Goal: Task Accomplishment & Management: Manage account settings

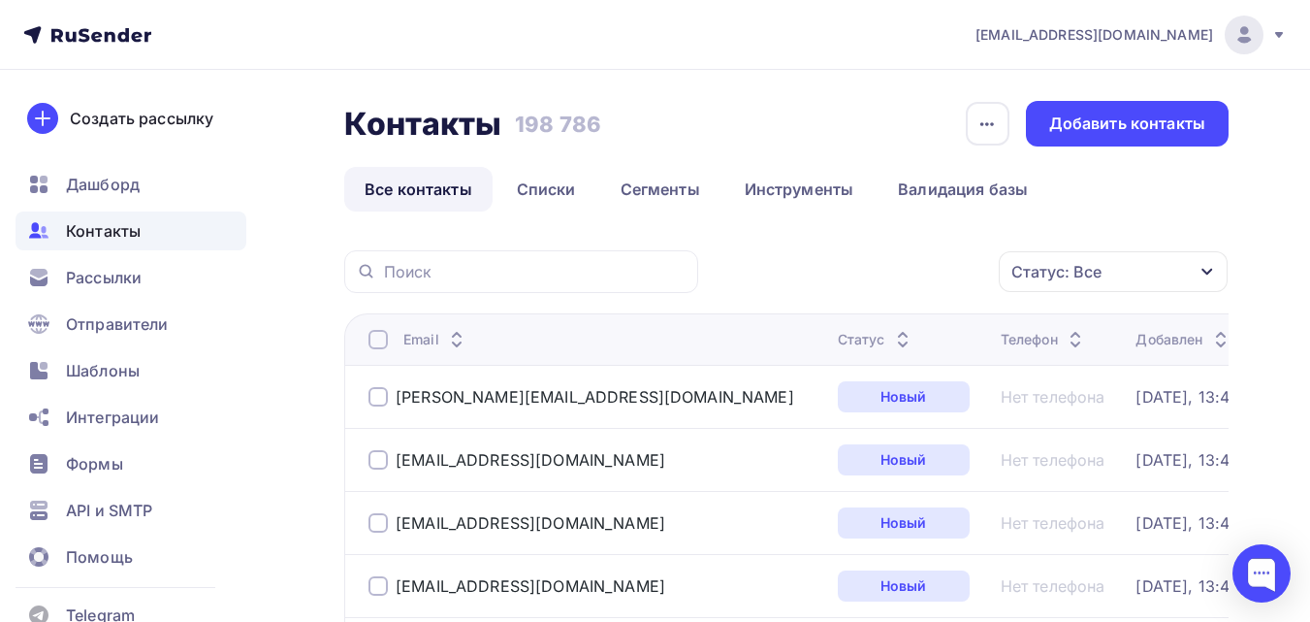
click at [1152, 122] on div "Добавить контакты" at bounding box center [1127, 123] width 156 height 22
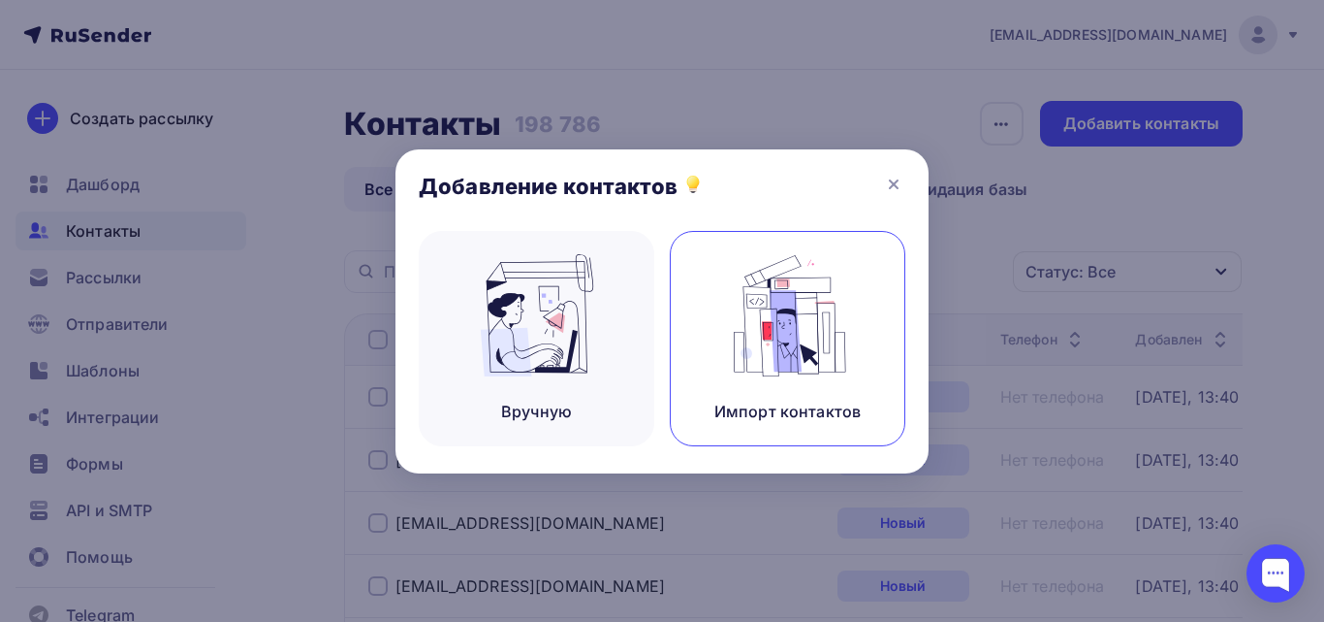
click at [840, 309] on img at bounding box center [788, 315] width 130 height 122
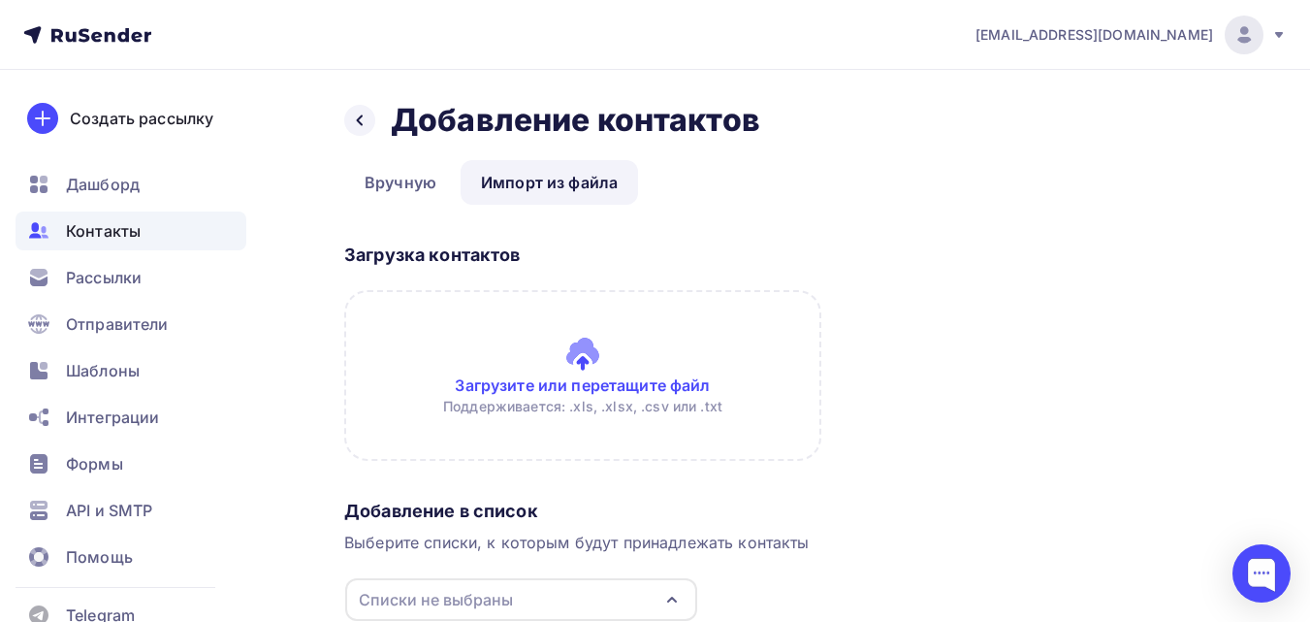
click at [671, 376] on input "file" at bounding box center [582, 375] width 477 height 171
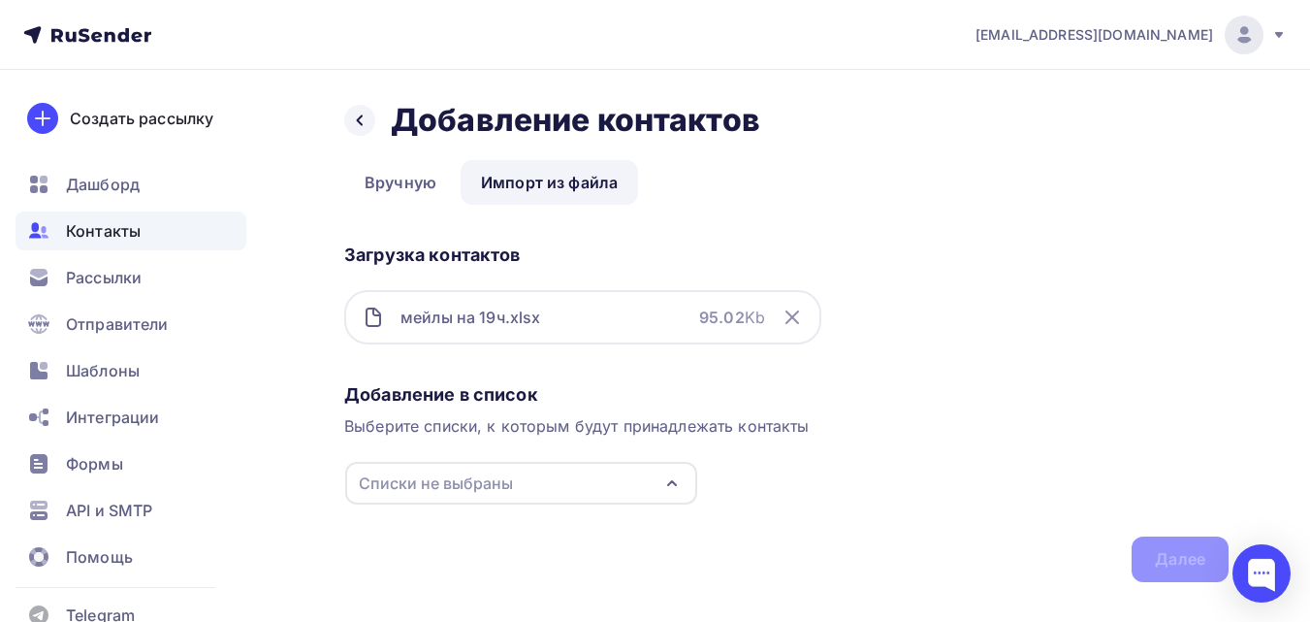
click at [622, 480] on div "Списки не выбраны" at bounding box center [521, 483] width 352 height 43
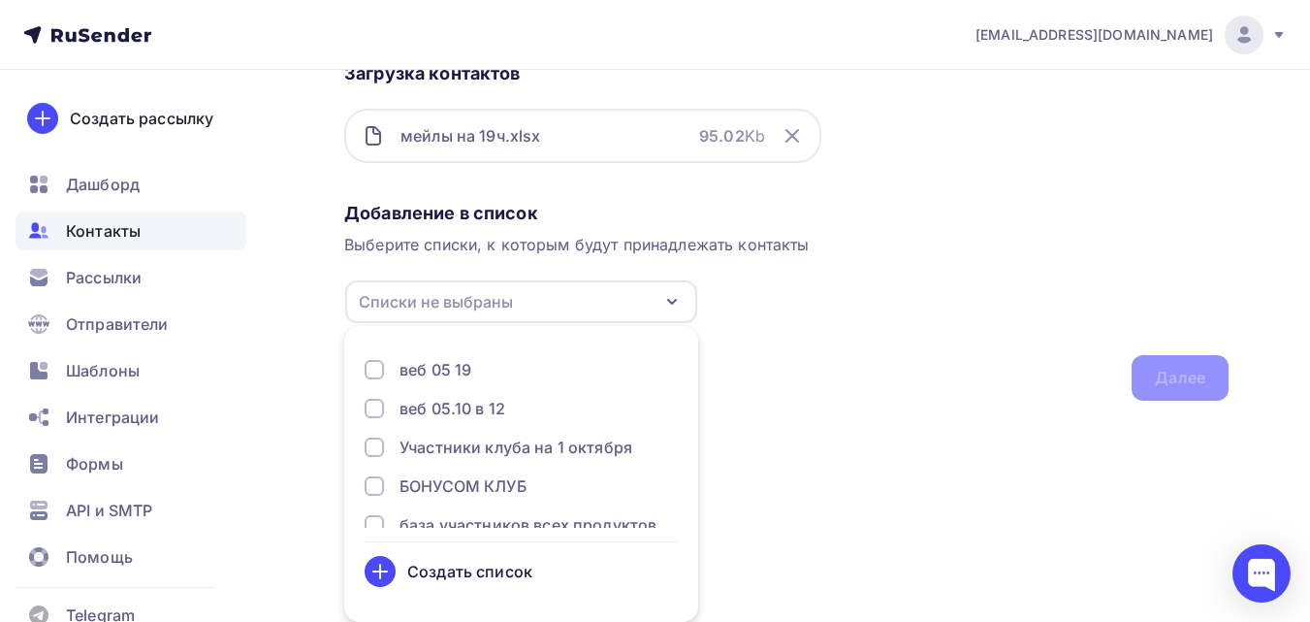
click at [545, 566] on div "Создать список" at bounding box center [521, 571] width 313 height 31
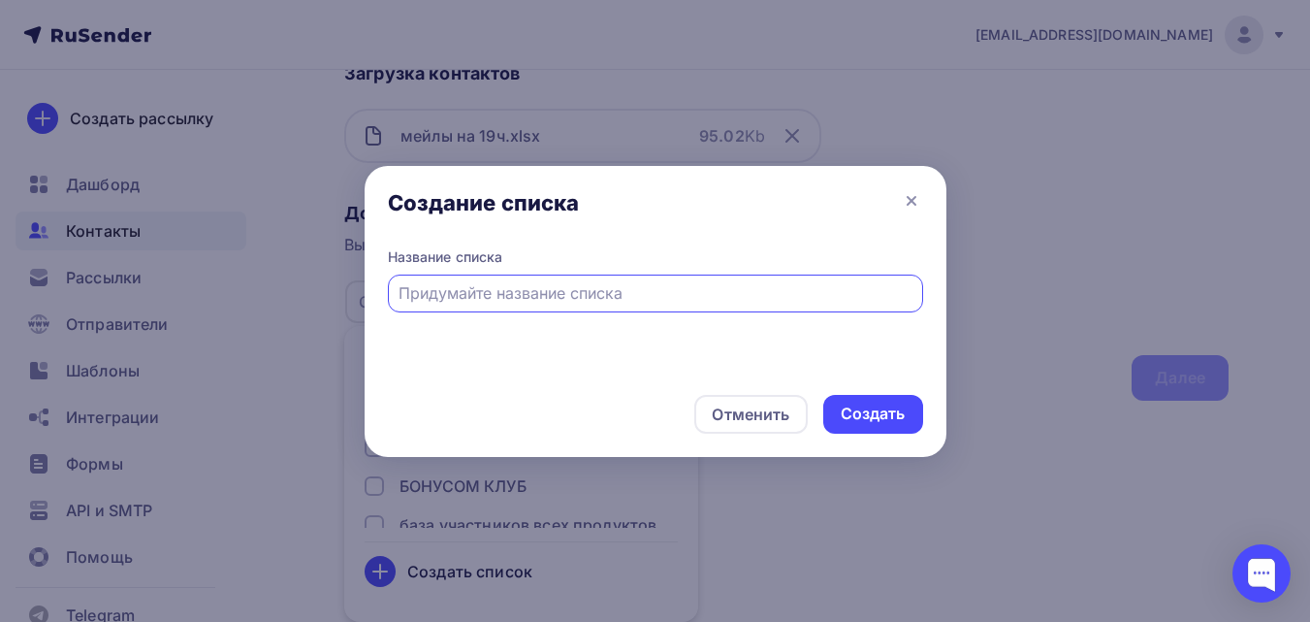
scroll to position [38, 0]
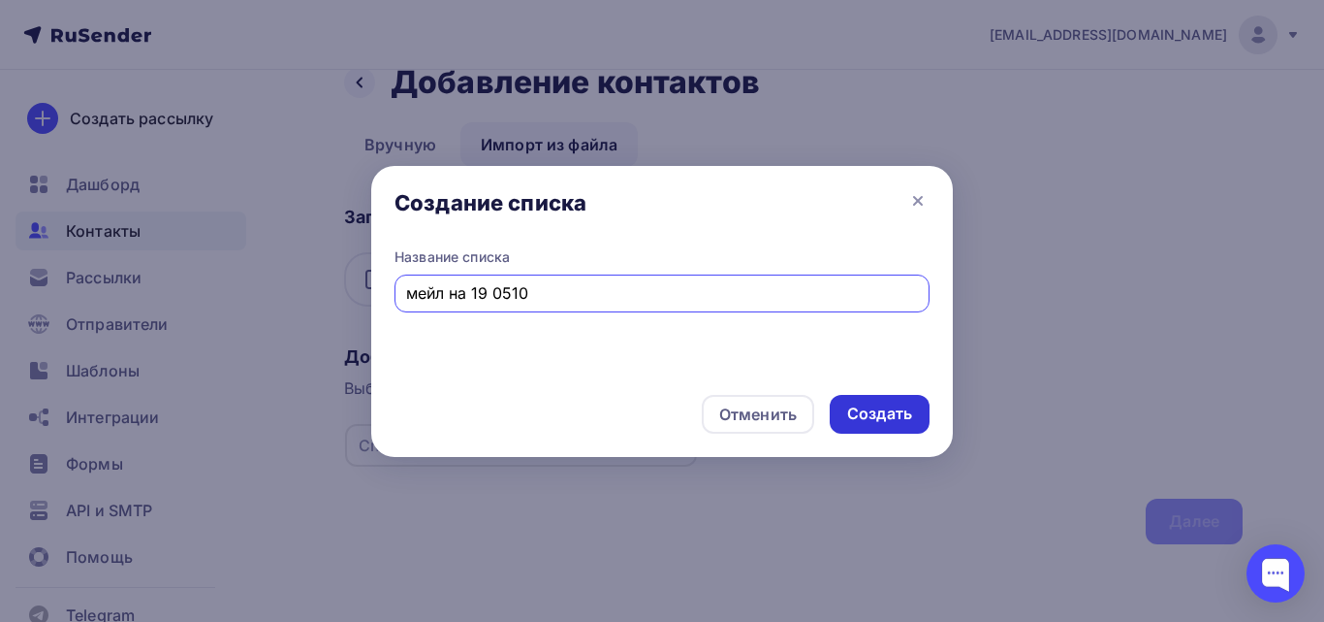
type input "мейл на 19 0510"
click at [860, 420] on div "Создать" at bounding box center [879, 413] width 65 height 22
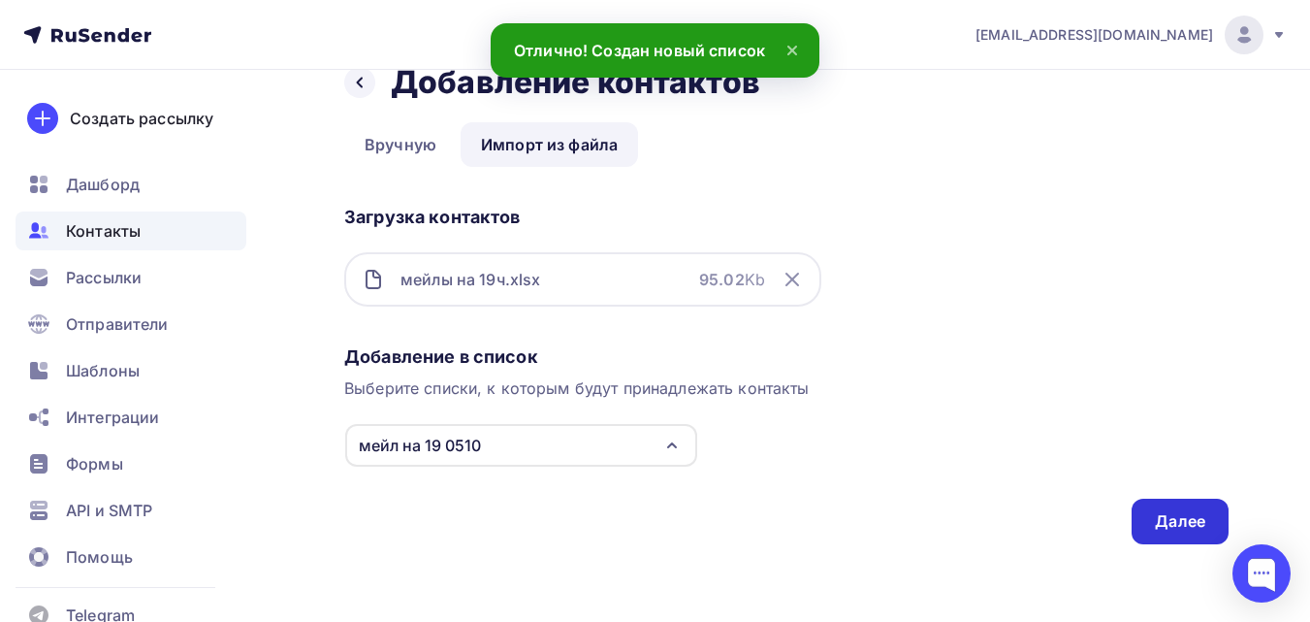
click at [1192, 522] on div "Далее" at bounding box center [1180, 521] width 50 height 22
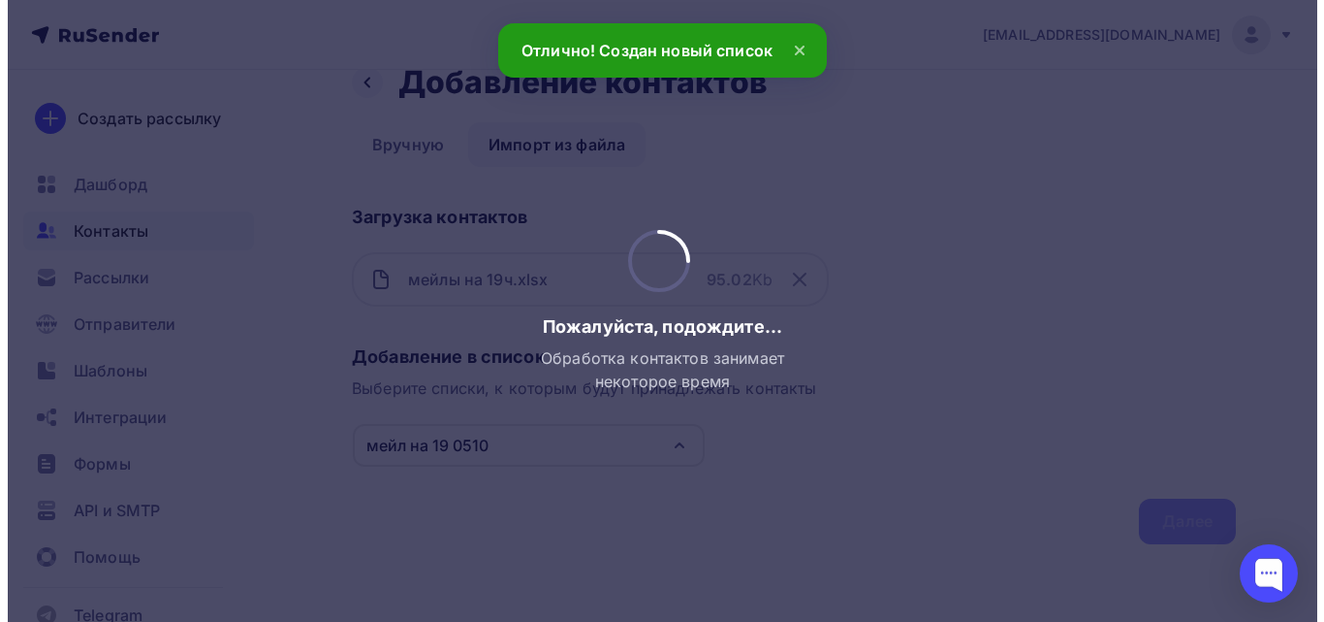
scroll to position [0, 0]
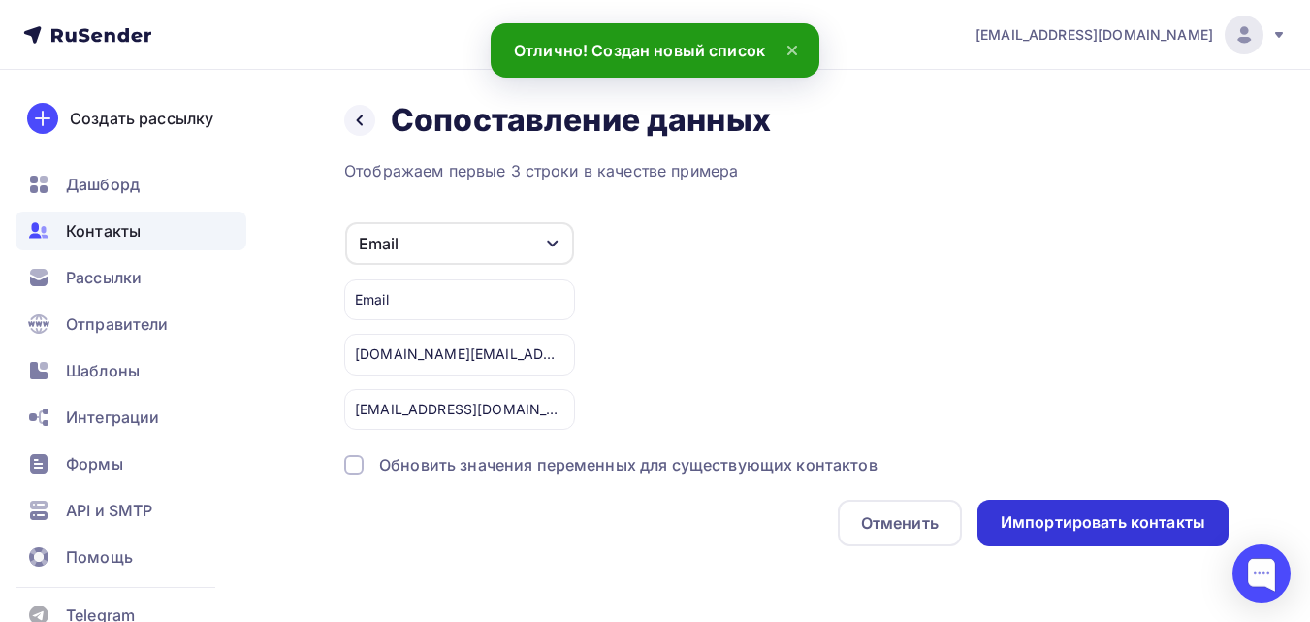
click at [1100, 522] on div "Импортировать контакты" at bounding box center [1103, 522] width 205 height 22
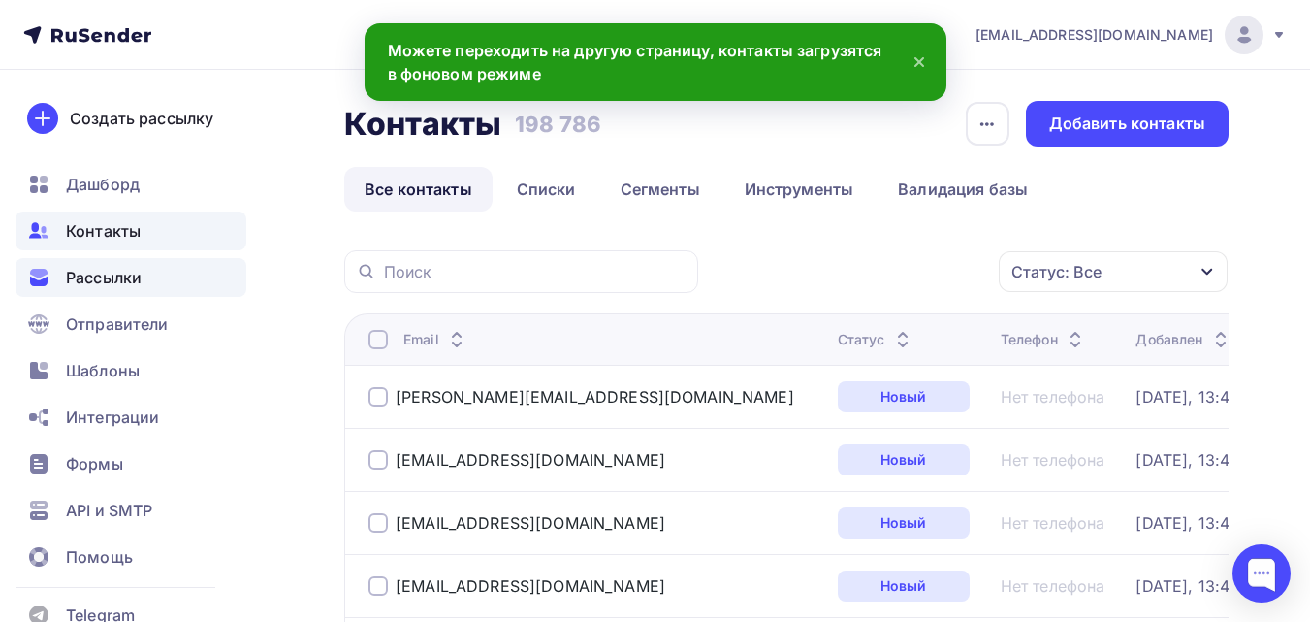
click at [138, 279] on span "Рассылки" at bounding box center [104, 277] width 76 height 23
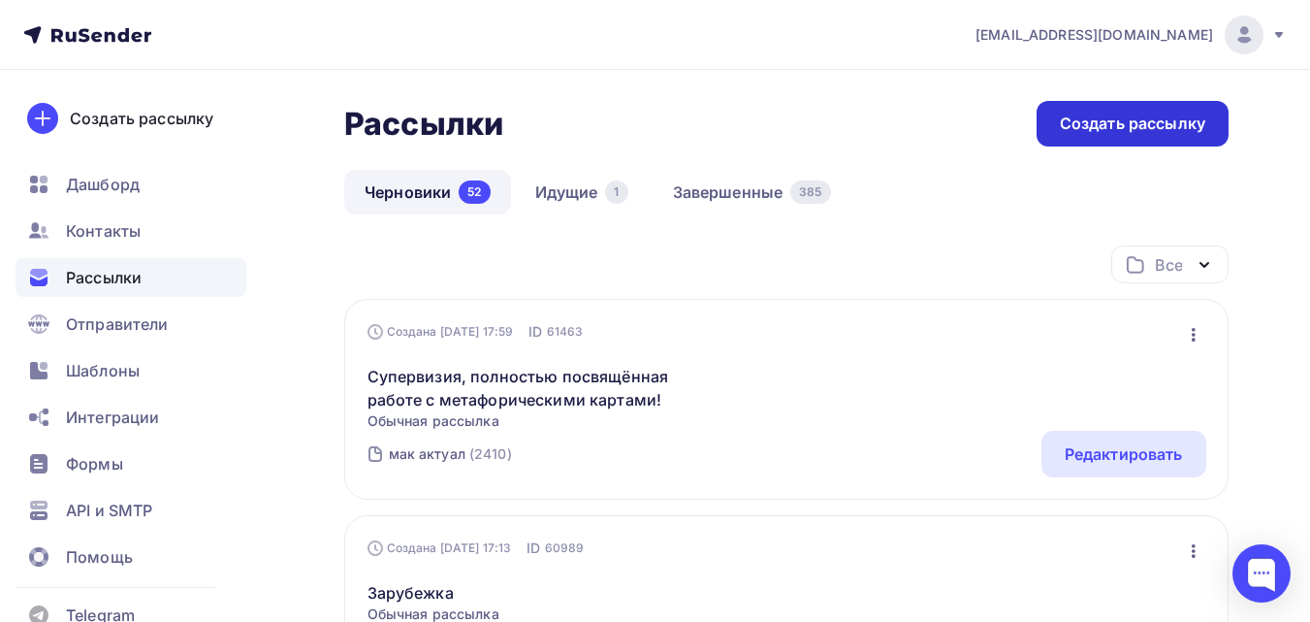
click at [1137, 118] on div "Создать рассылку" at bounding box center [1132, 123] width 145 height 22
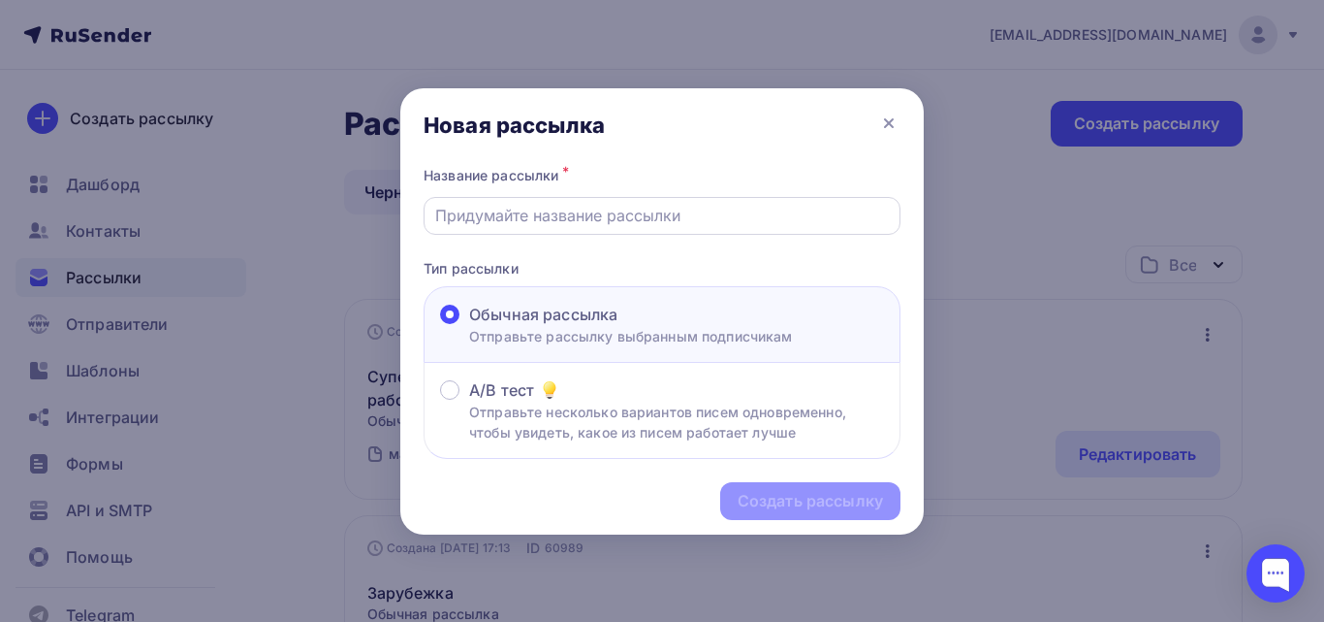
click at [593, 215] on input "text" at bounding box center [662, 215] width 455 height 23
paste input "Готовы увидеть, как ваши настройки влияют на успех? Через час начинаем «Бизнес»!"
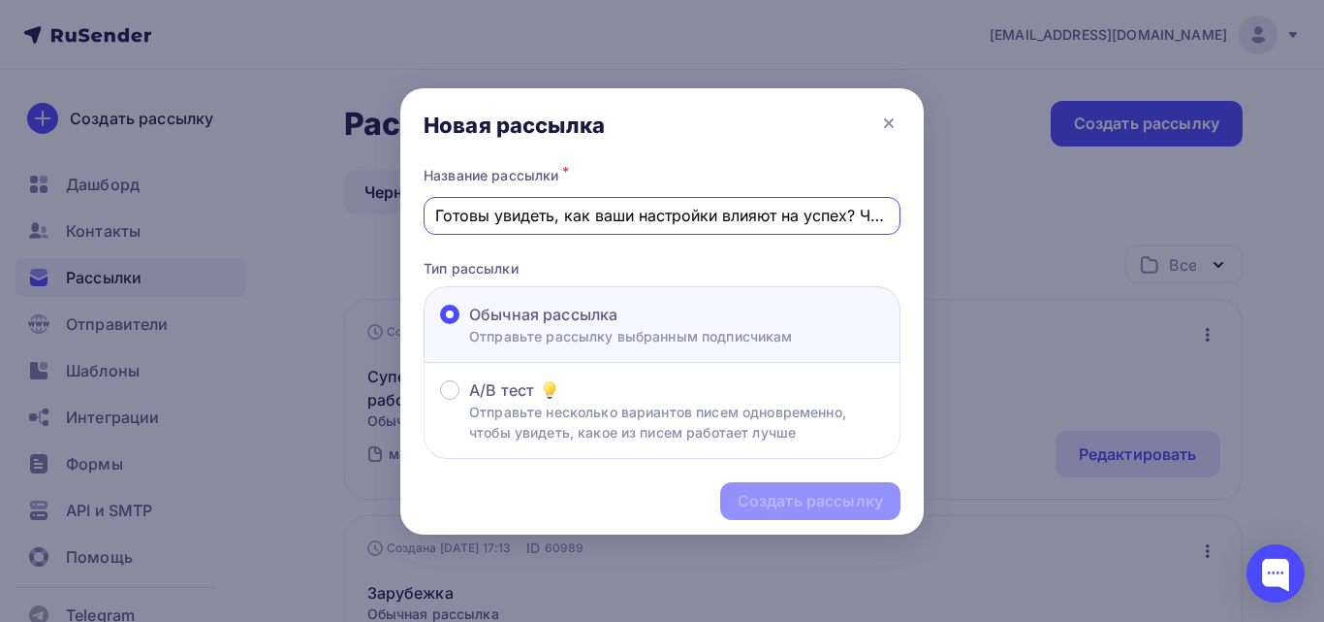
scroll to position [0, 203]
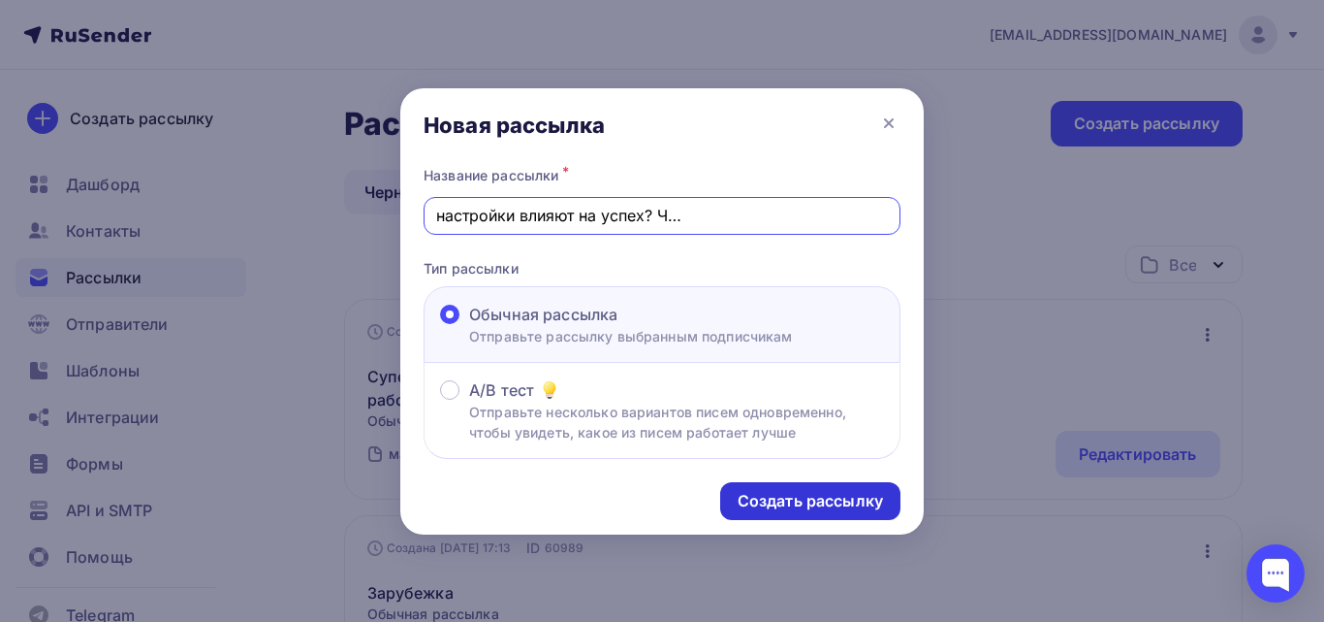
type input "Готовы увидеть, как ваши настройки влияют на успех? Через час начинаем «Бизнес»!"
click at [782, 503] on div "Создать рассылку" at bounding box center [810, 501] width 145 height 22
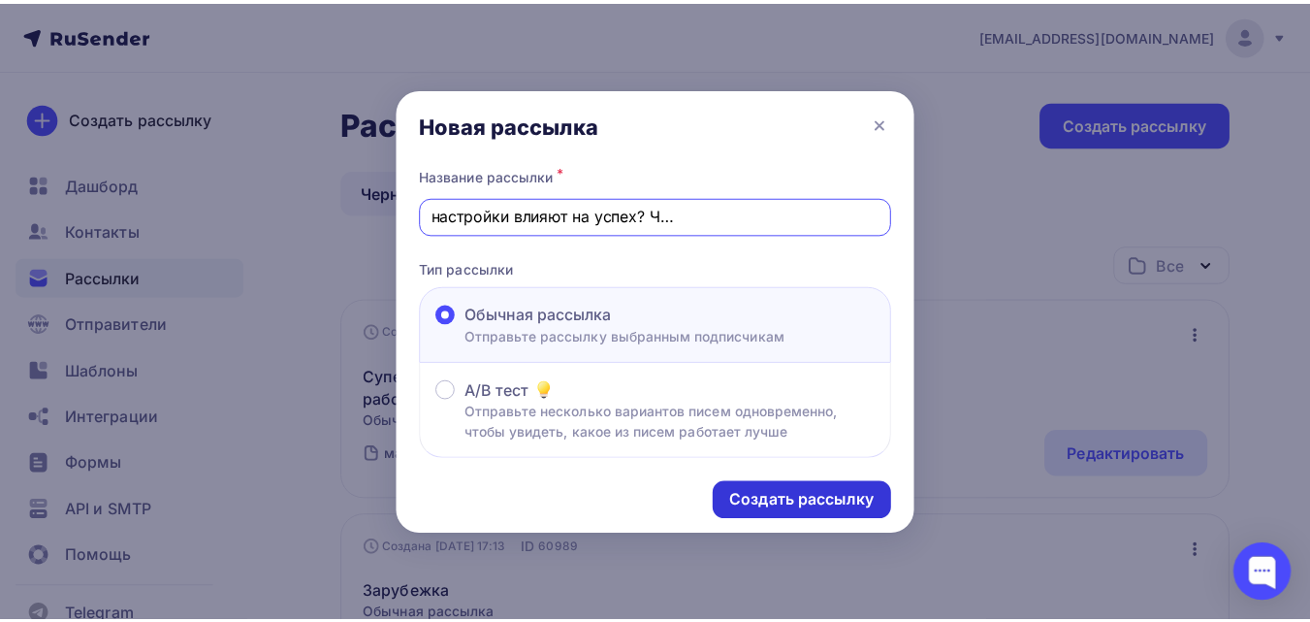
scroll to position [0, 0]
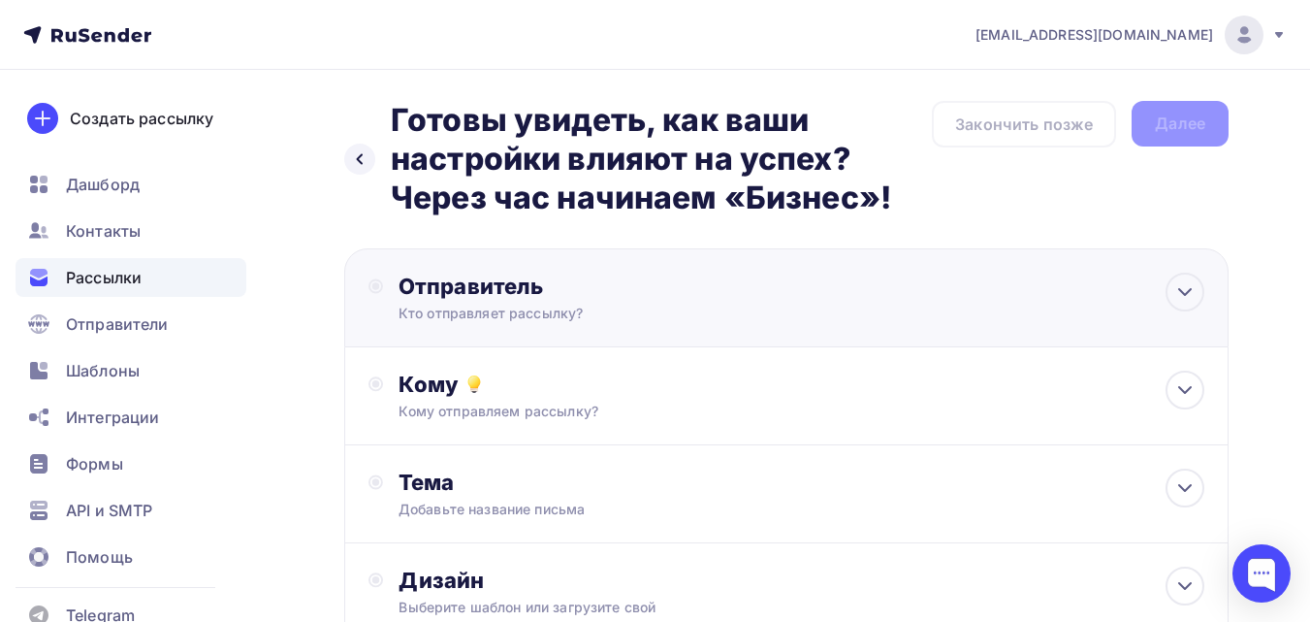
click at [726, 303] on div "Кто отправляет рассылку?" at bounding box center [588, 312] width 378 height 19
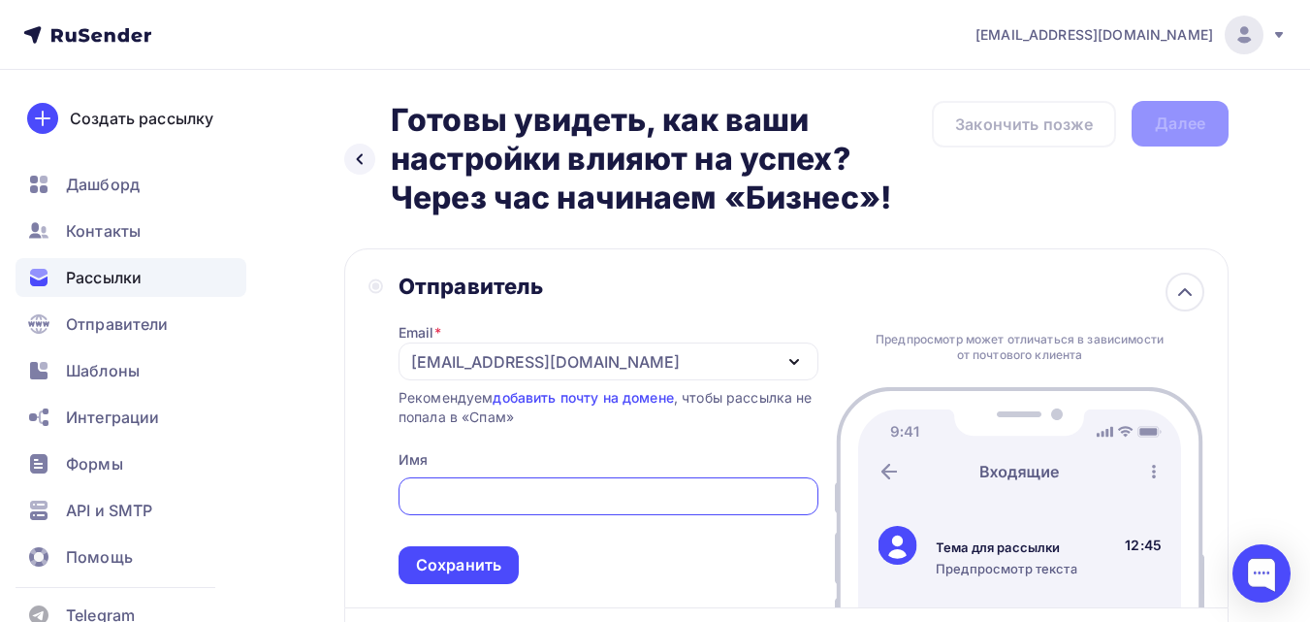
click at [606, 366] on div "[EMAIL_ADDRESS][DOMAIN_NAME]" at bounding box center [545, 361] width 269 height 23
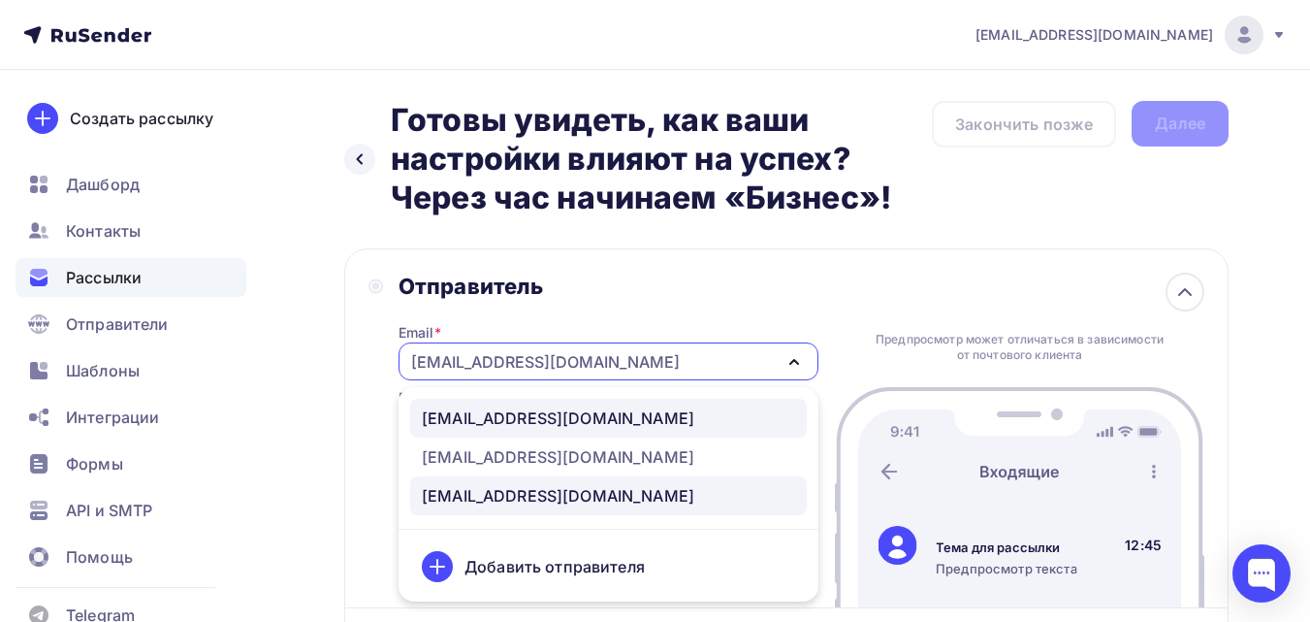
click at [592, 423] on div "[EMAIL_ADDRESS][DOMAIN_NAME]" at bounding box center [558, 417] width 272 height 23
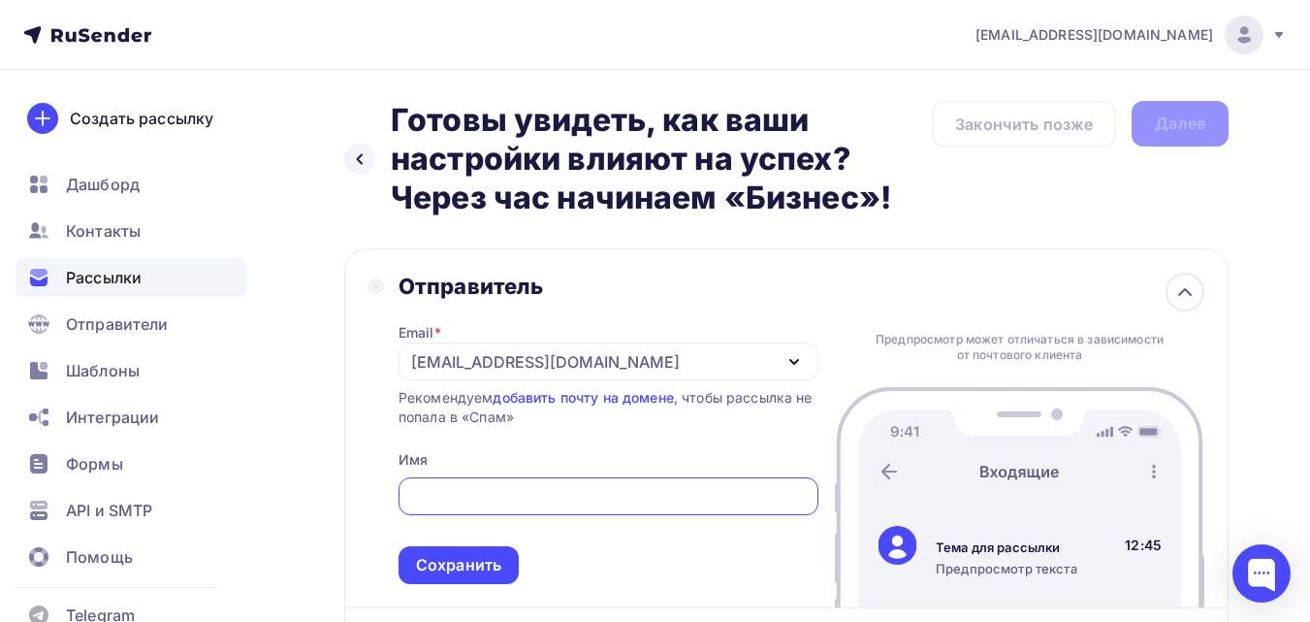
click at [567, 494] on input "text" at bounding box center [608, 496] width 398 height 23
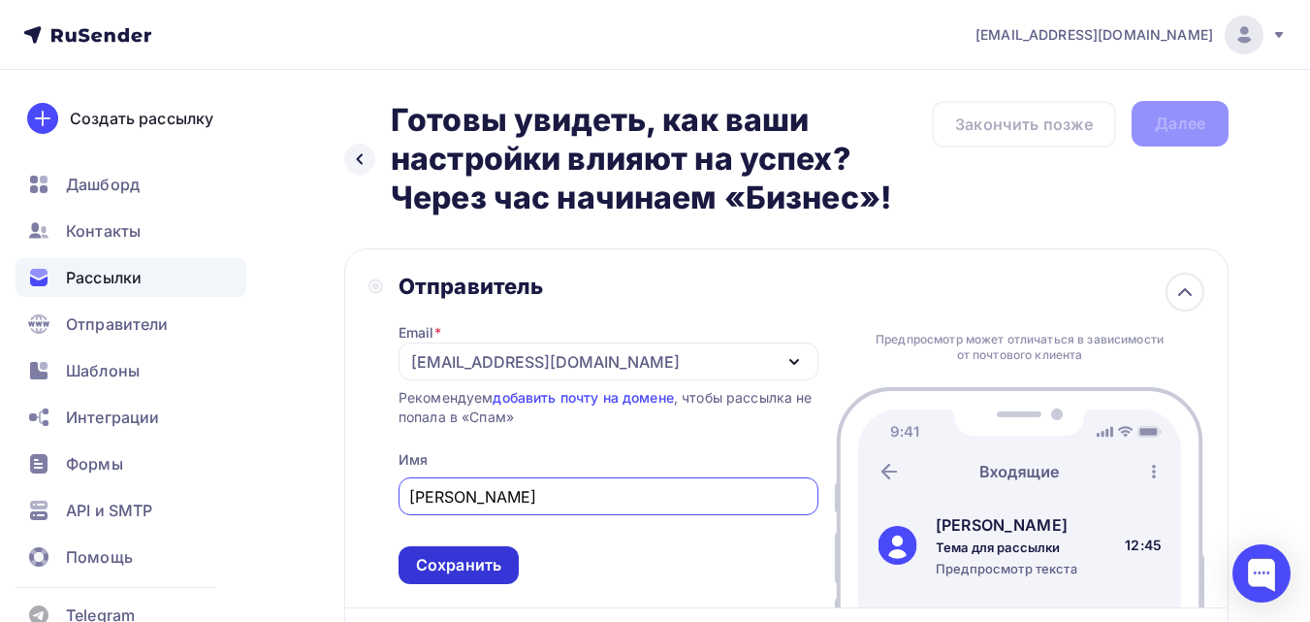
type input "[PERSON_NAME]"
click at [463, 567] on div "Сохранить" at bounding box center [458, 565] width 85 height 22
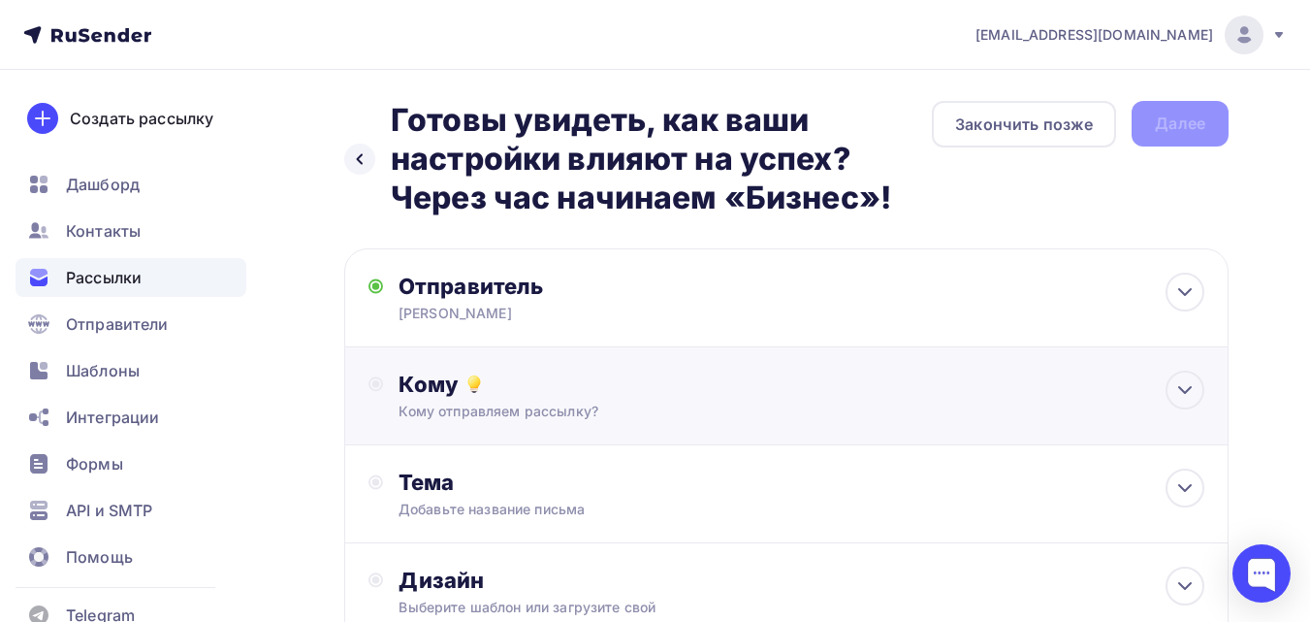
click at [683, 412] on div "Кому отправляем рассылку?" at bounding box center [761, 410] width 725 height 19
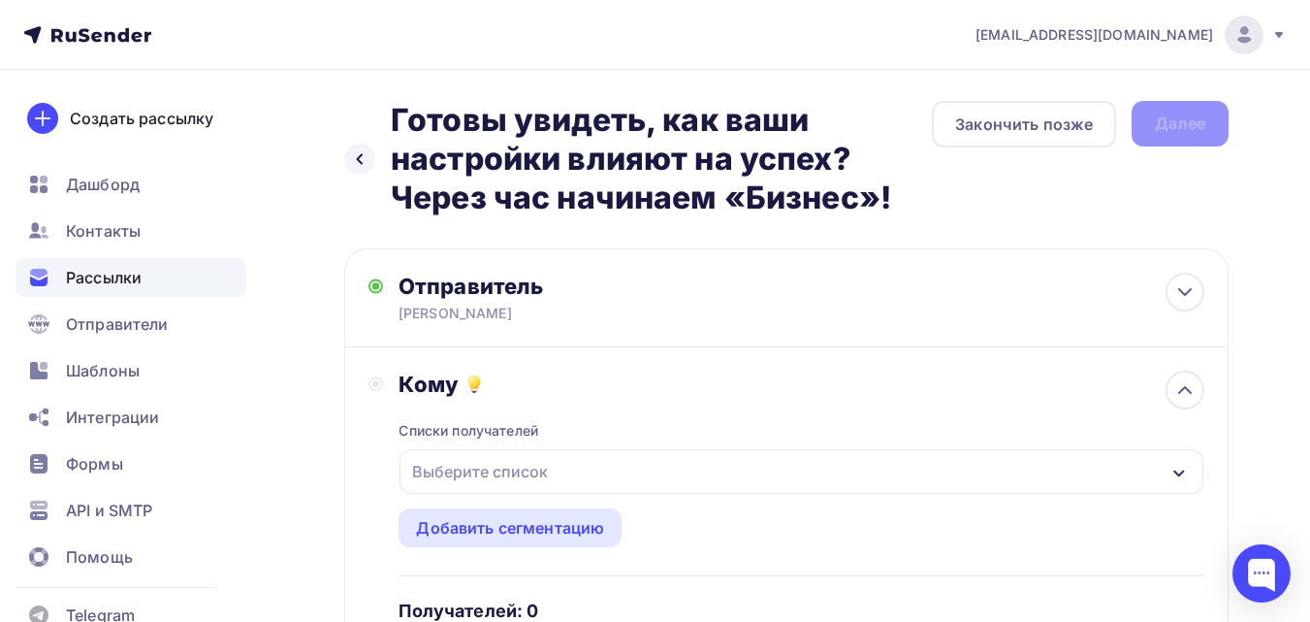
click at [627, 478] on div "Выберите список" at bounding box center [801, 471] width 804 height 45
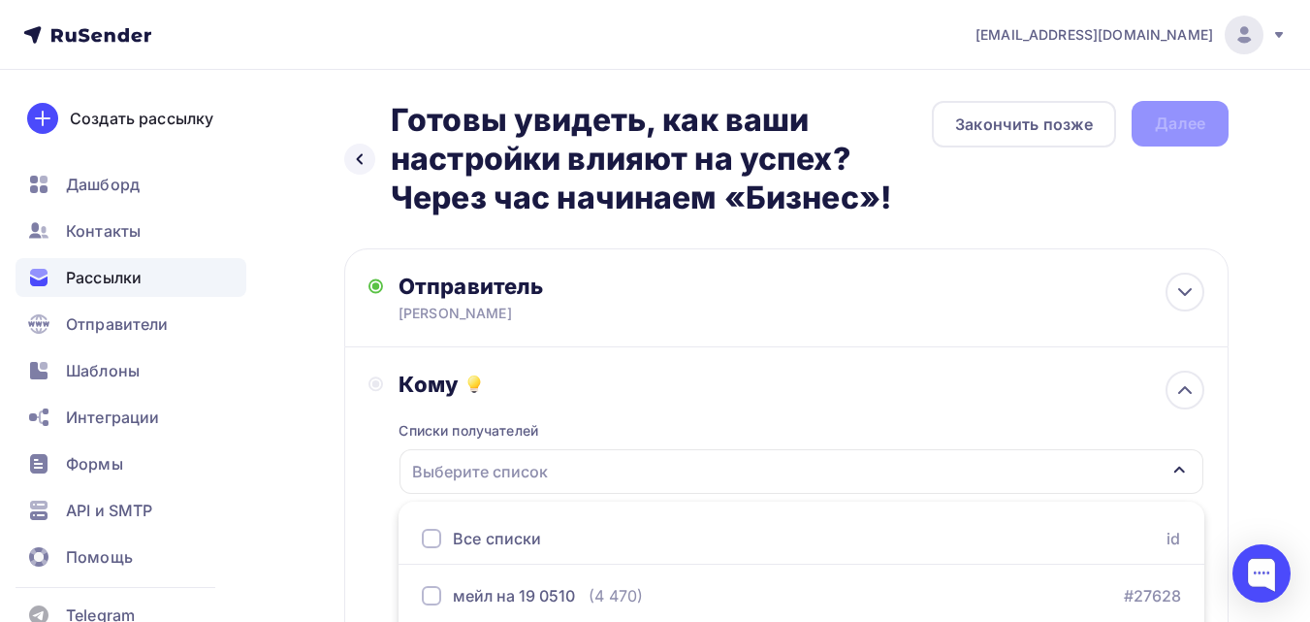
scroll to position [382, 0]
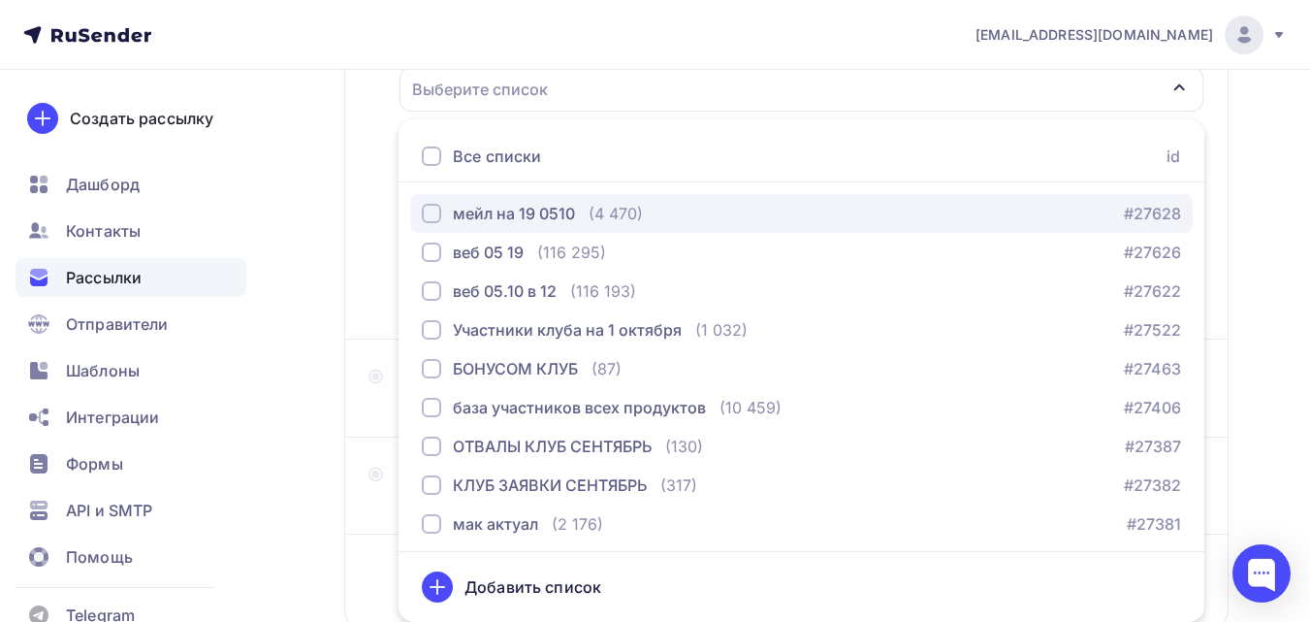
click at [727, 198] on button "мейл на 19 0510 (4 470) #27628" at bounding box center [801, 213] width 782 height 39
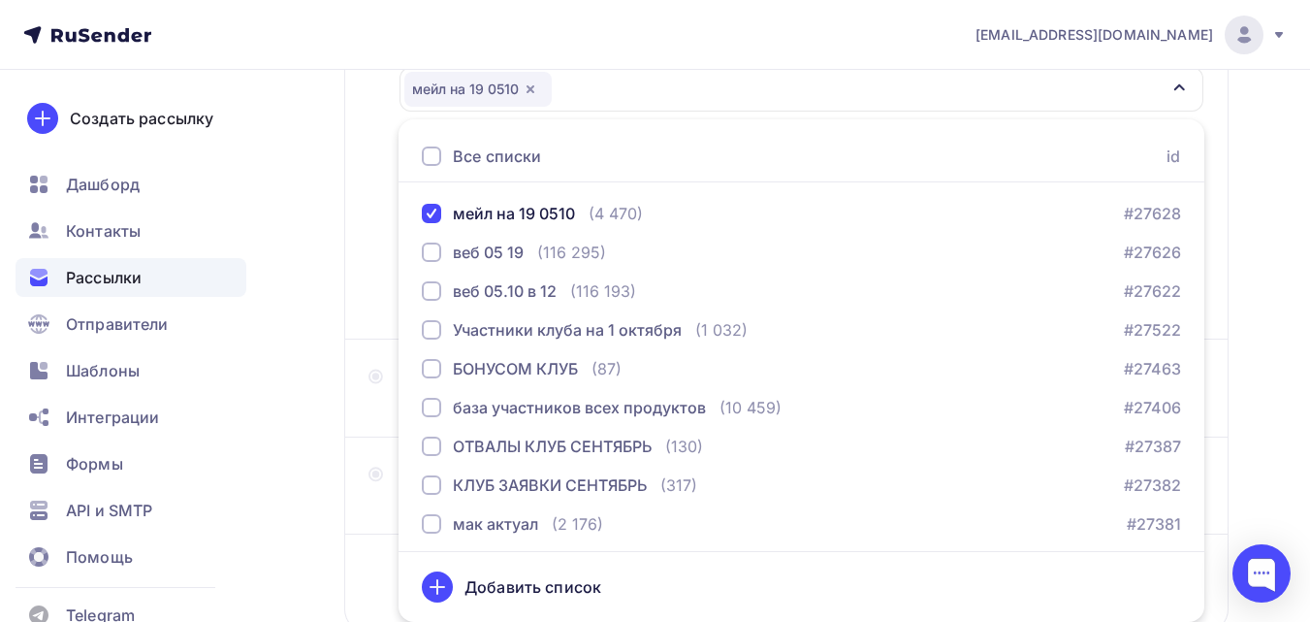
click at [332, 419] on div "Назад Готовы увидеть, как ваши настройки влияют на успех? Через час начинаем «Б…" at bounding box center [655, 222] width 1310 height 1069
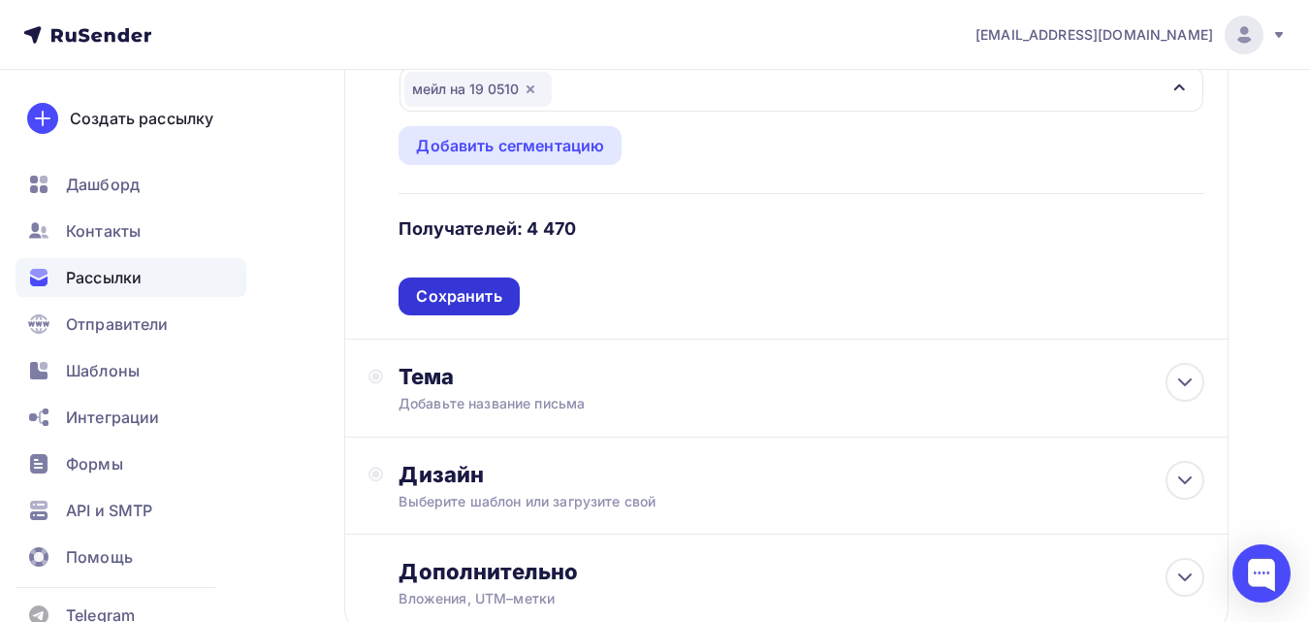
click at [478, 296] on div "Сохранить" at bounding box center [458, 296] width 85 height 22
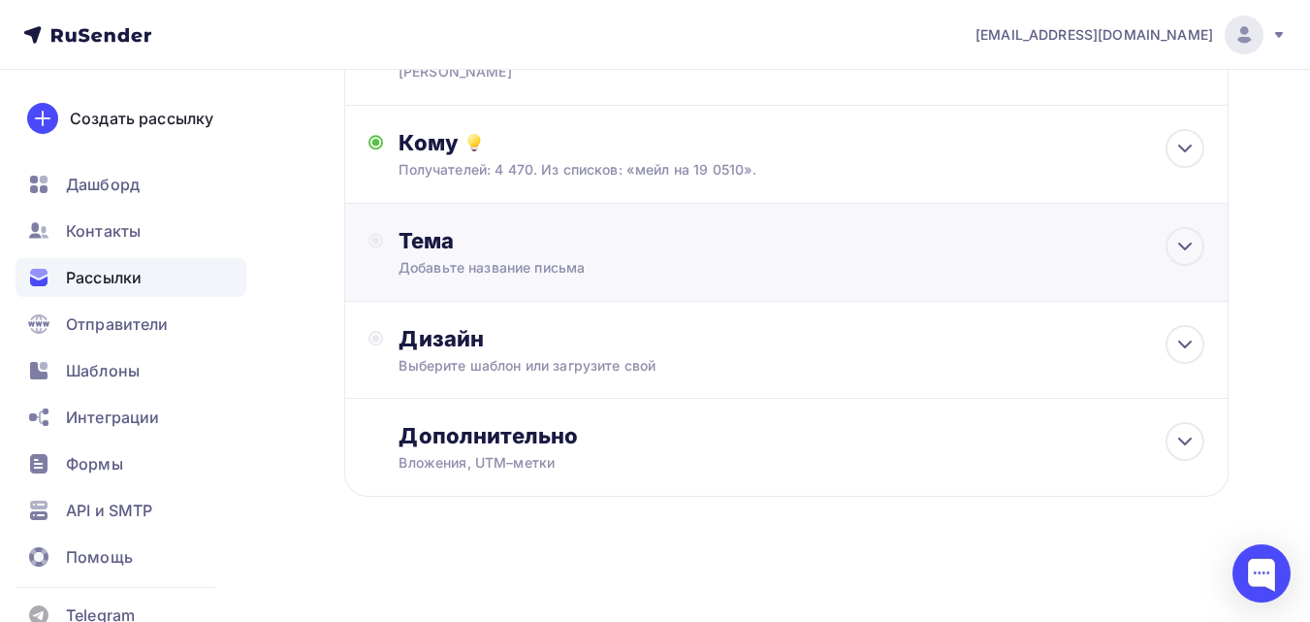
click at [609, 258] on div "Добавьте название письма" at bounding box center [571, 267] width 345 height 19
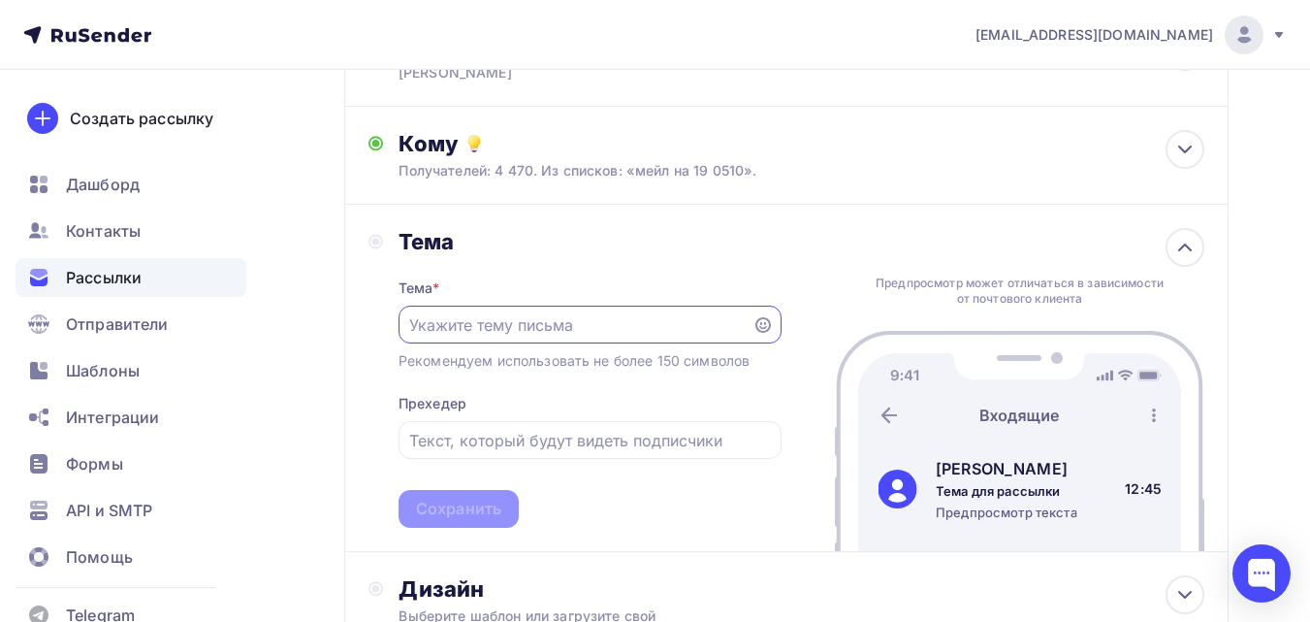
scroll to position [0, 0]
paste input "Готовы увидеть, как ваши настройки влияют на успех? Через час начинаем «Бизнес»!"
type input "Готовы увидеть, как ваши настройки влияют на успех? Через час начинаем «Бизнес»!"
click at [475, 516] on div "Сохранить" at bounding box center [458, 508] width 85 height 22
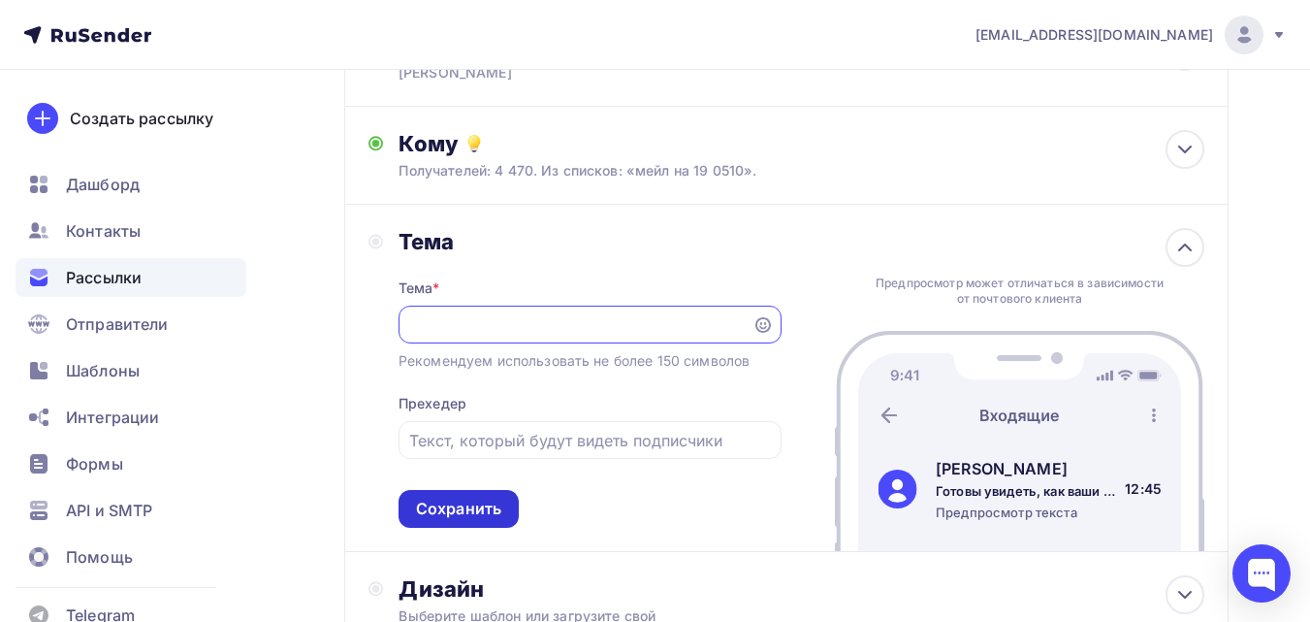
scroll to position [0, 0]
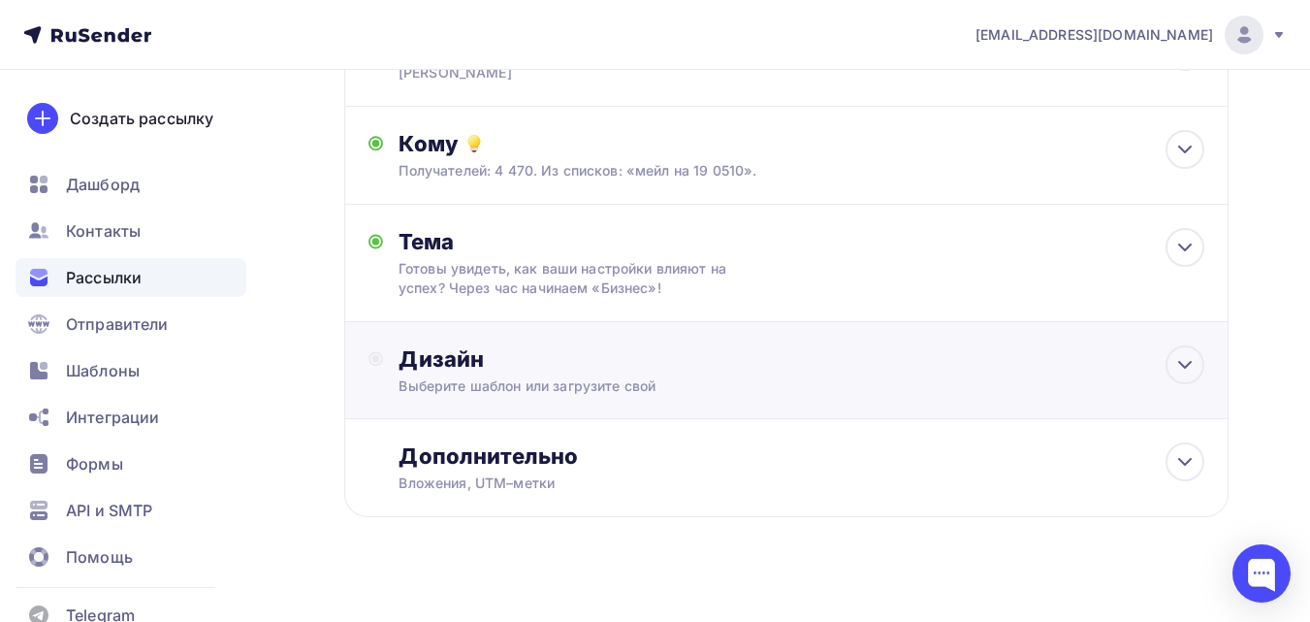
click at [650, 375] on div "Дизайн Выберите шаблон или загрузите свой" at bounding box center [802, 370] width 806 height 50
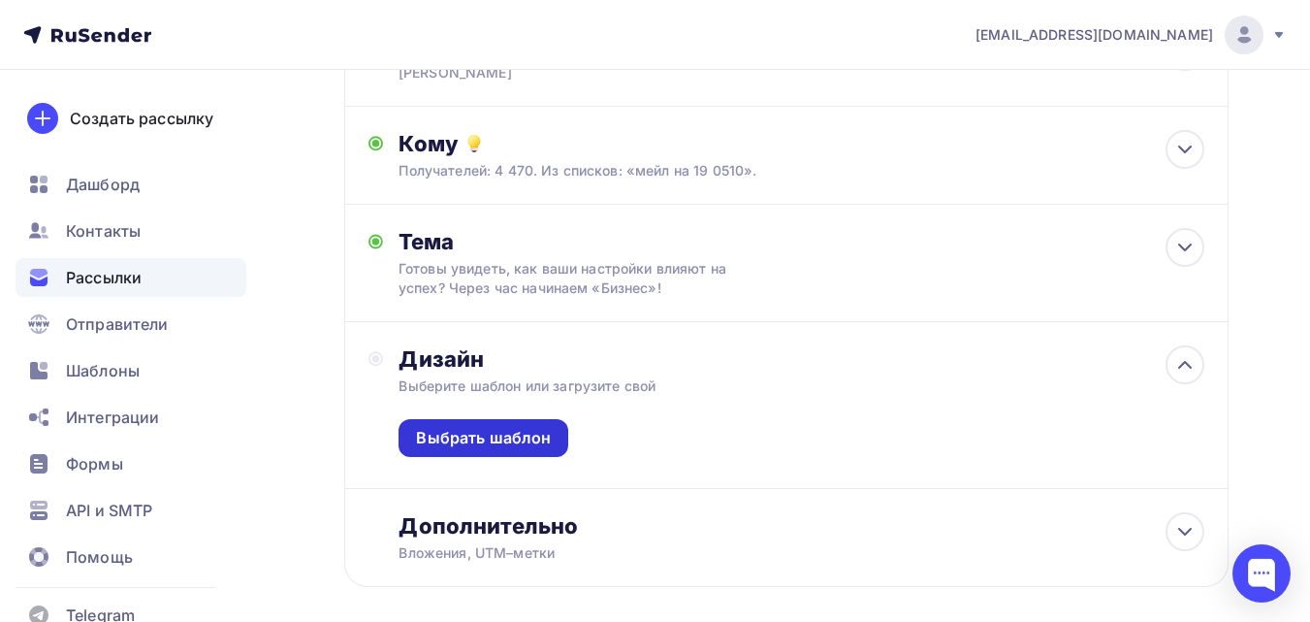
click at [535, 434] on div "Выбрать шаблон" at bounding box center [483, 438] width 135 height 22
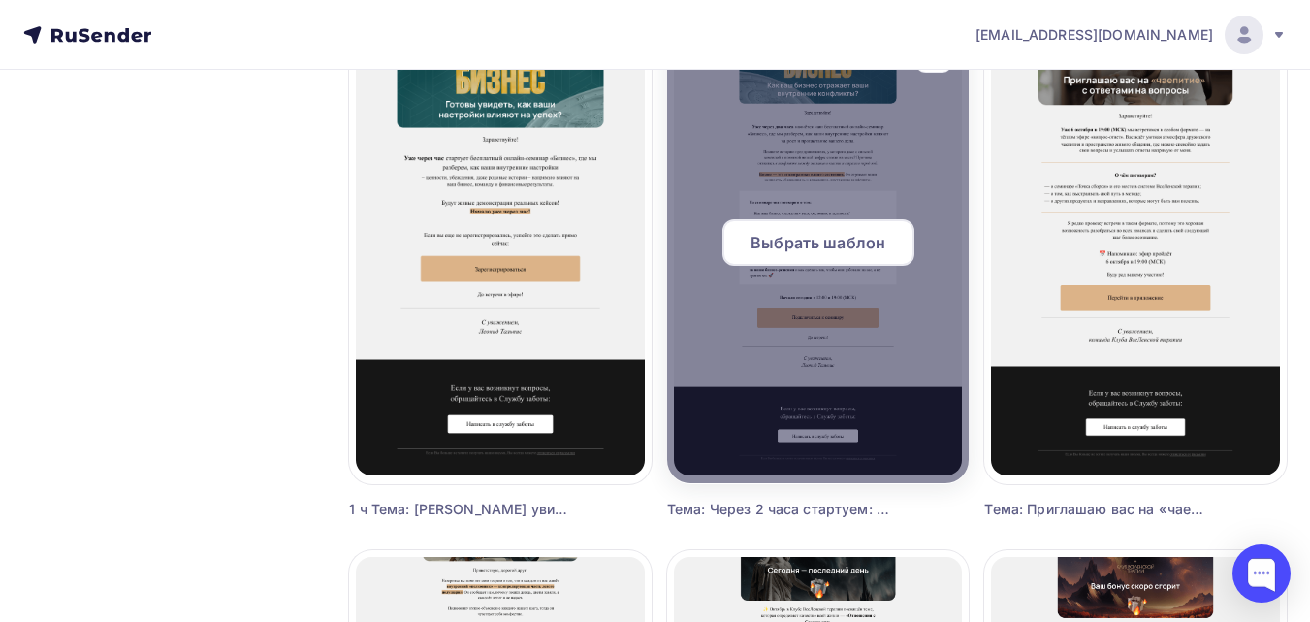
scroll to position [776, 0]
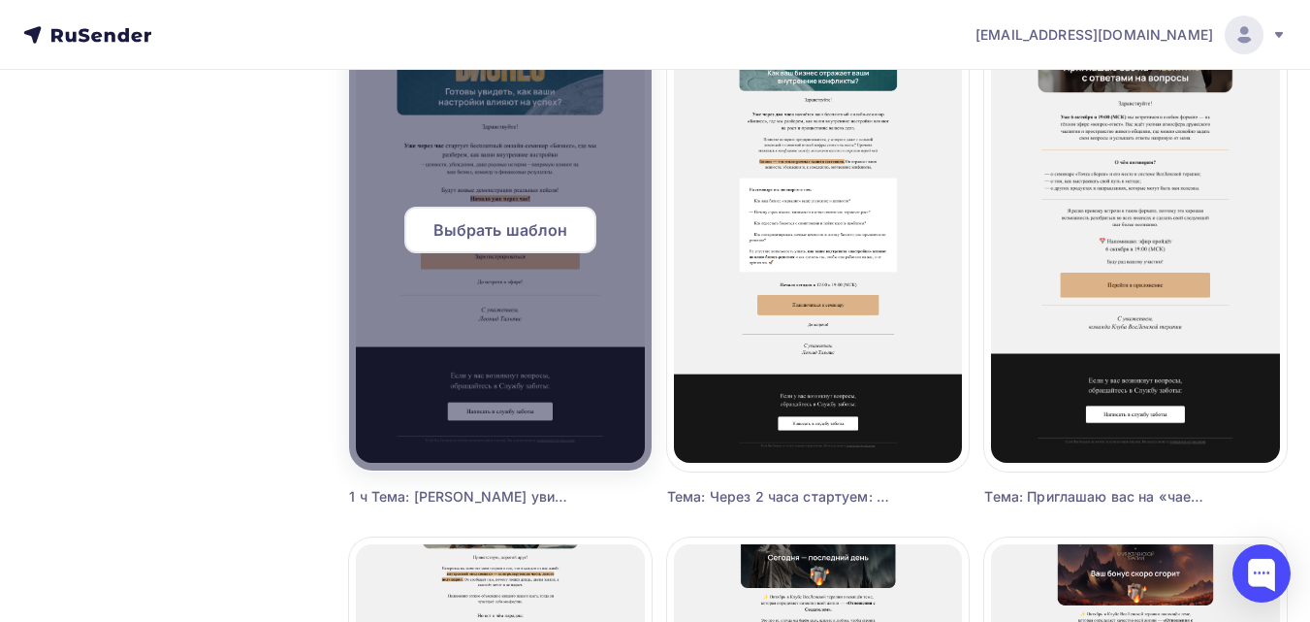
click at [530, 228] on span "Выбрать шаблон" at bounding box center [500, 229] width 135 height 23
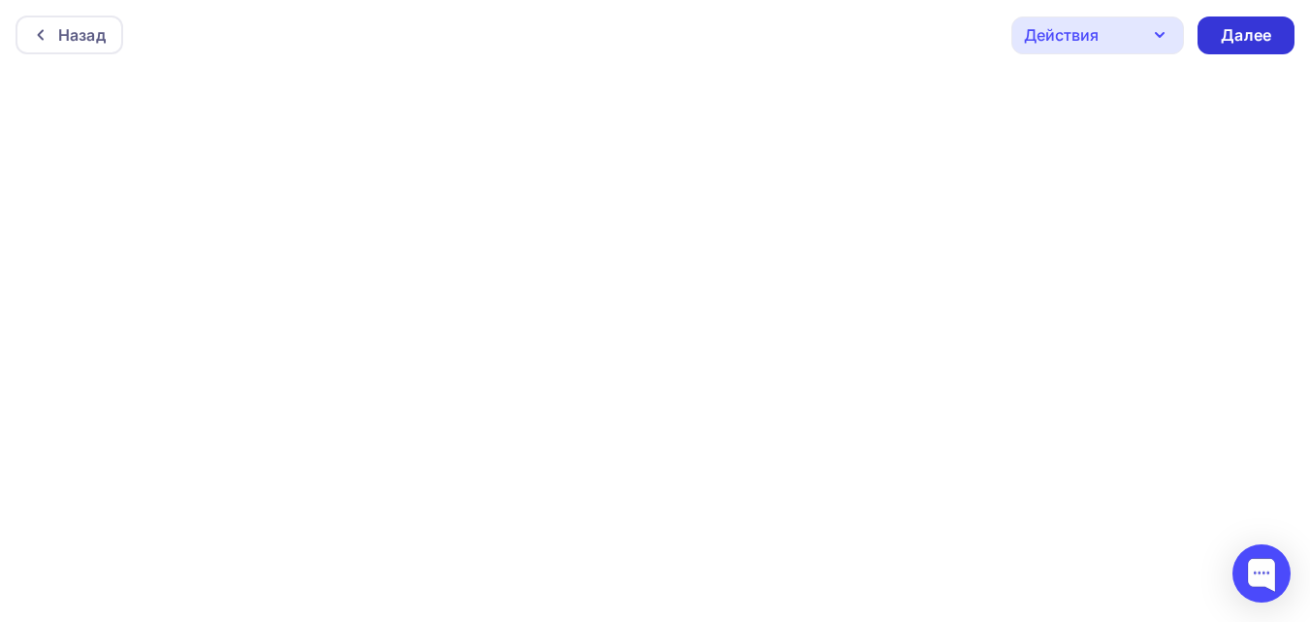
click at [1268, 40] on div "Далее" at bounding box center [1246, 35] width 50 height 22
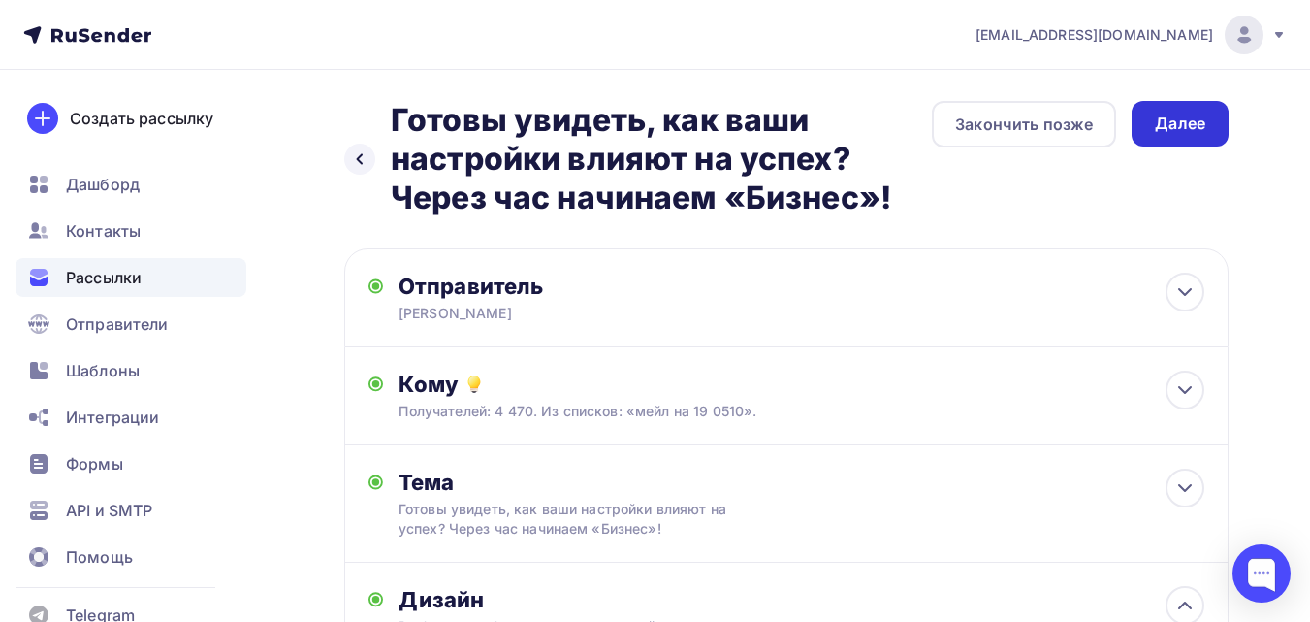
click at [1170, 133] on div "Далее" at bounding box center [1180, 123] width 50 height 22
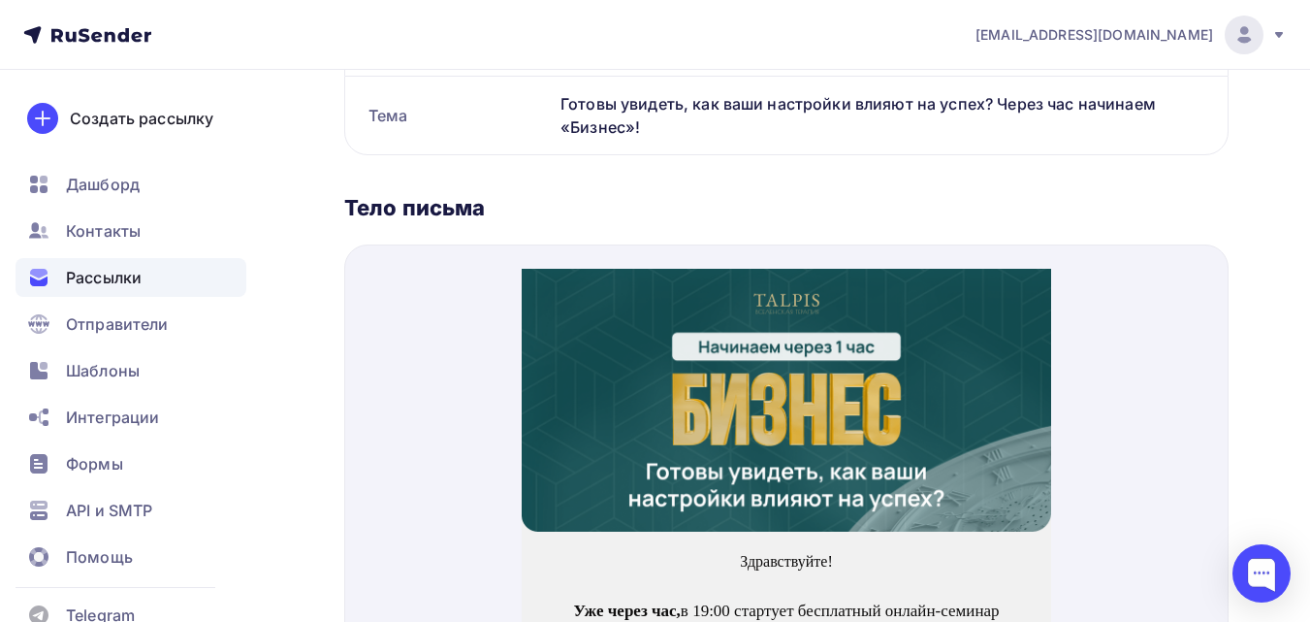
scroll to position [679, 0]
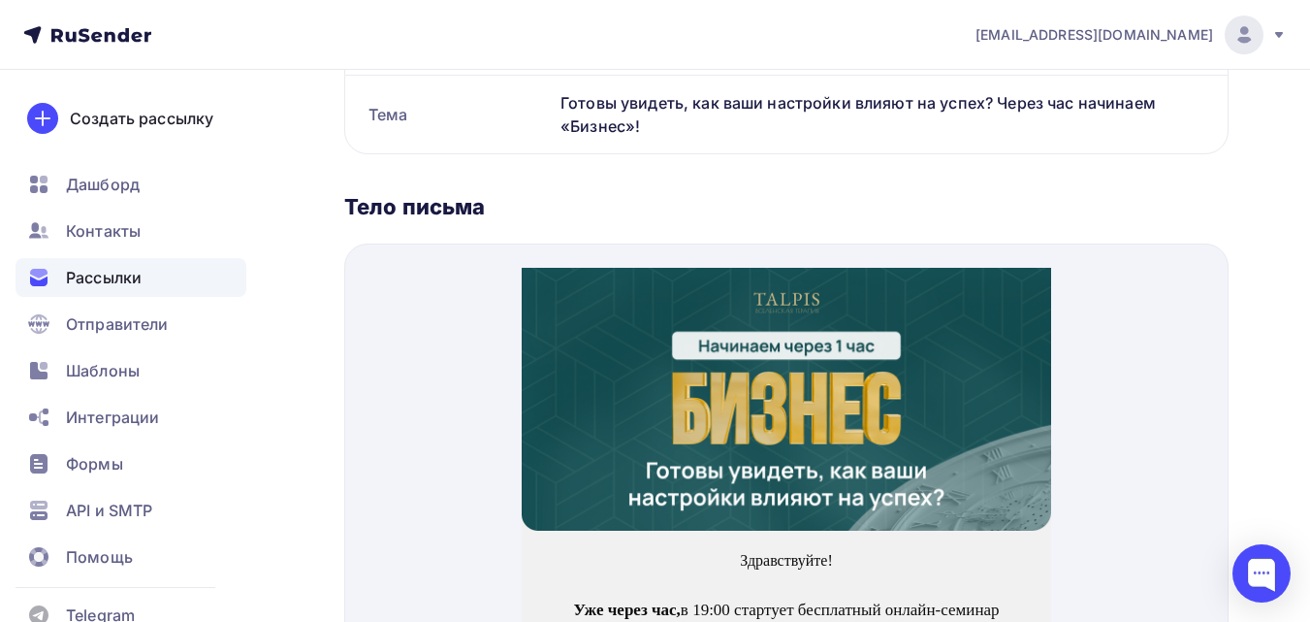
click at [929, 365] on img at bounding box center [786, 375] width 529 height 263
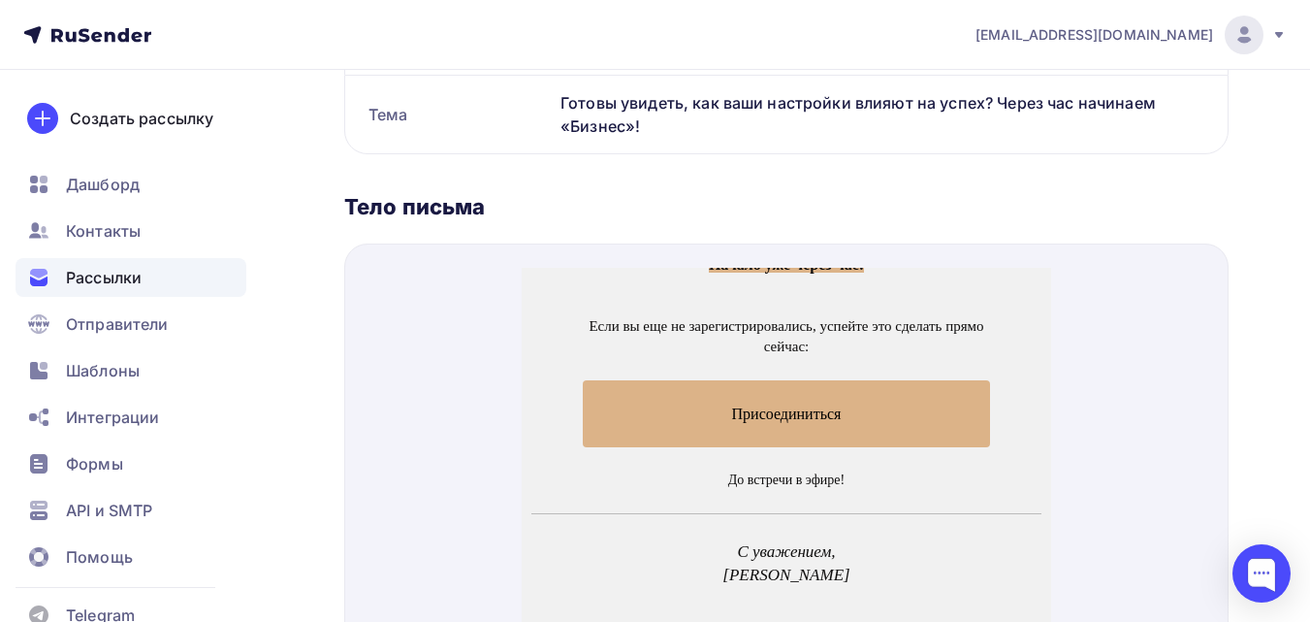
scroll to position [485, 0]
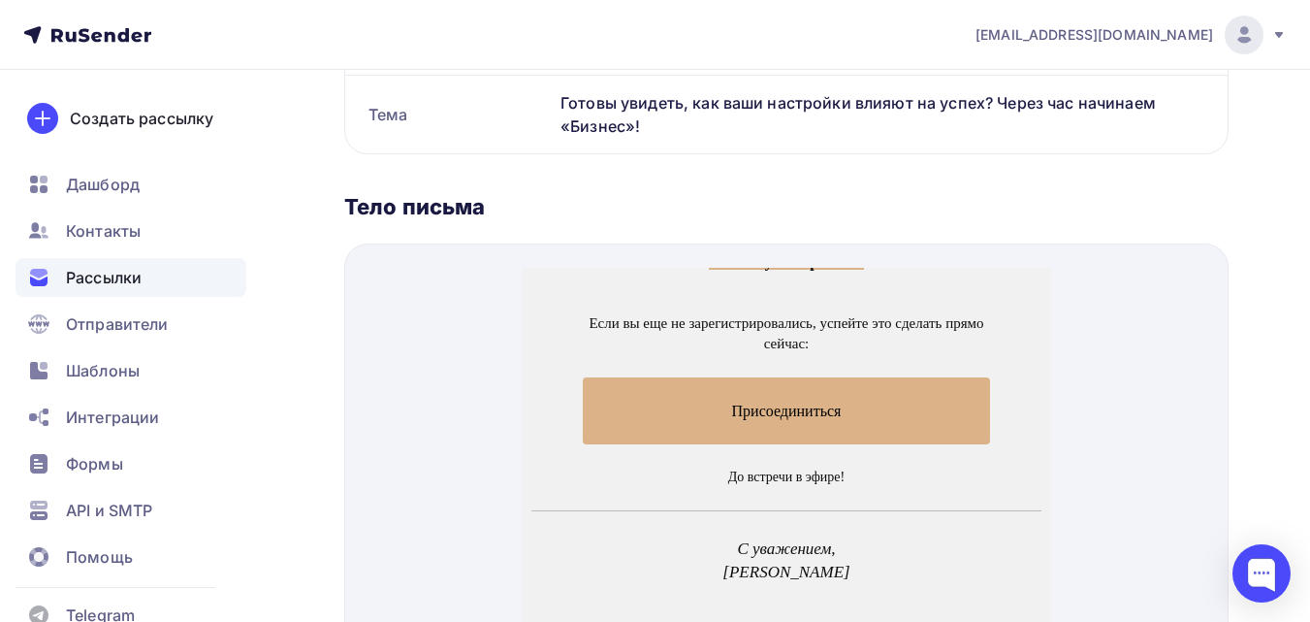
click at [815, 388] on span "Присоединиться" at bounding box center [787, 387] width 408 height 67
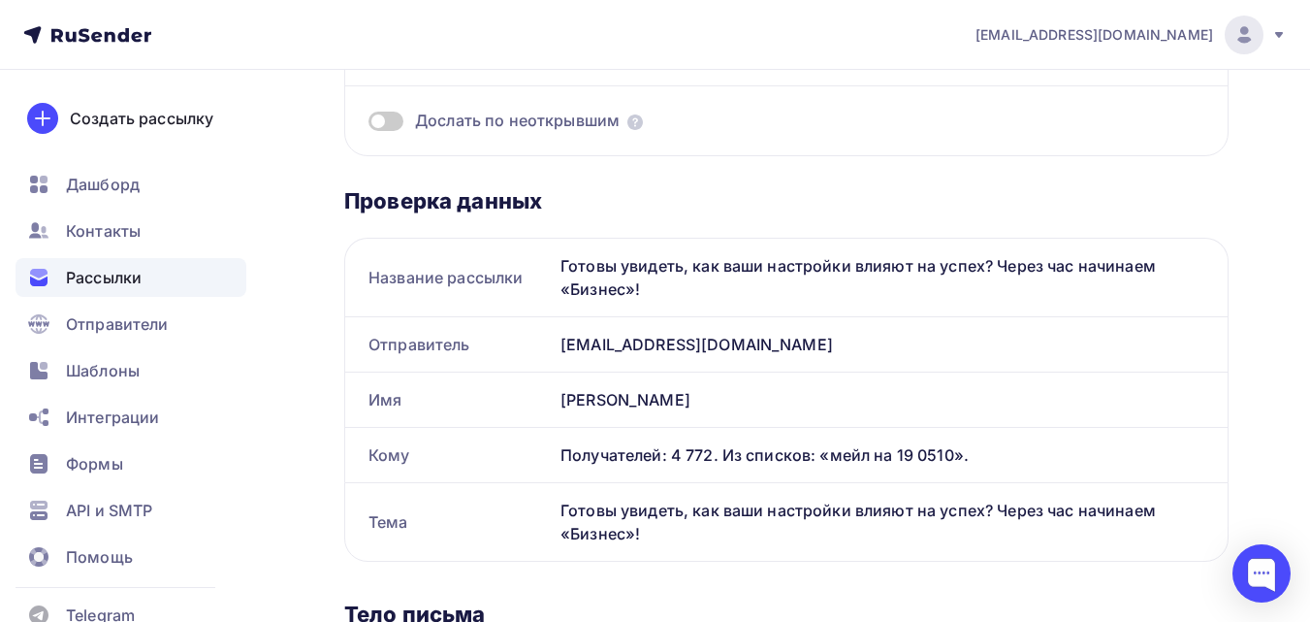
scroll to position [0, 0]
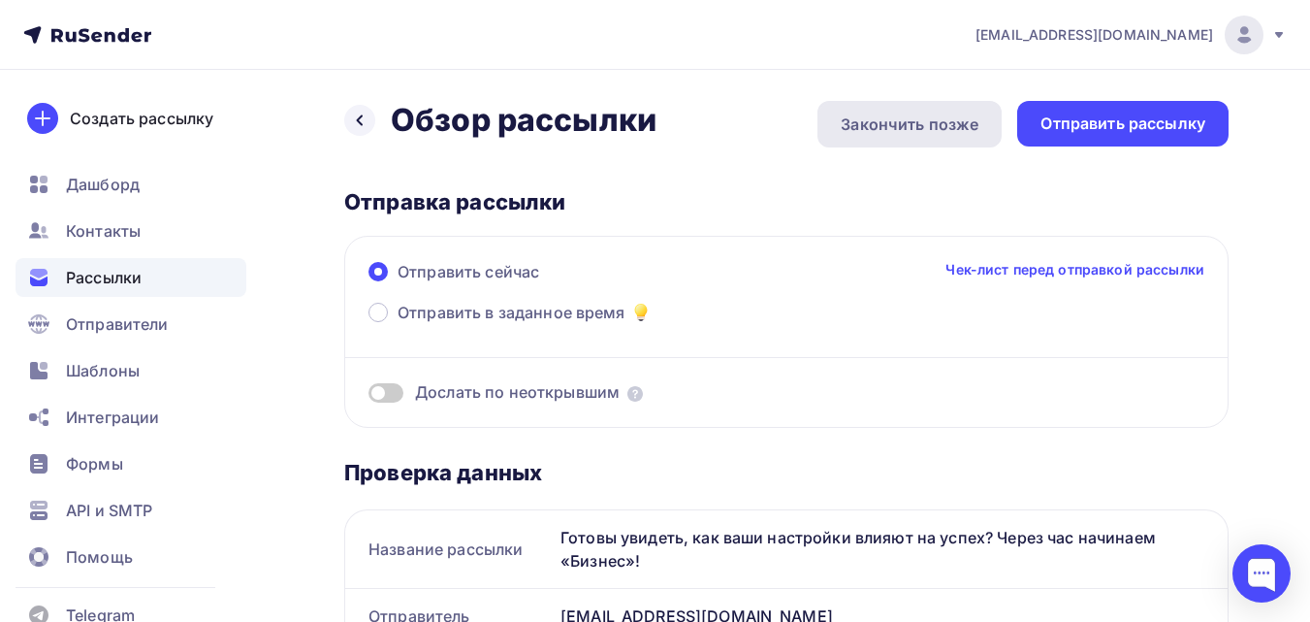
click at [940, 134] on div "Закончить позже" at bounding box center [910, 123] width 138 height 23
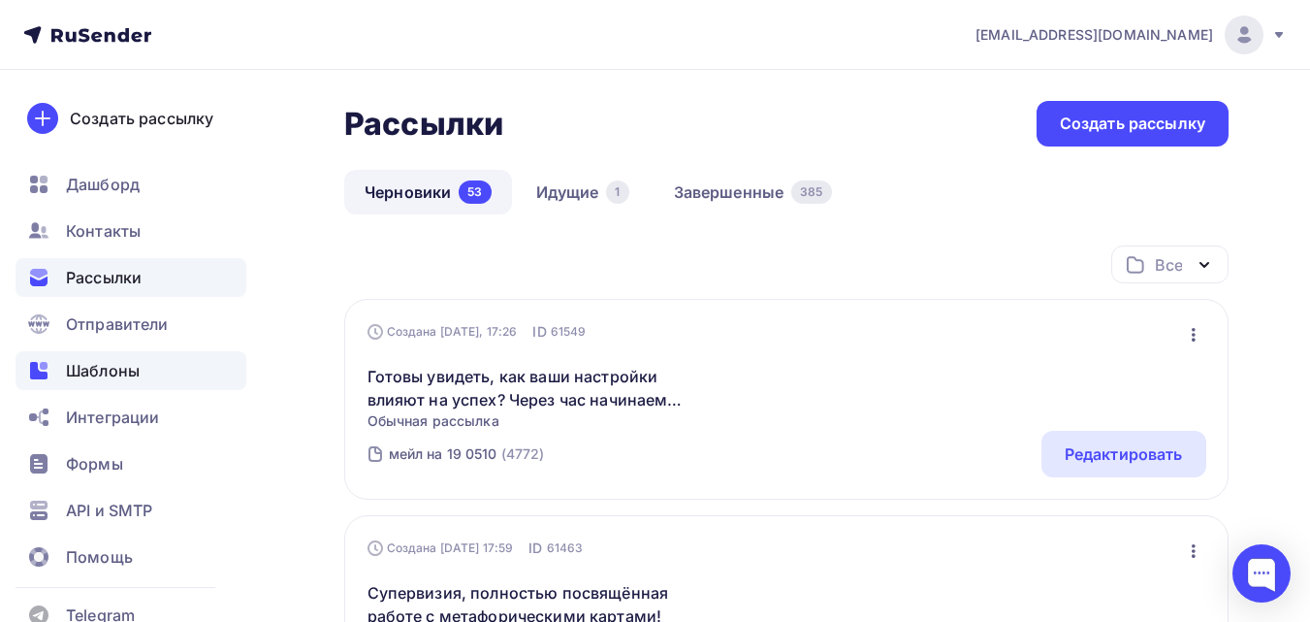
click at [127, 368] on span "Шаблоны" at bounding box center [103, 370] width 74 height 23
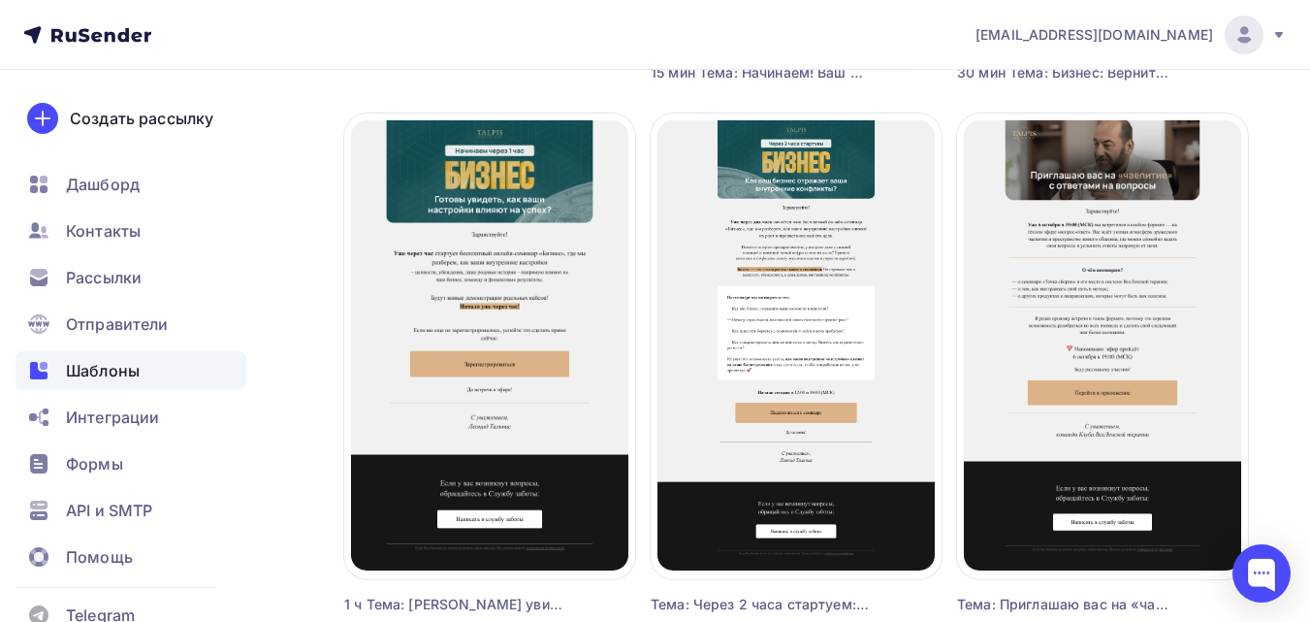
scroll to position [776, 0]
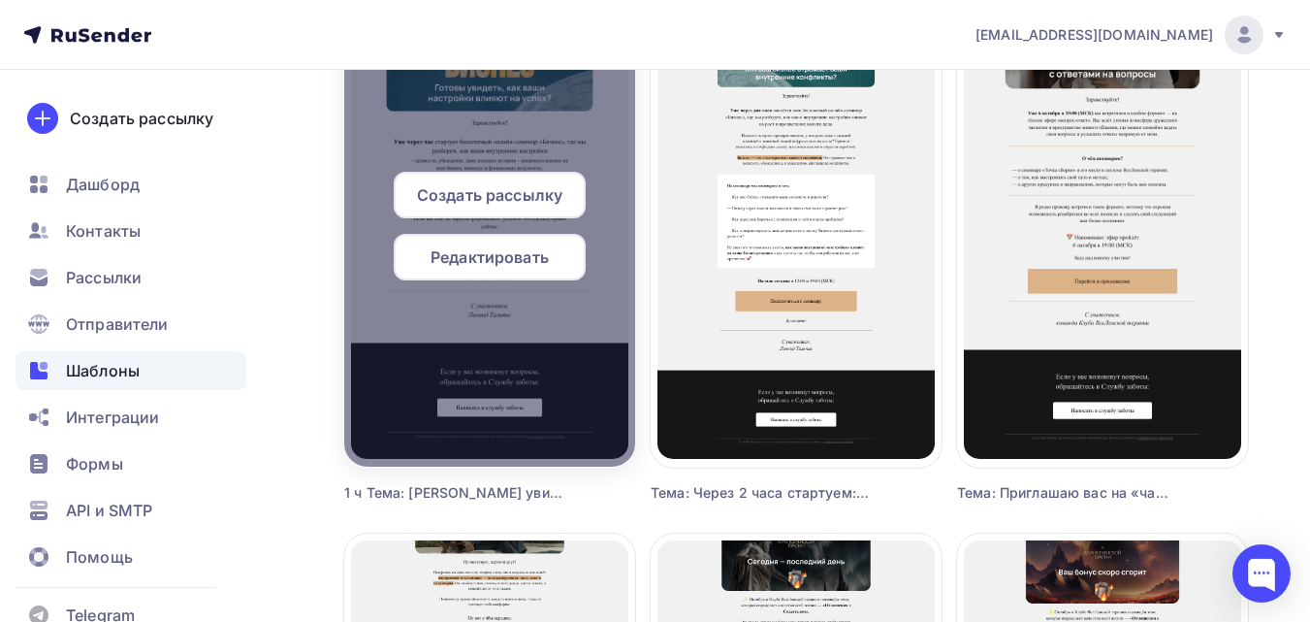
click at [534, 250] on span "Редактировать" at bounding box center [490, 256] width 118 height 23
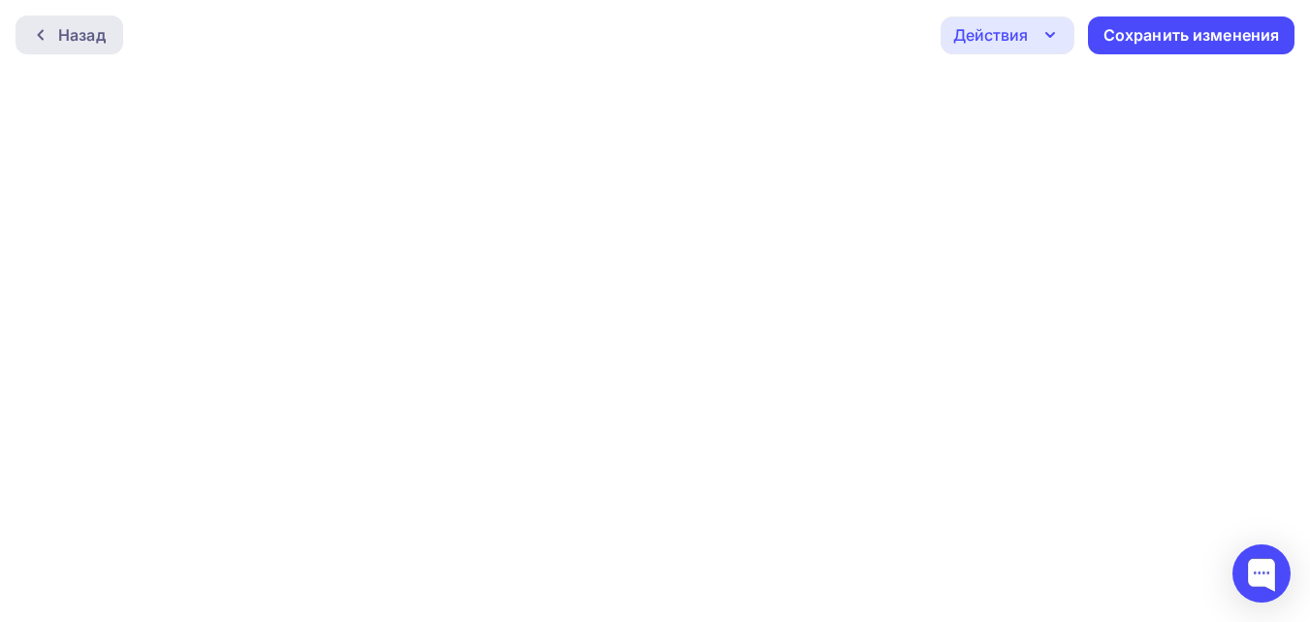
click at [83, 38] on div "Назад" at bounding box center [82, 34] width 48 height 23
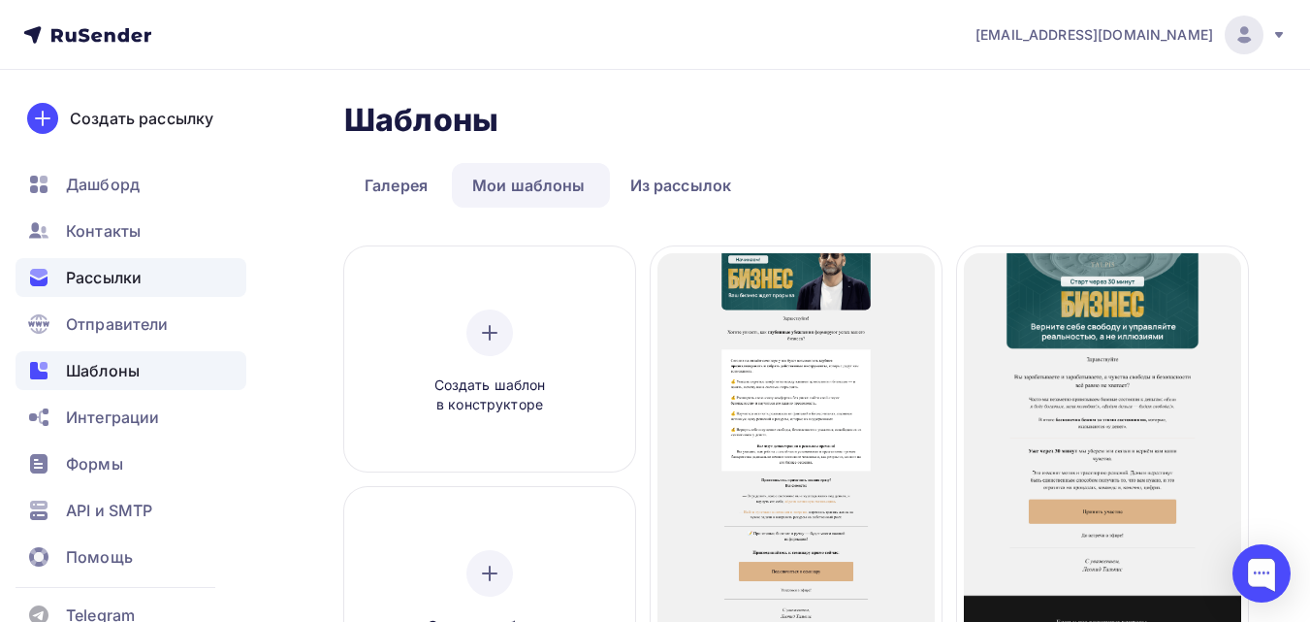
click at [139, 284] on span "Рассылки" at bounding box center [104, 277] width 76 height 23
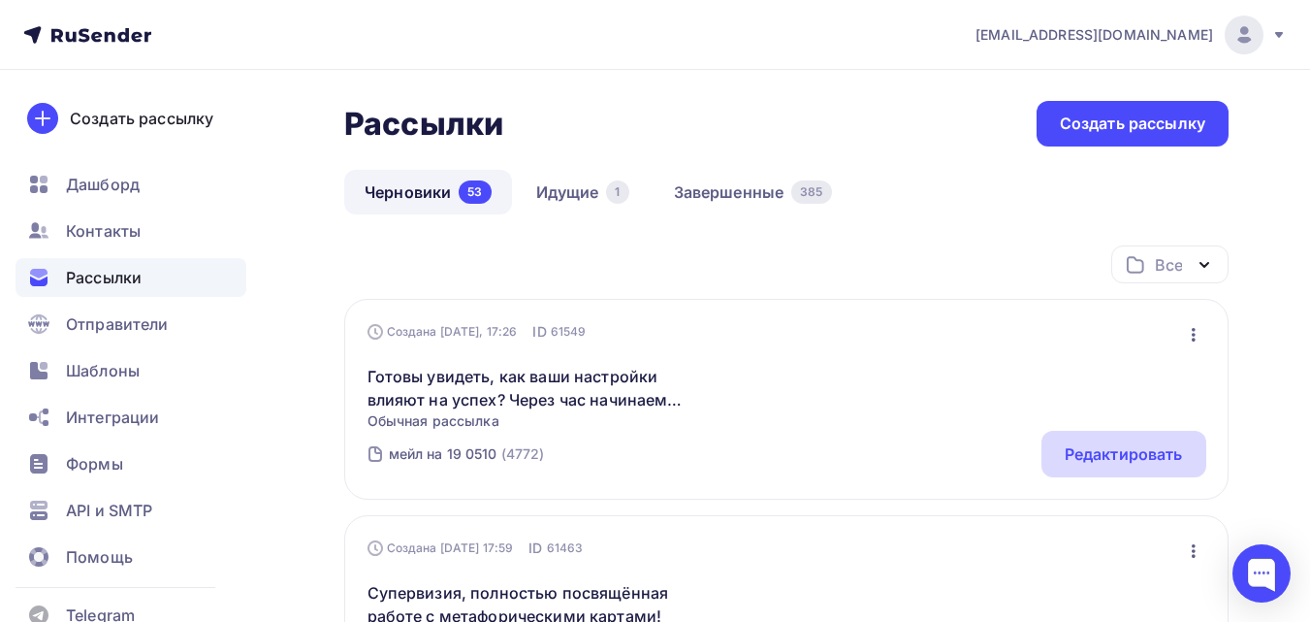
click at [1095, 455] on div "Редактировать" at bounding box center [1124, 453] width 118 height 23
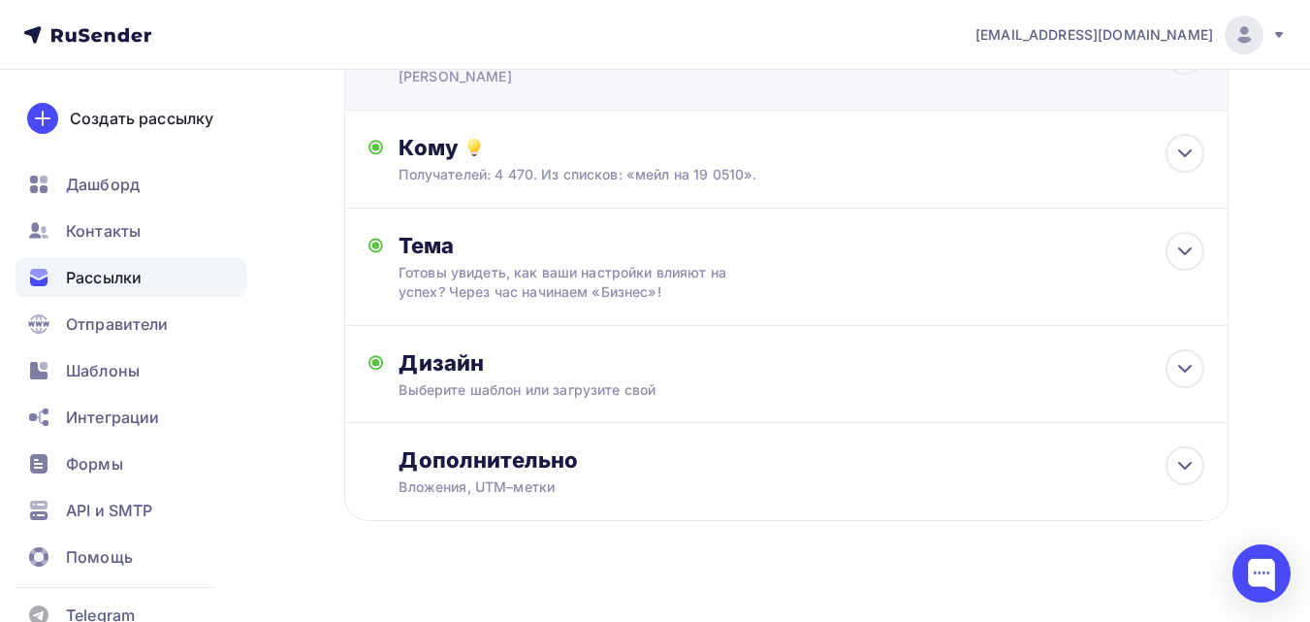
scroll to position [261, 0]
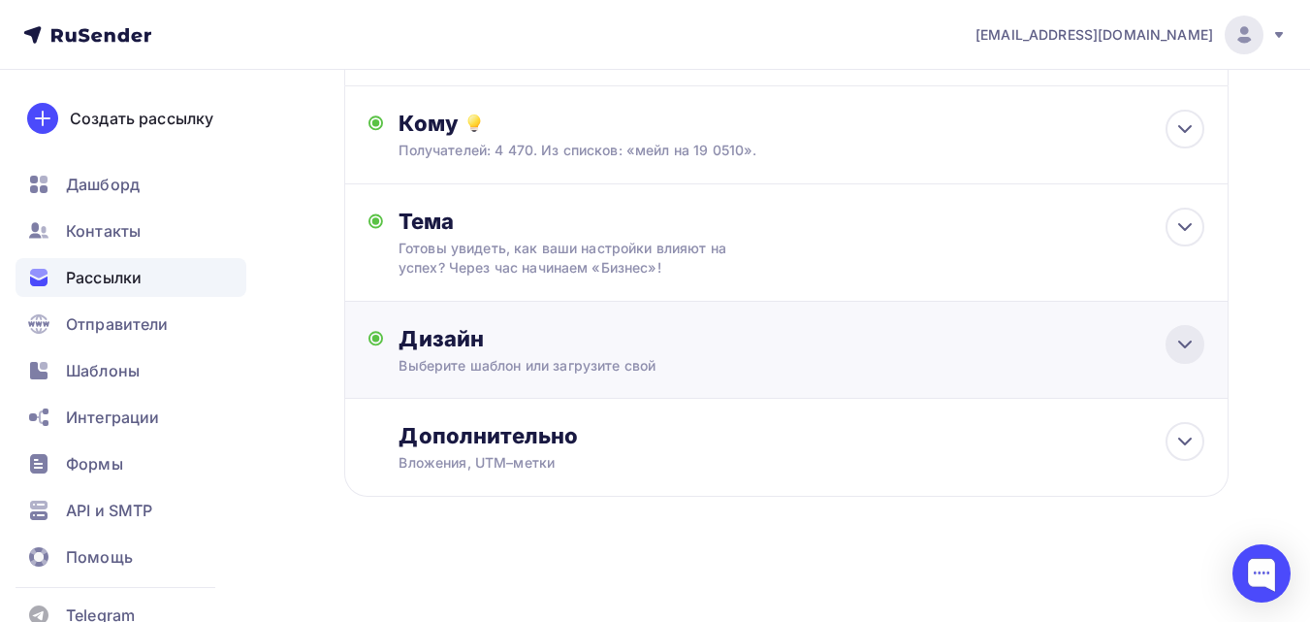
click at [1186, 359] on div at bounding box center [1184, 344] width 39 height 39
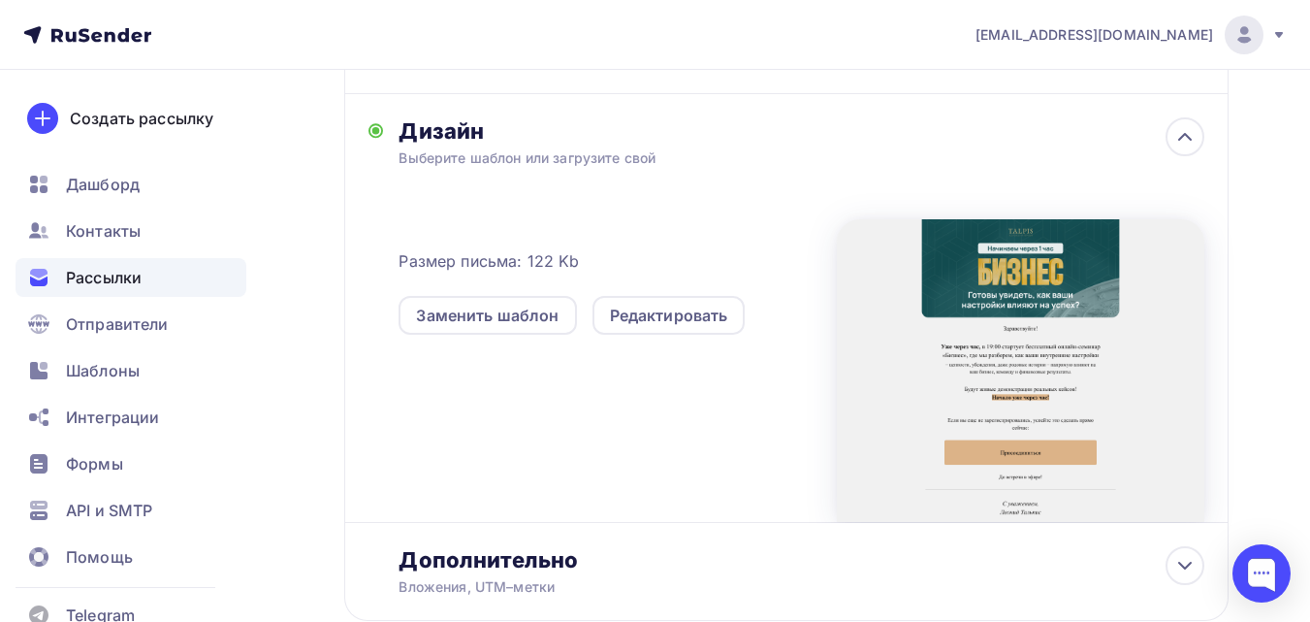
scroll to position [552, 0]
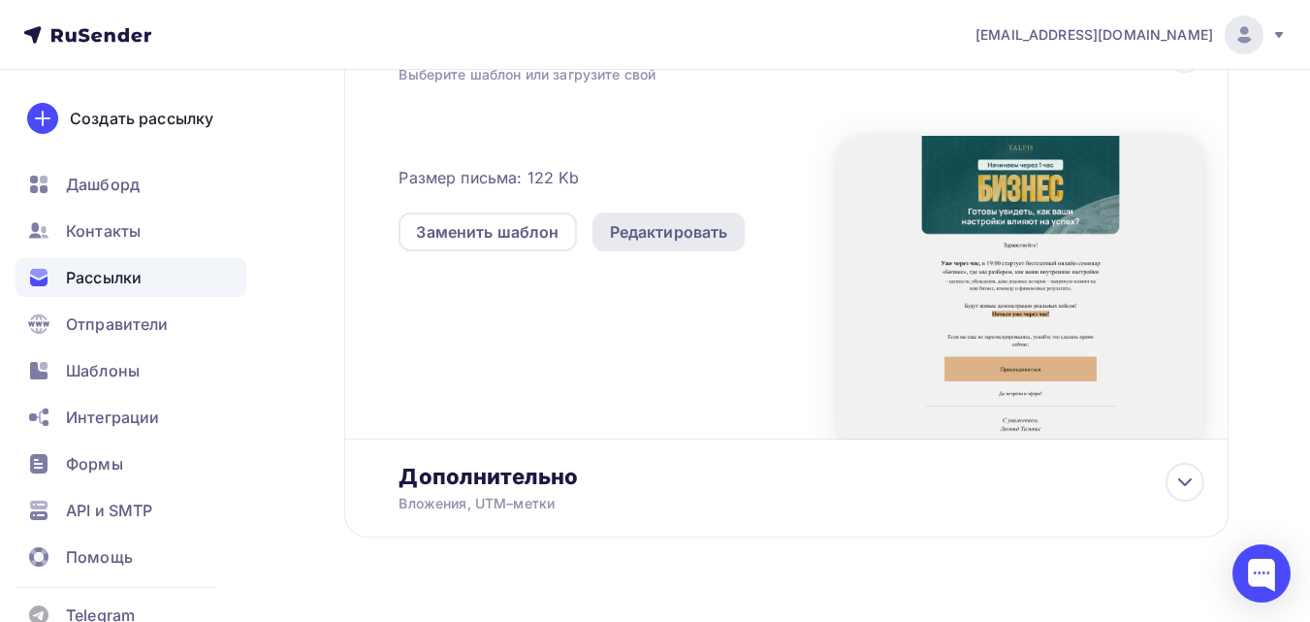
click at [646, 241] on div "Редактировать" at bounding box center [669, 231] width 118 height 23
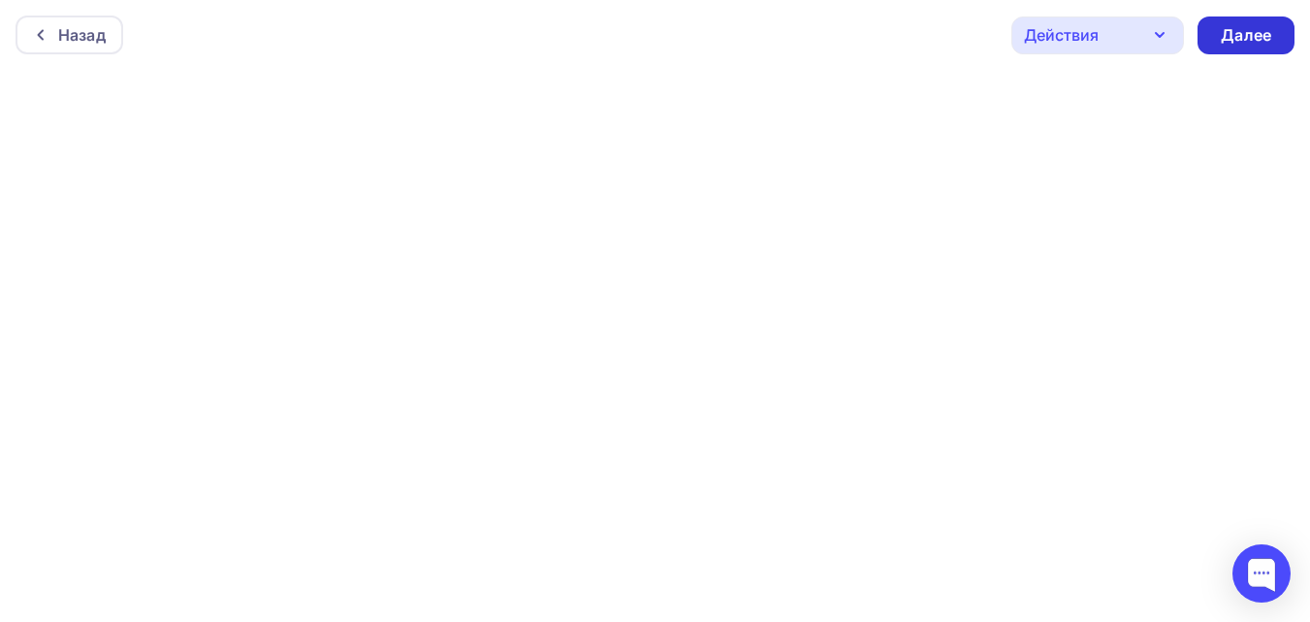
click at [1229, 46] on div "Далее" at bounding box center [1246, 35] width 50 height 22
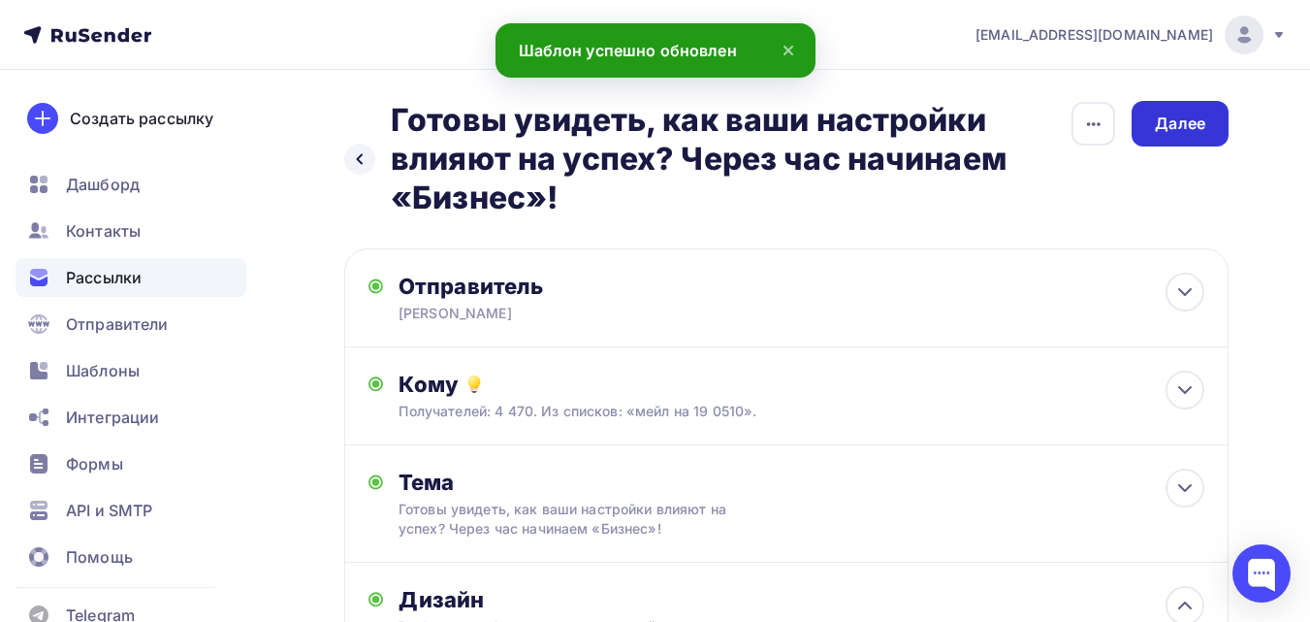
click at [1187, 127] on div "Далее" at bounding box center [1180, 123] width 50 height 22
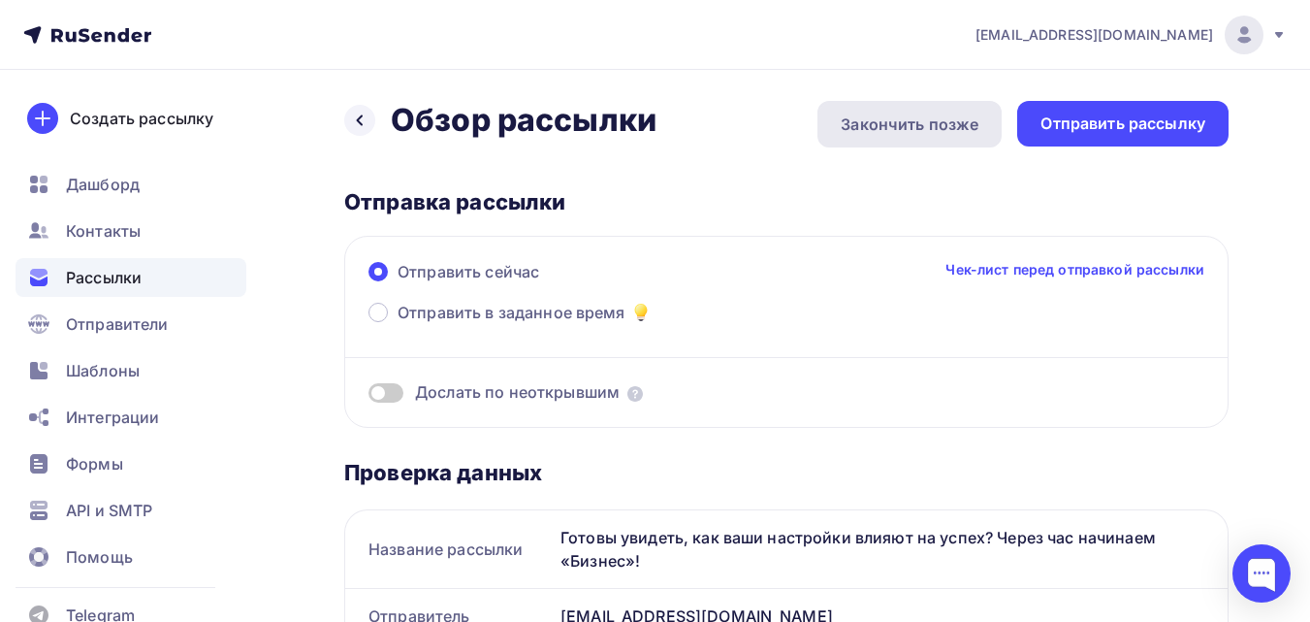
click at [964, 136] on div "Закончить позже" at bounding box center [909, 124] width 184 height 47
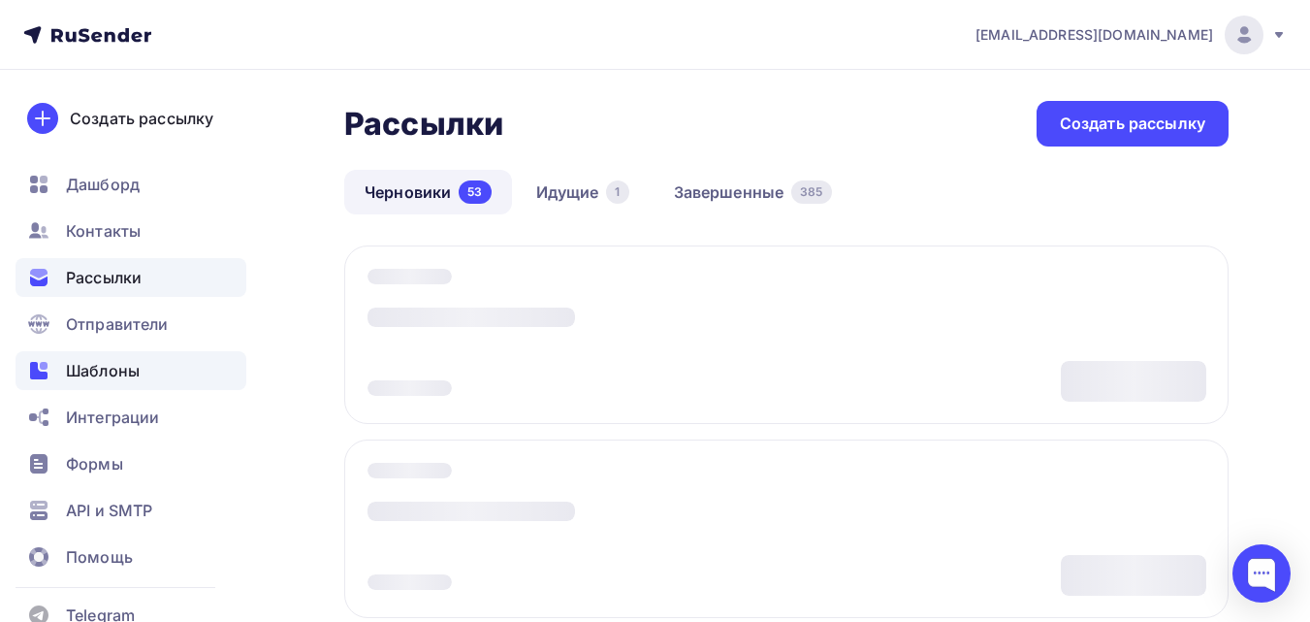
click at [116, 374] on span "Шаблоны" at bounding box center [103, 370] width 74 height 23
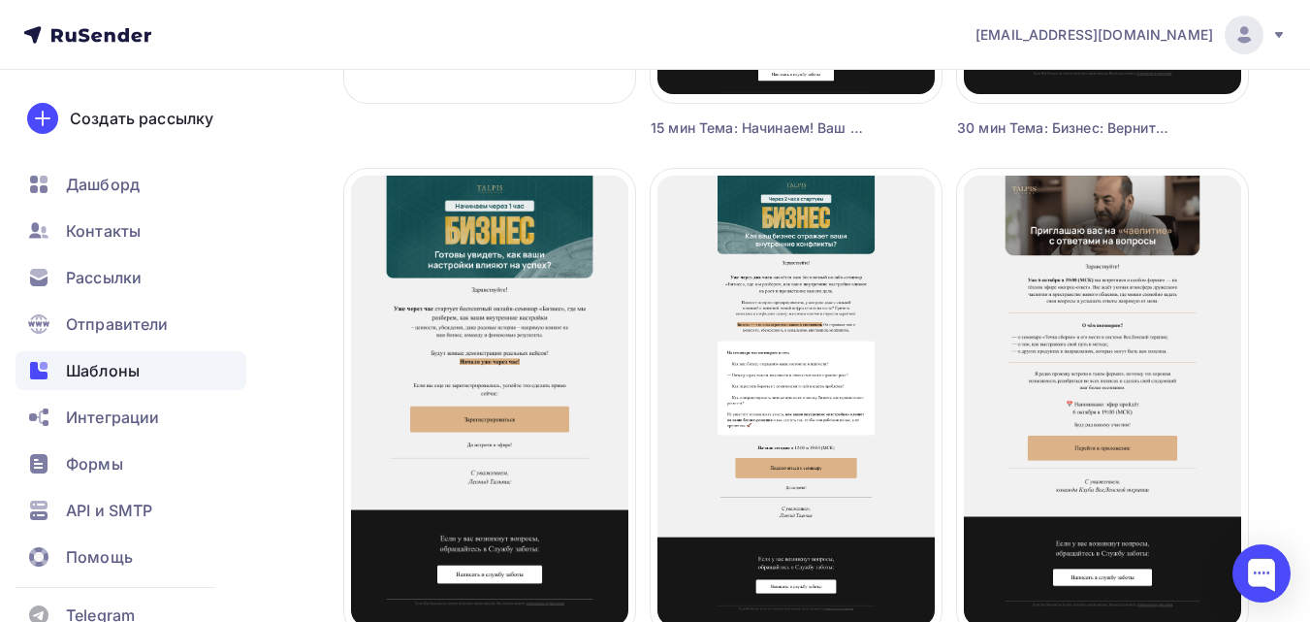
scroll to position [582, 0]
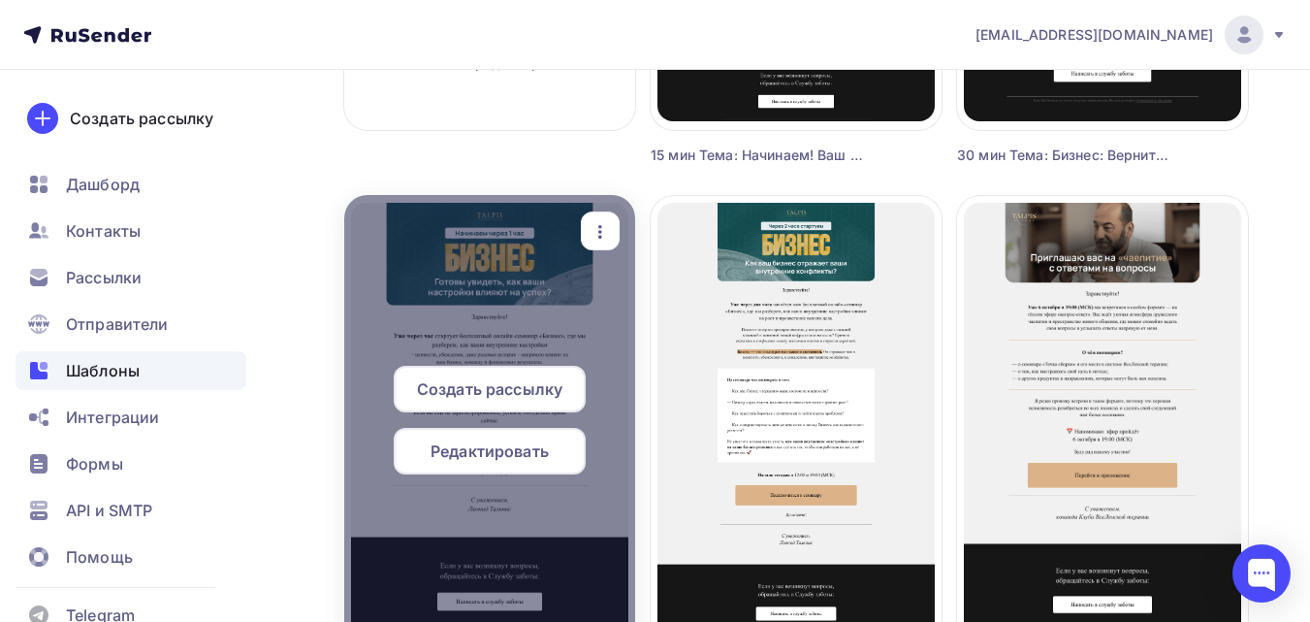
click at [531, 454] on span "Редактировать" at bounding box center [490, 450] width 118 height 23
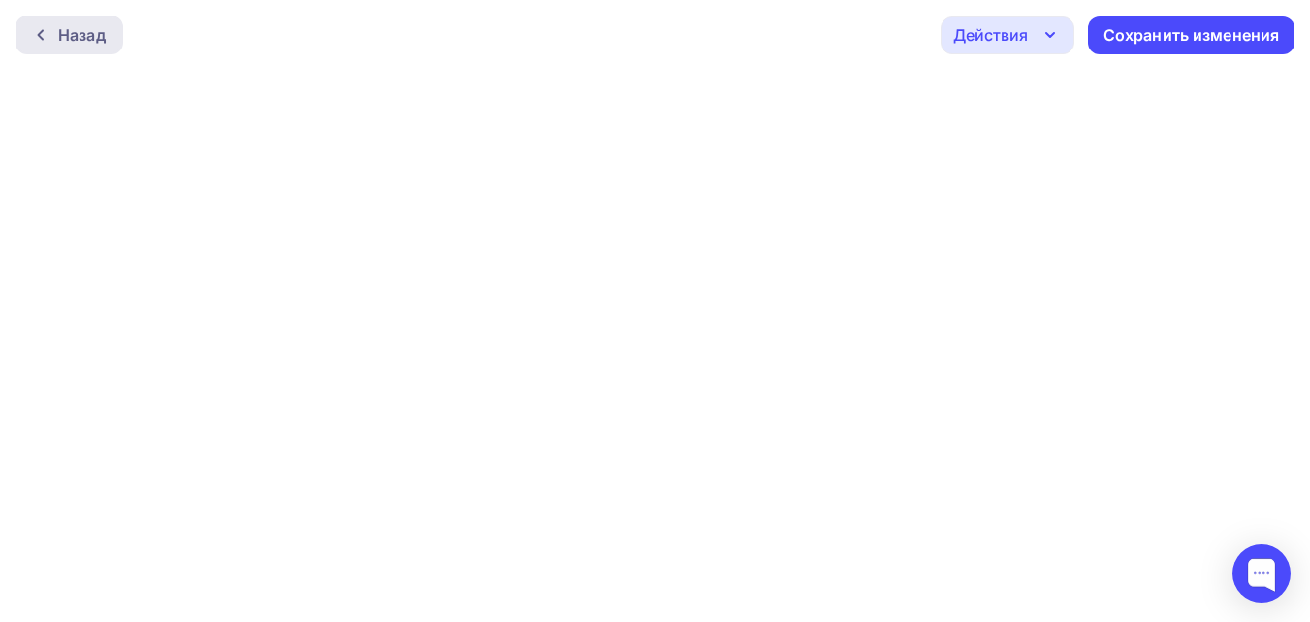
click at [70, 27] on div "Назад" at bounding box center [82, 34] width 48 height 23
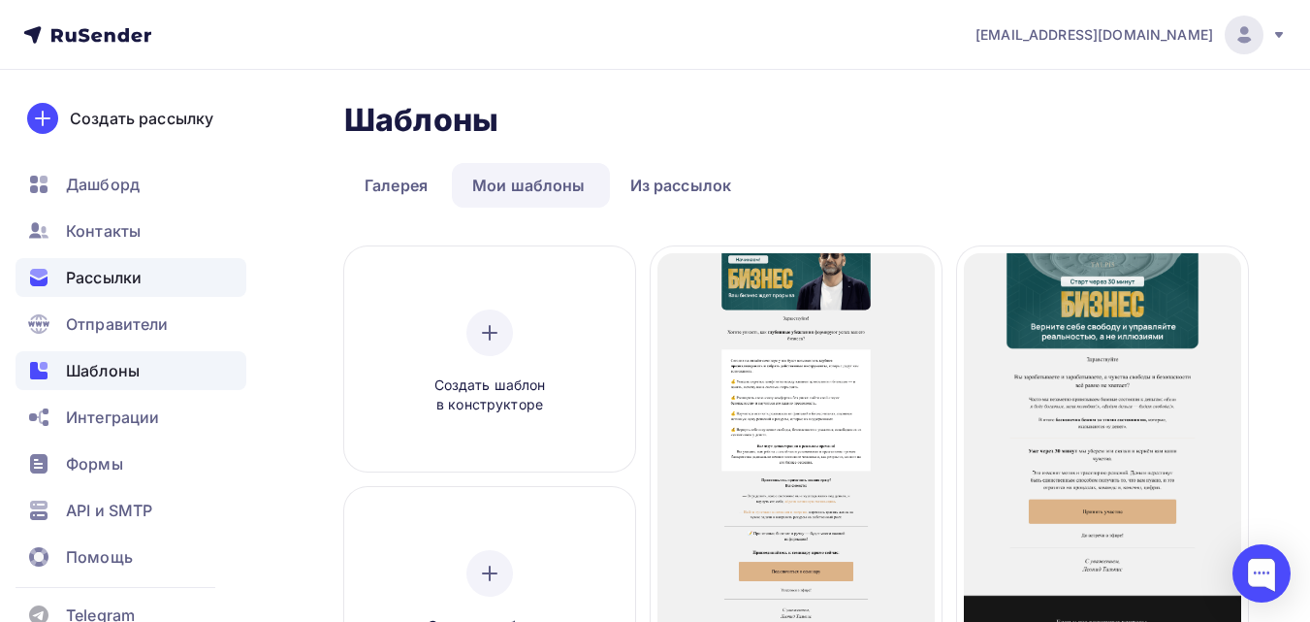
click at [116, 292] on div "Рассылки" at bounding box center [131, 277] width 231 height 39
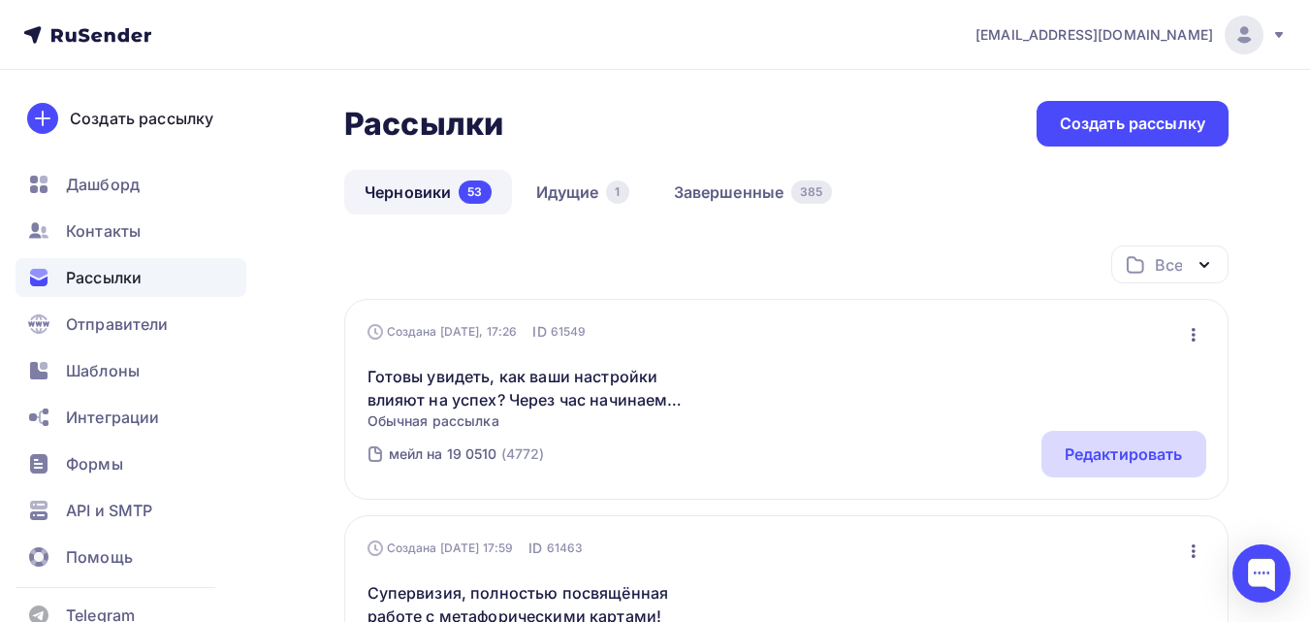
click at [1094, 464] on div "Редактировать" at bounding box center [1124, 453] width 118 height 23
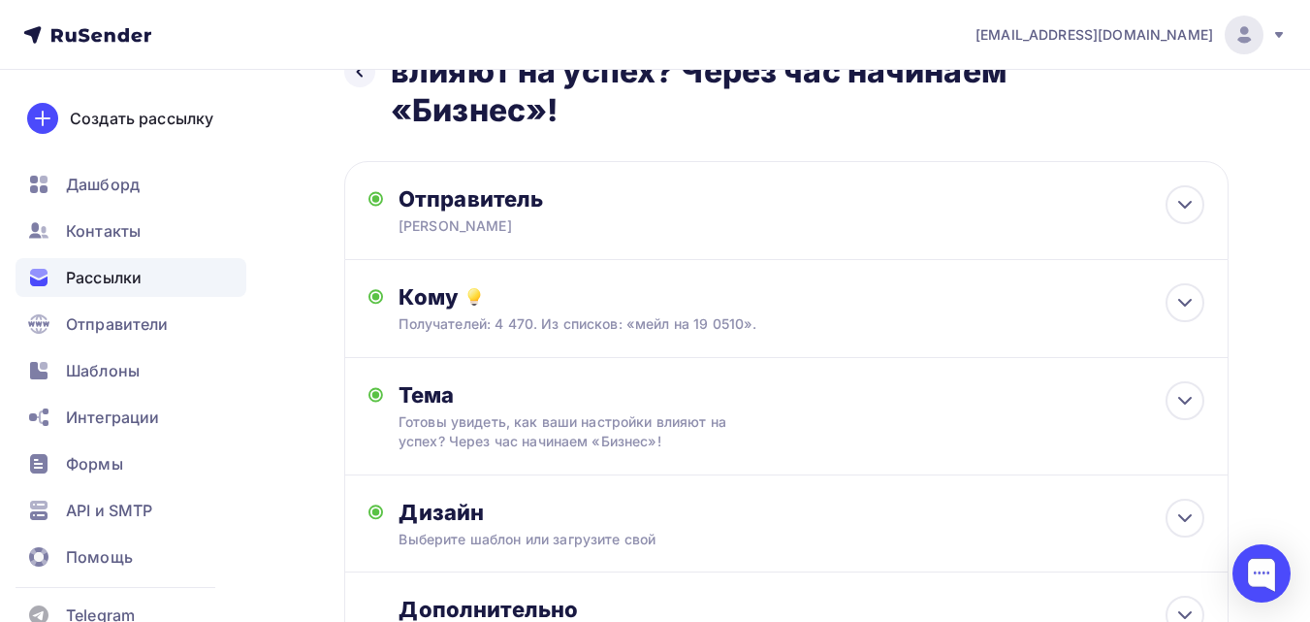
scroll to position [261, 0]
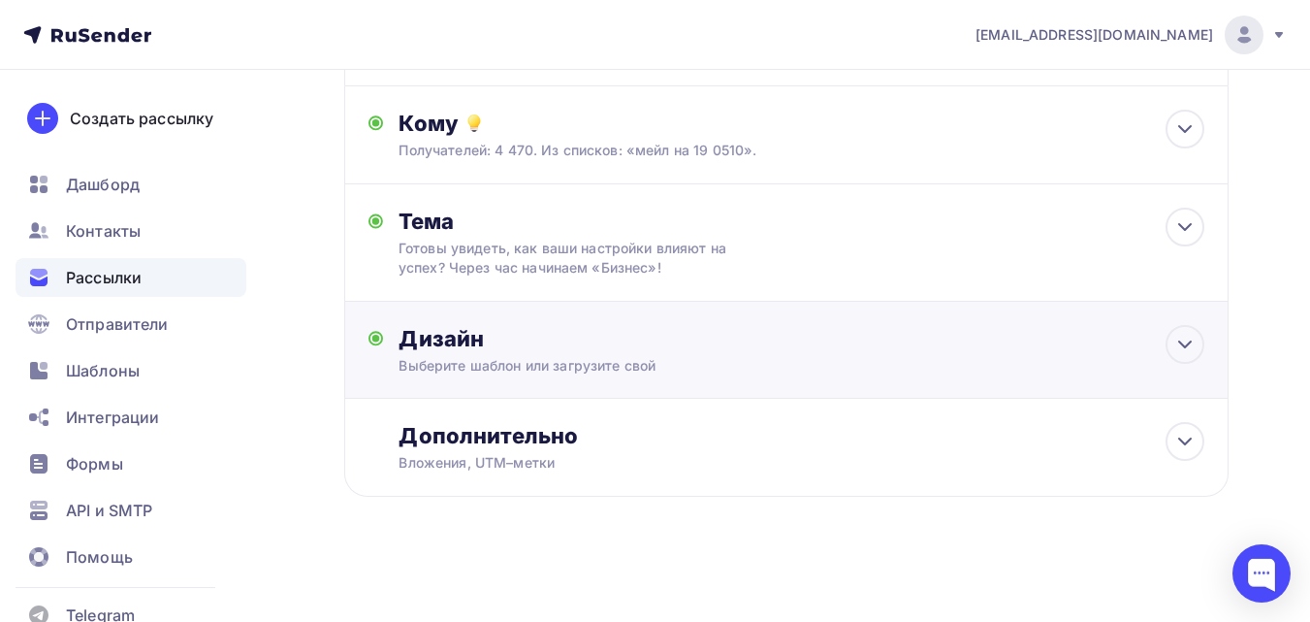
click at [793, 337] on div "Дизайн" at bounding box center [802, 338] width 806 height 27
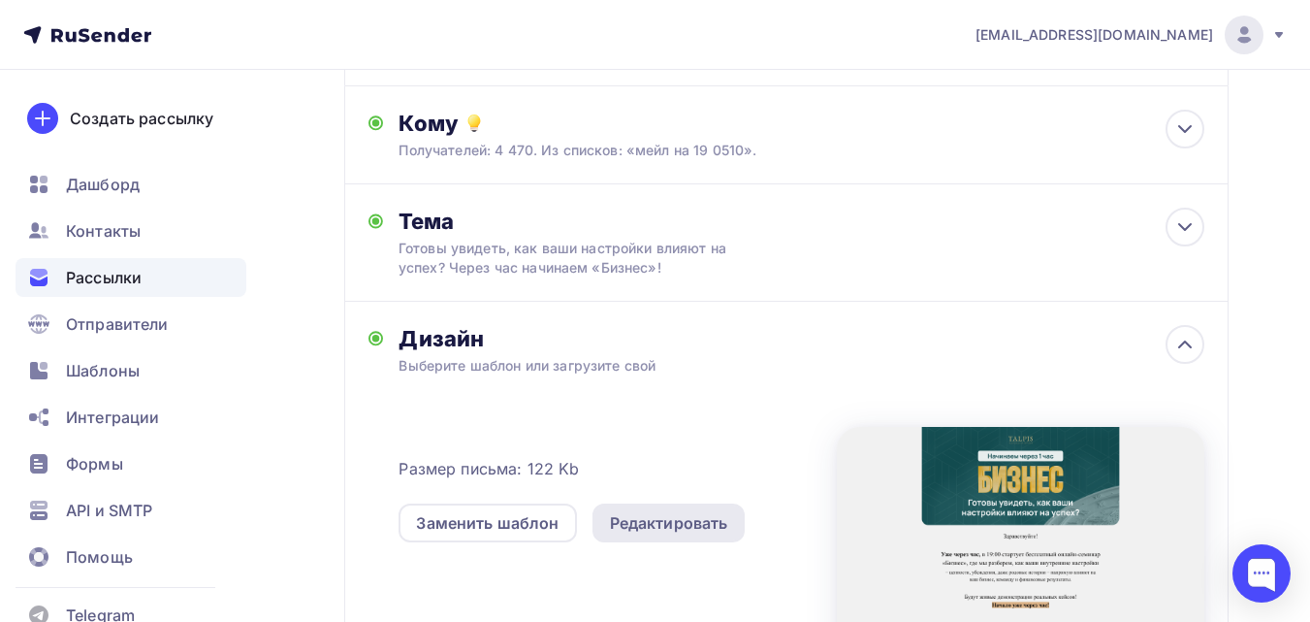
click at [685, 530] on div "Редактировать" at bounding box center [669, 522] width 118 height 23
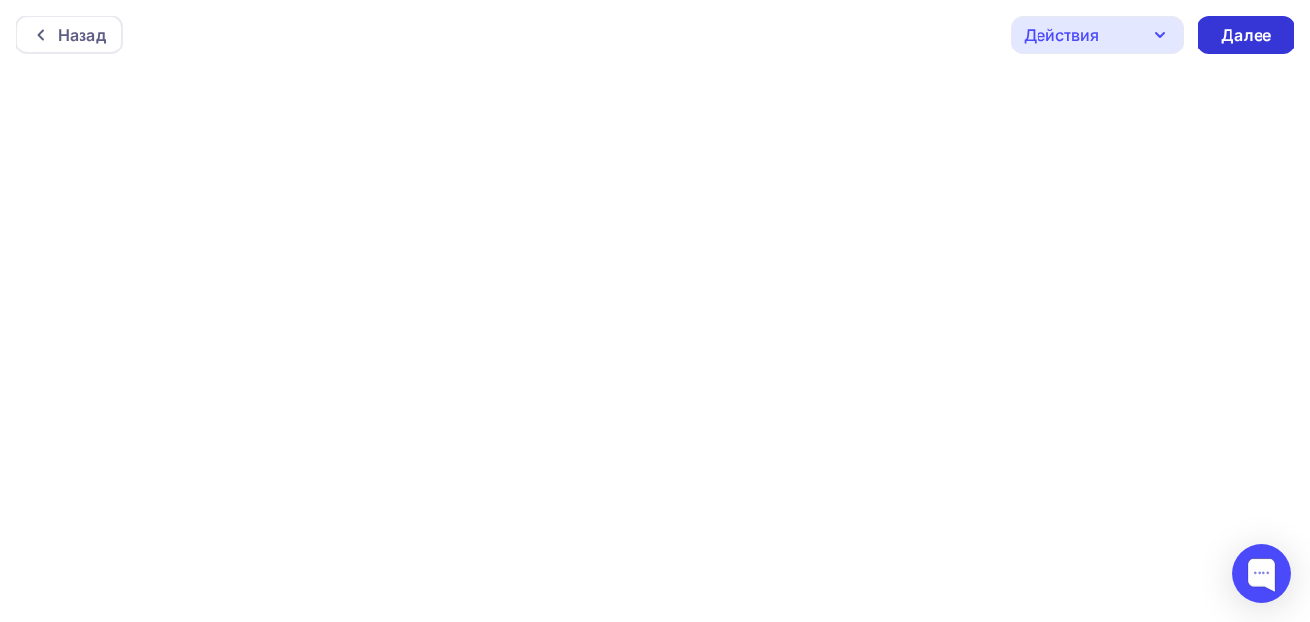
click at [1266, 48] on div "Далее" at bounding box center [1245, 35] width 97 height 38
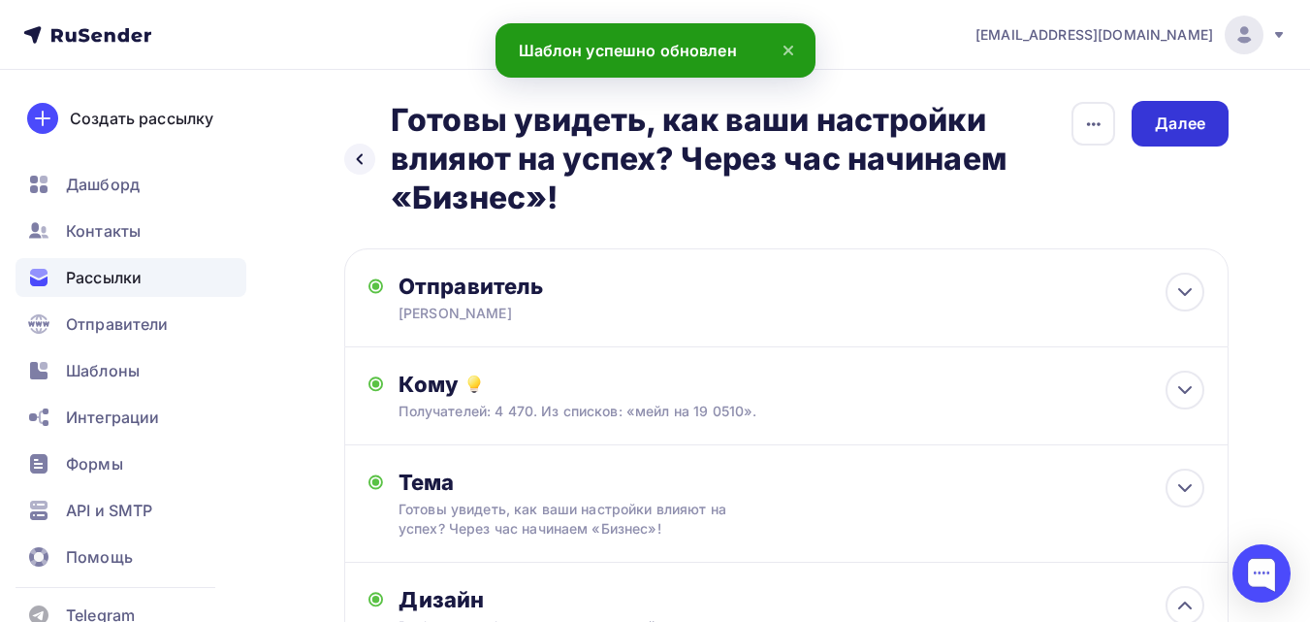
click at [1181, 131] on div "Далее" at bounding box center [1180, 123] width 50 height 22
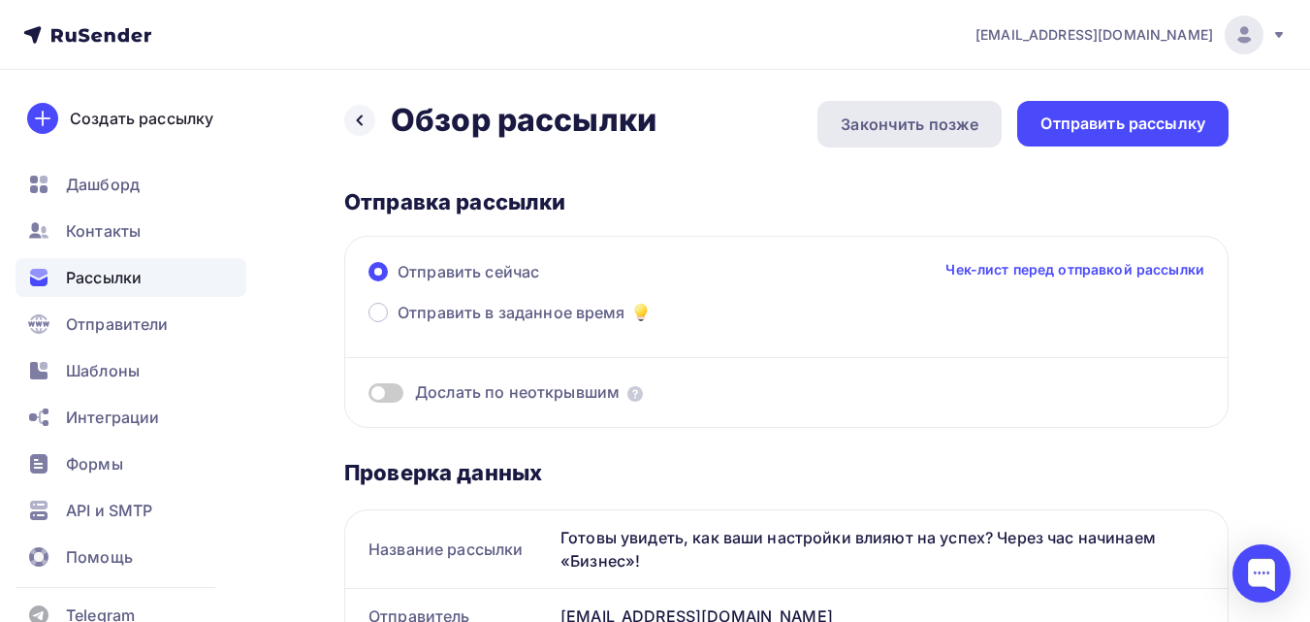
click at [906, 116] on div "Закончить позже" at bounding box center [910, 123] width 138 height 23
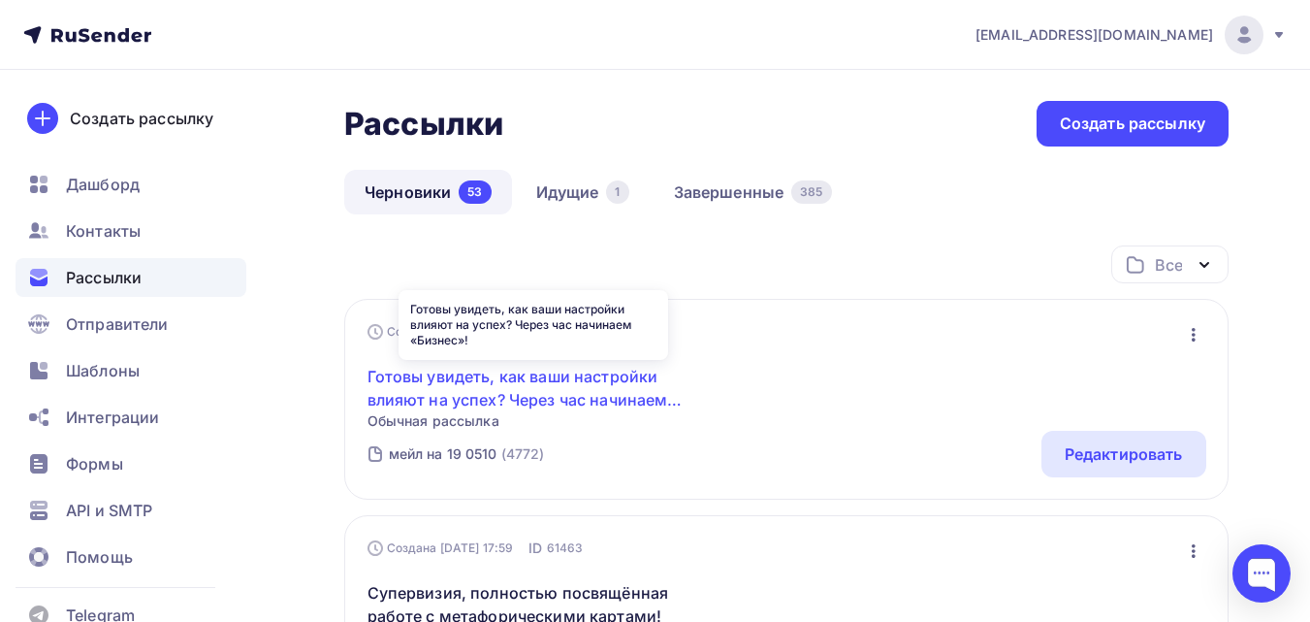
click at [696, 376] on link "Готовы увидеть, как ваши настройки влияют на успех? Через час начинаем «Бизнес»!" at bounding box center [533, 388] width 333 height 47
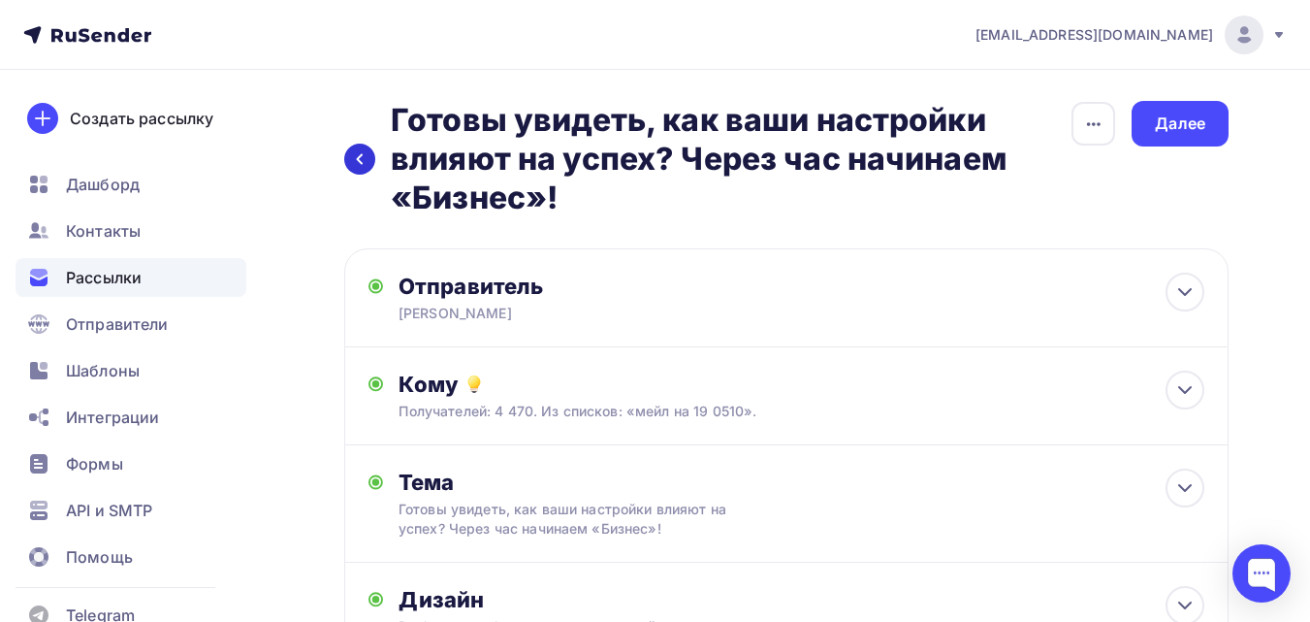
click at [357, 162] on icon at bounding box center [360, 159] width 16 height 16
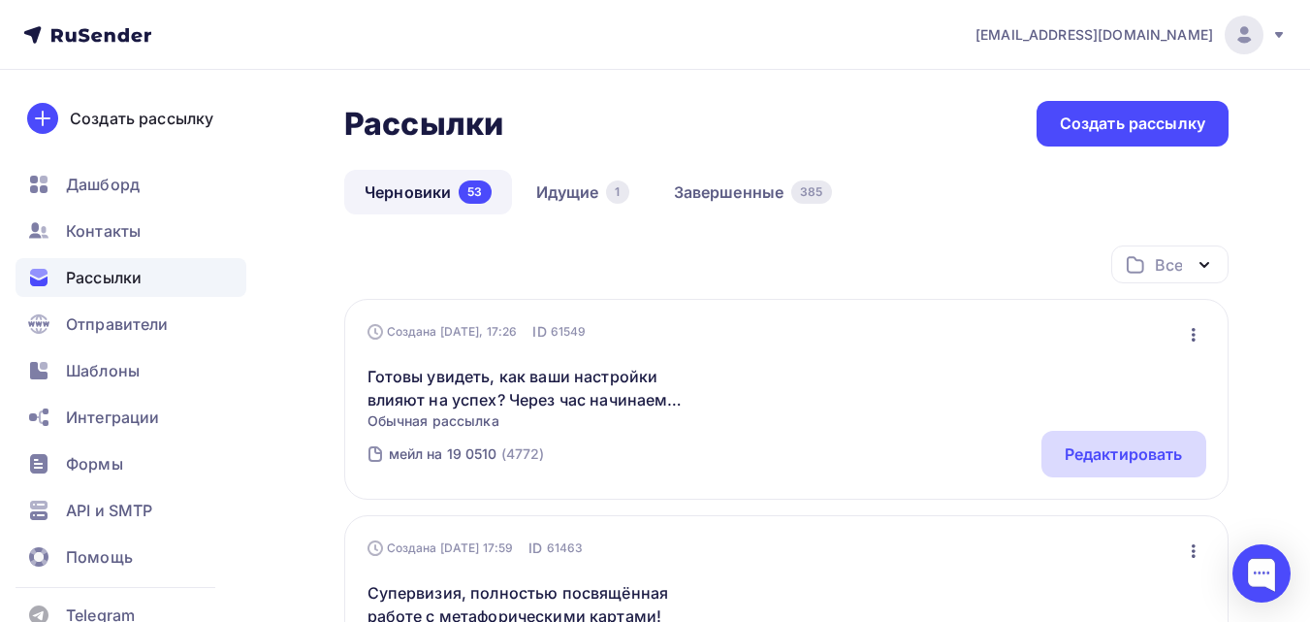
click at [1136, 447] on div "Редактировать" at bounding box center [1124, 453] width 118 height 23
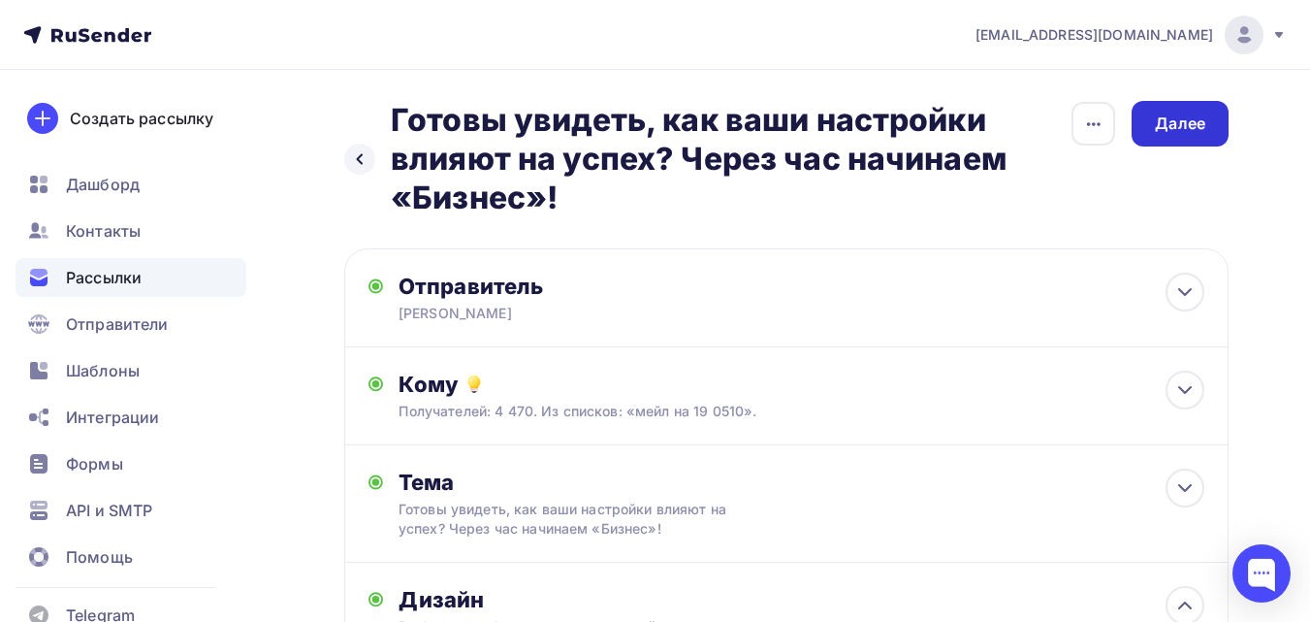
click at [1194, 119] on div "Далее" at bounding box center [1180, 123] width 50 height 22
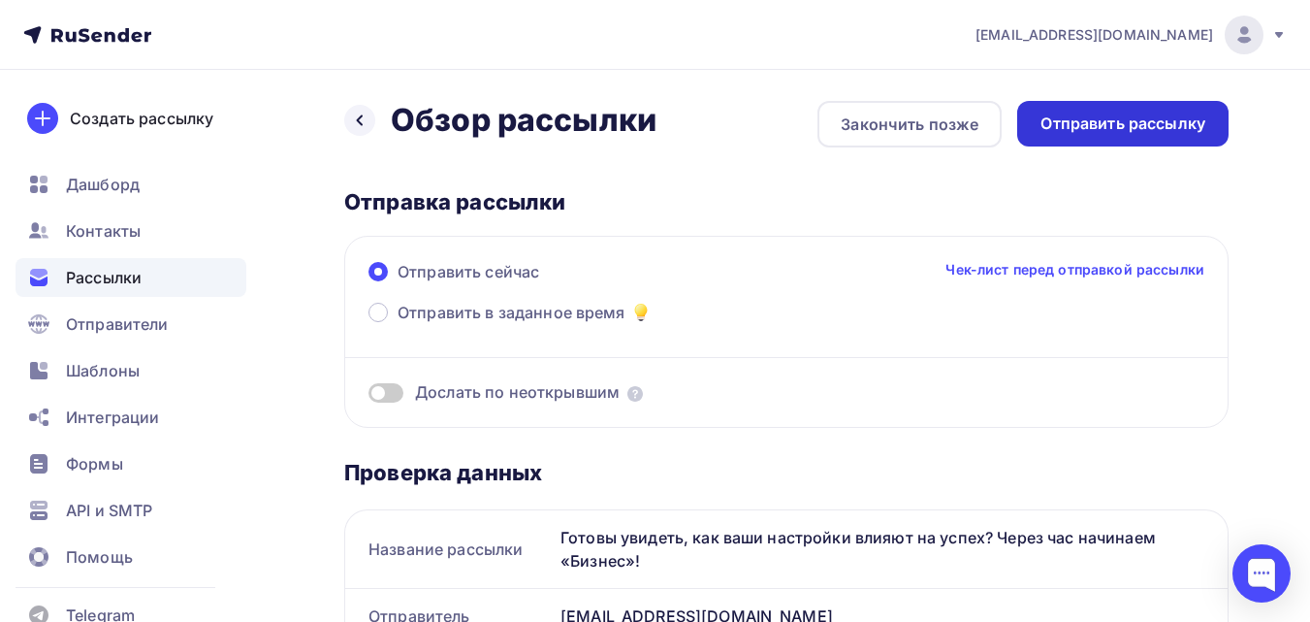
click at [1161, 123] on div "Отправить рассылку" at bounding box center [1122, 123] width 165 height 22
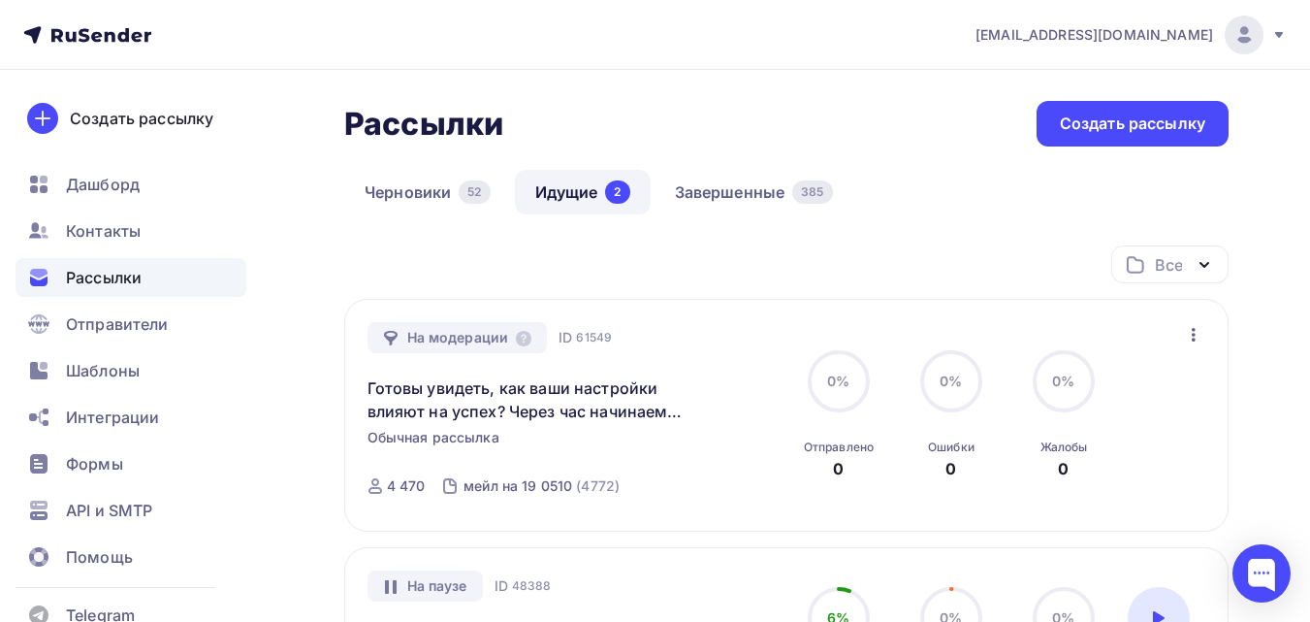
click at [1191, 339] on icon "button" at bounding box center [1193, 334] width 23 height 23
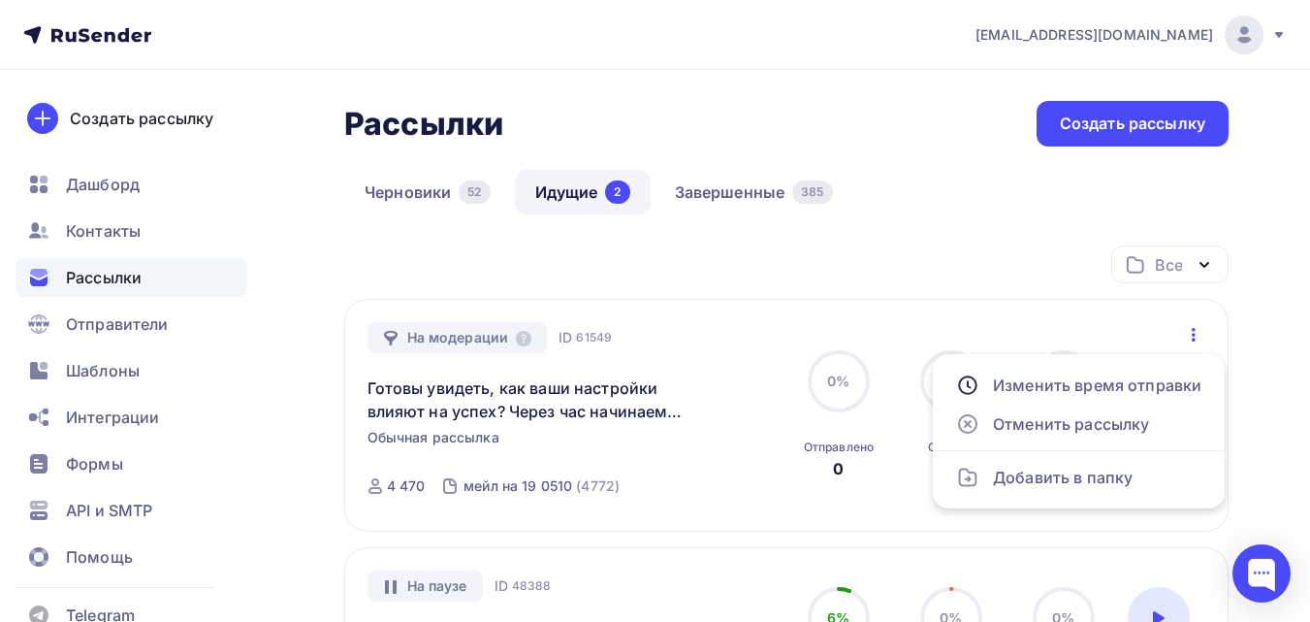
click at [949, 275] on div "Все Все папки Повышение цен (0) Создать новую папку" at bounding box center [786, 271] width 884 height 53
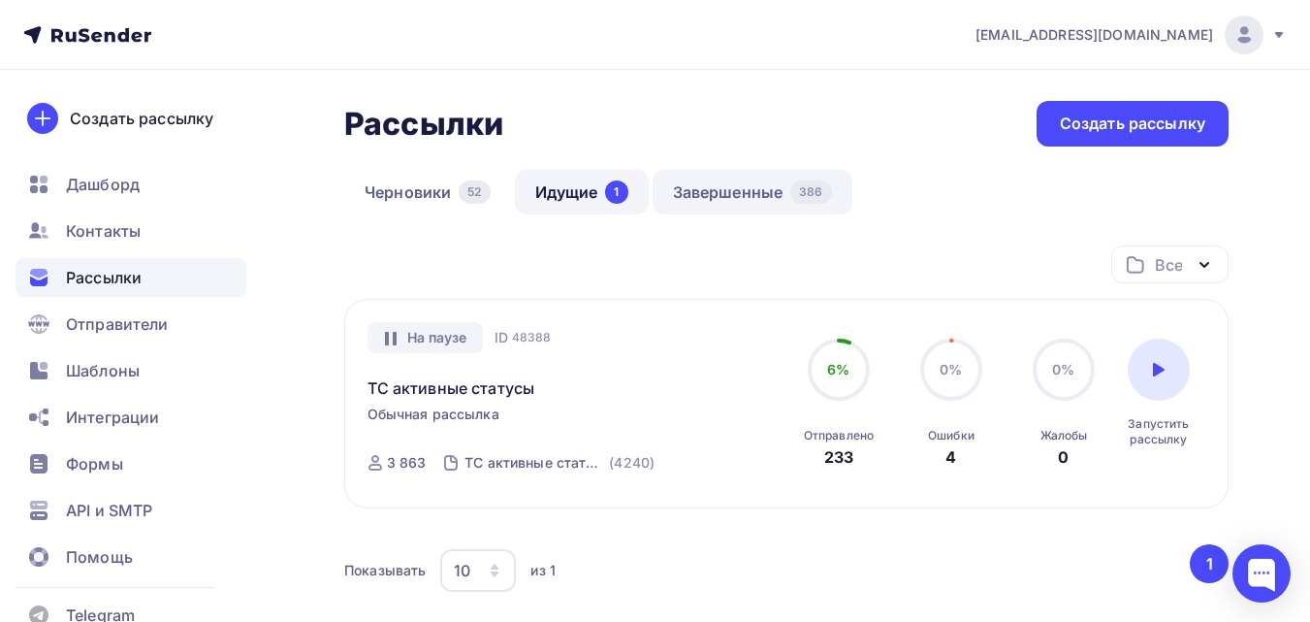
click at [741, 191] on link "Завершенные 386" at bounding box center [753, 192] width 200 height 45
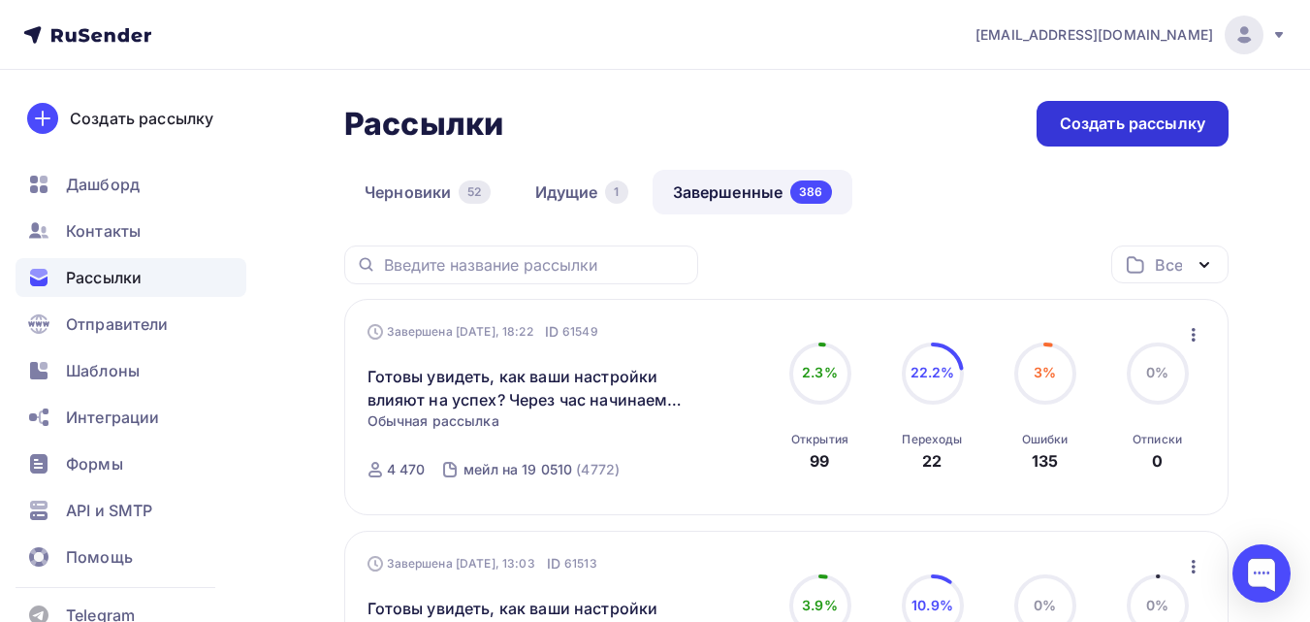
click at [1133, 112] on div "Создать рассылку" at bounding box center [1132, 123] width 145 height 22
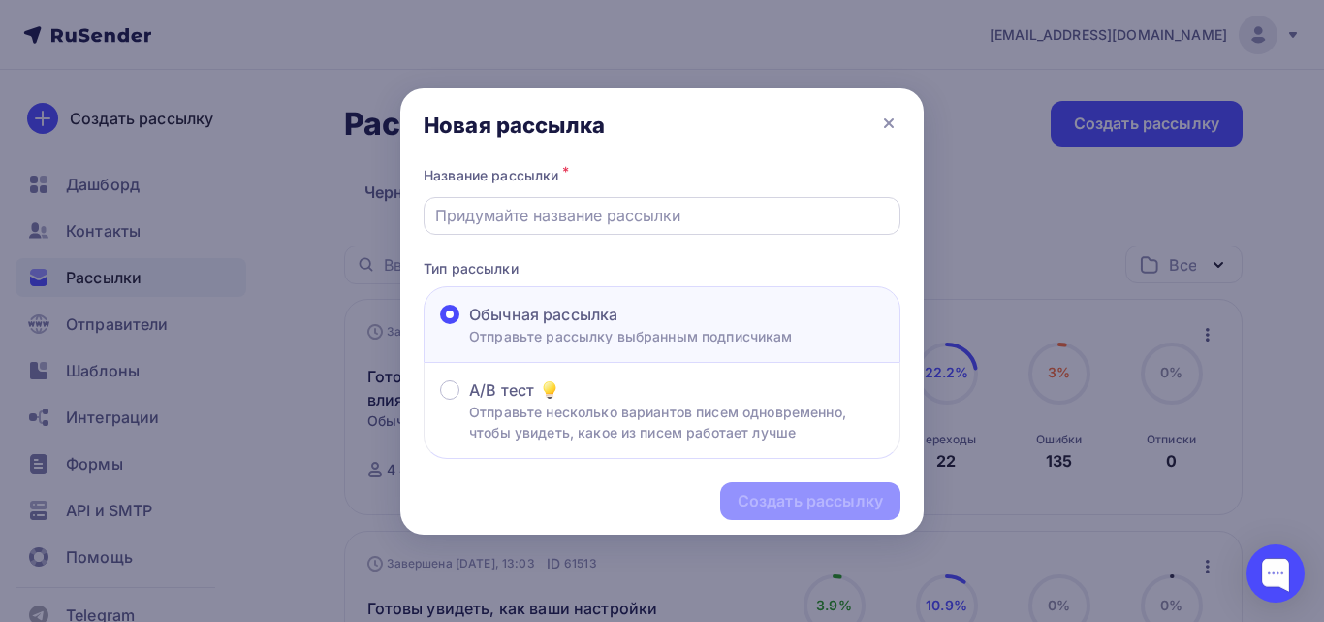
click at [578, 211] on input "text" at bounding box center [662, 215] width 455 height 23
paste input "Начинаем! Ваш бизнес ждет прорыва: семинар «Бизнес» стартует через 15 минут!"
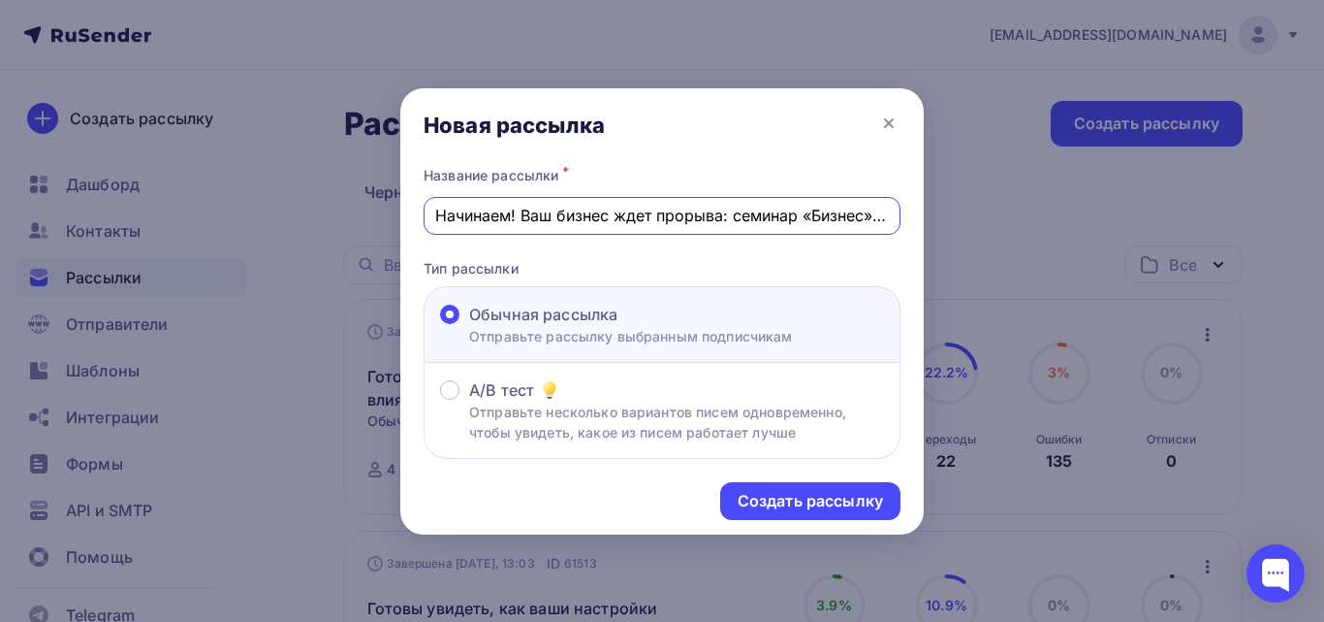
scroll to position [0, 176]
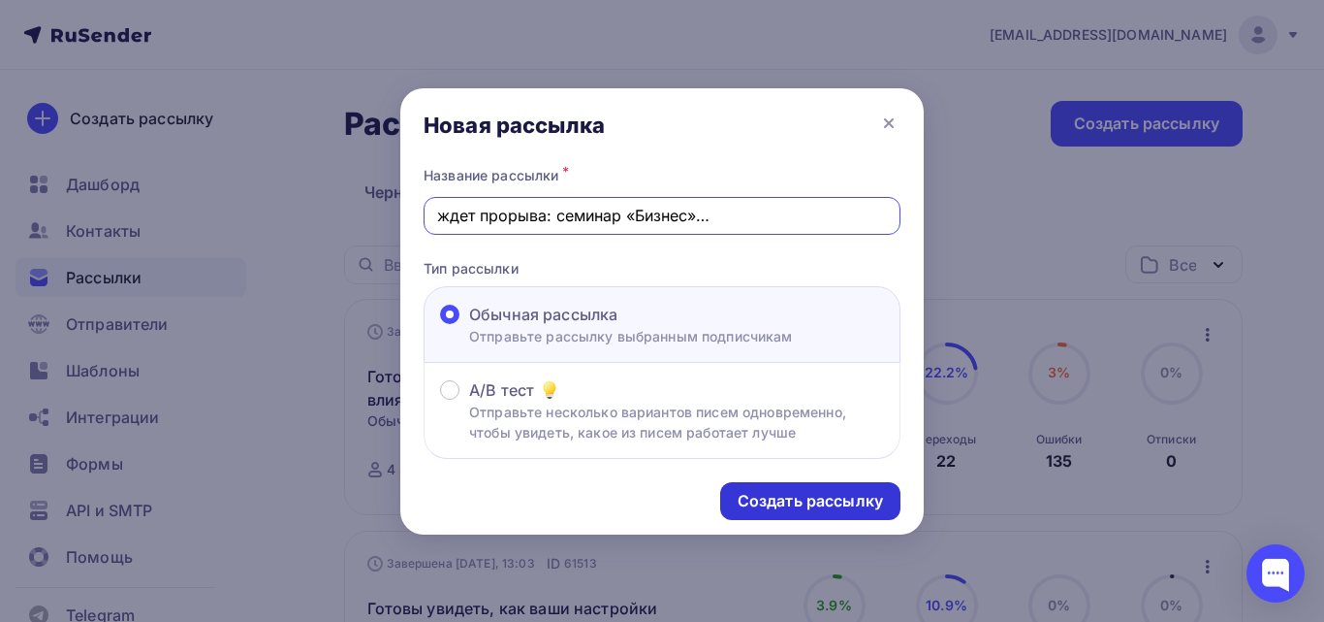
type input "Начинаем! Ваш бизнес ждет прорыва: семинар «Бизнес» стартует через 15 минут!"
click at [798, 508] on div "Создать рассылку" at bounding box center [810, 501] width 145 height 22
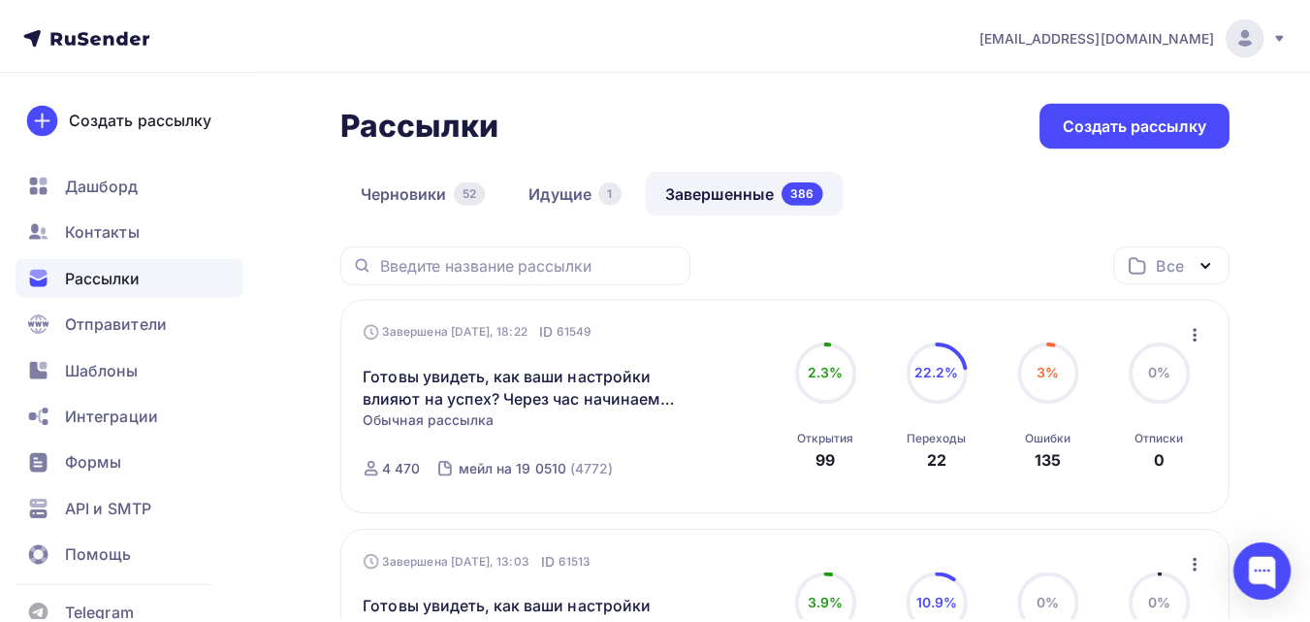
scroll to position [0, 0]
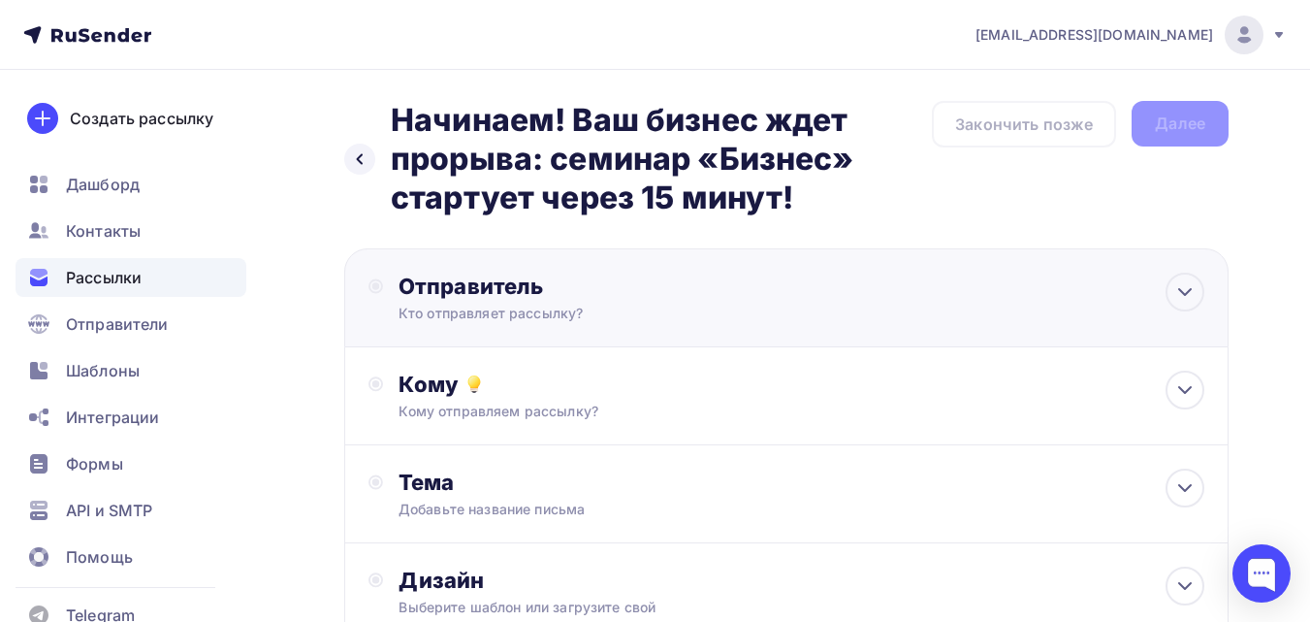
click at [686, 298] on div "Отправитель" at bounding box center [609, 285] width 420 height 27
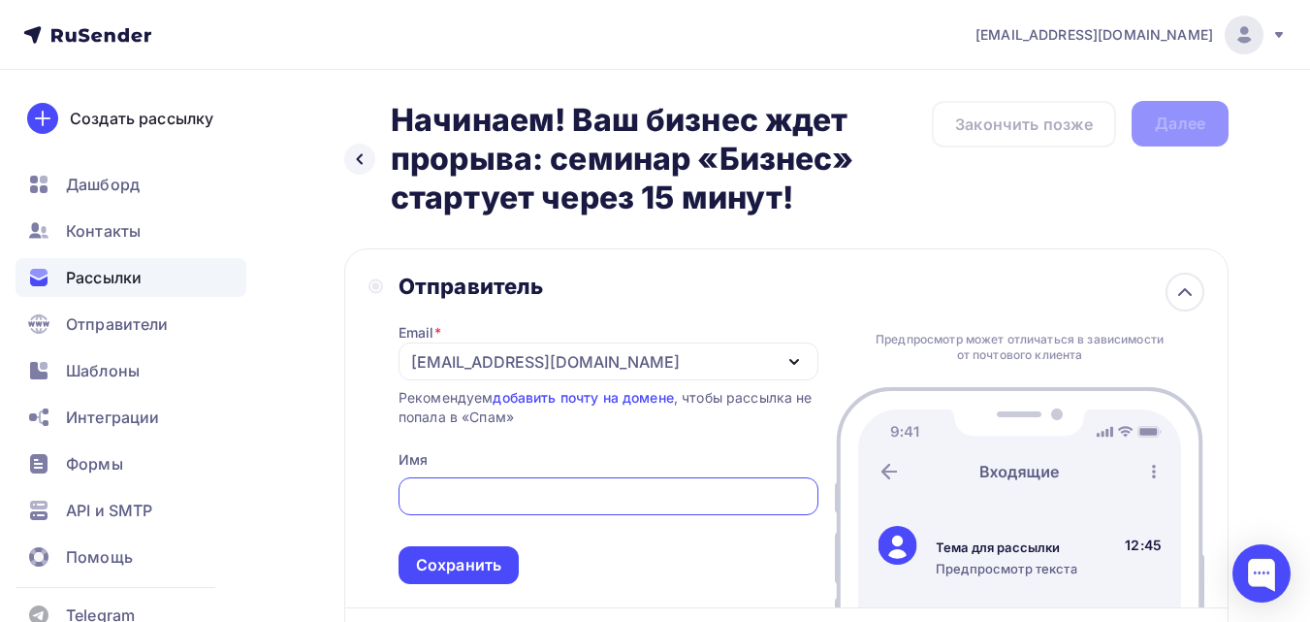
click at [607, 343] on div "[EMAIL_ADDRESS][DOMAIN_NAME]" at bounding box center [609, 361] width 420 height 38
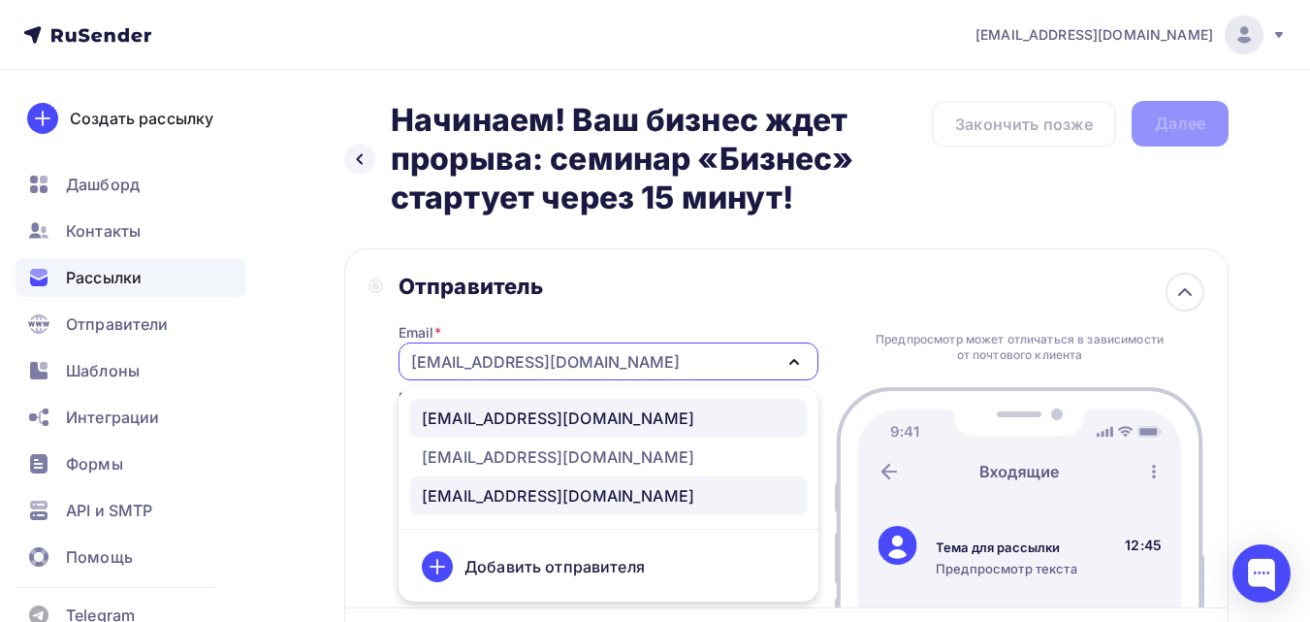
click at [581, 413] on div "[EMAIL_ADDRESS][DOMAIN_NAME]" at bounding box center [558, 417] width 272 height 23
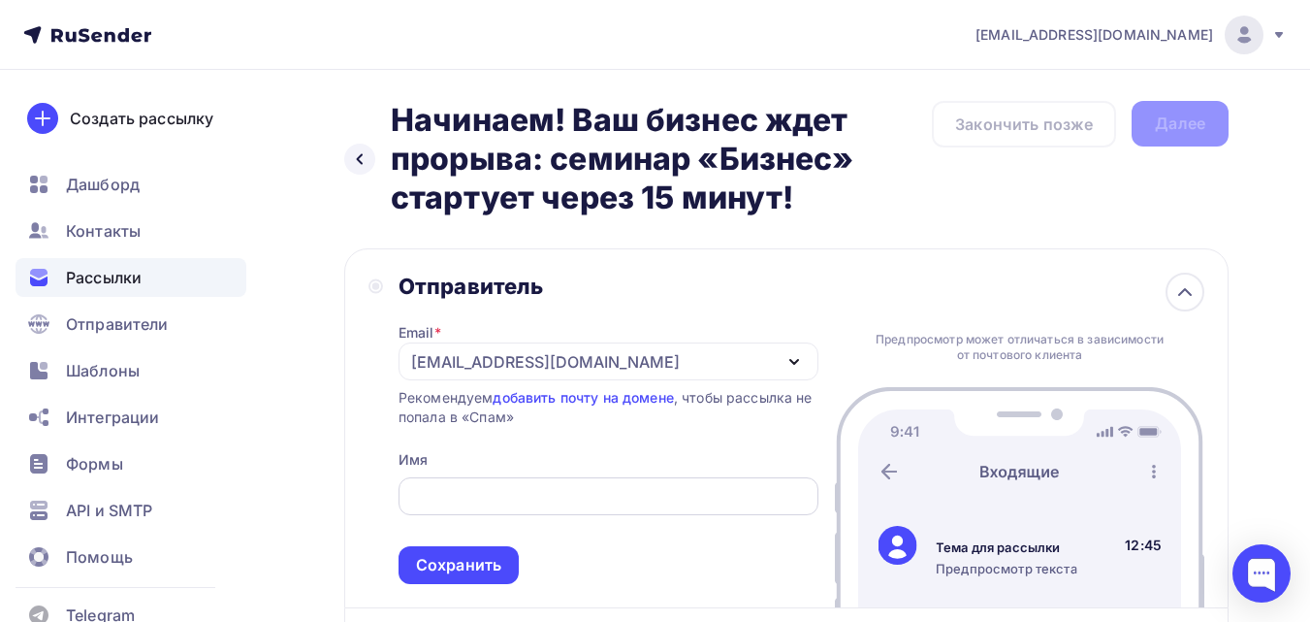
click at [593, 497] on input "text" at bounding box center [608, 496] width 398 height 23
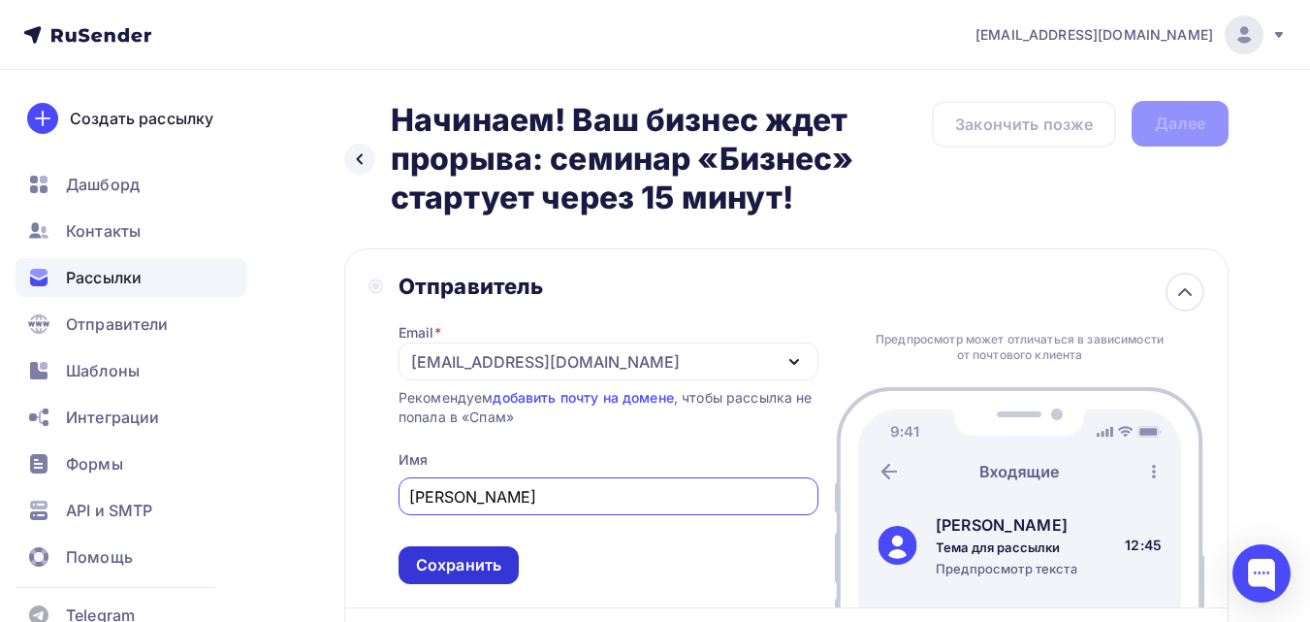
type input "[PERSON_NAME]"
click at [499, 559] on div "Сохранить" at bounding box center [458, 565] width 85 height 22
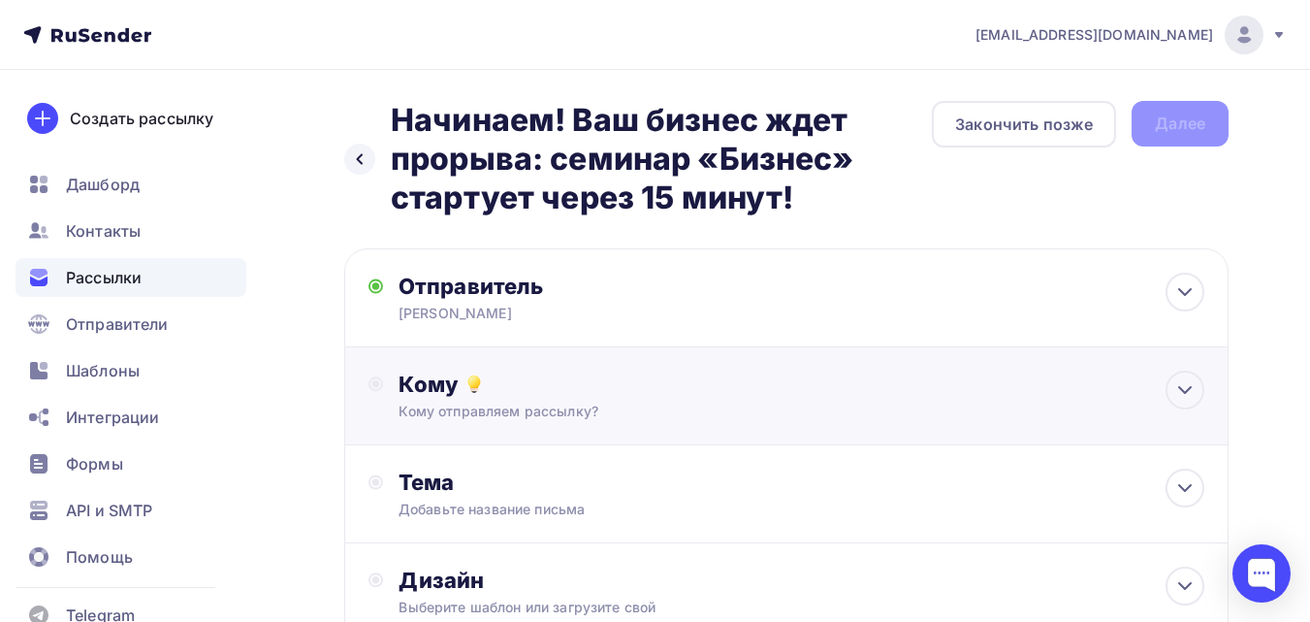
click at [647, 401] on div "Кому отправляем рассылку?" at bounding box center [761, 410] width 725 height 19
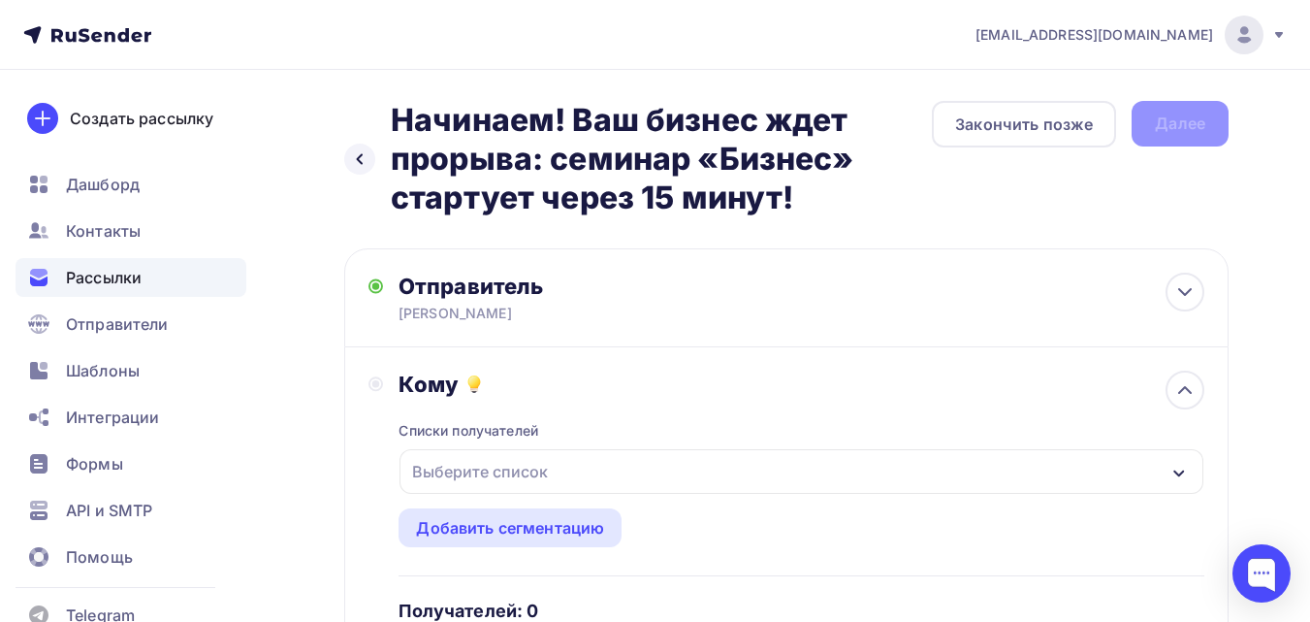
click at [630, 465] on div "Выберите список" at bounding box center [801, 471] width 804 height 45
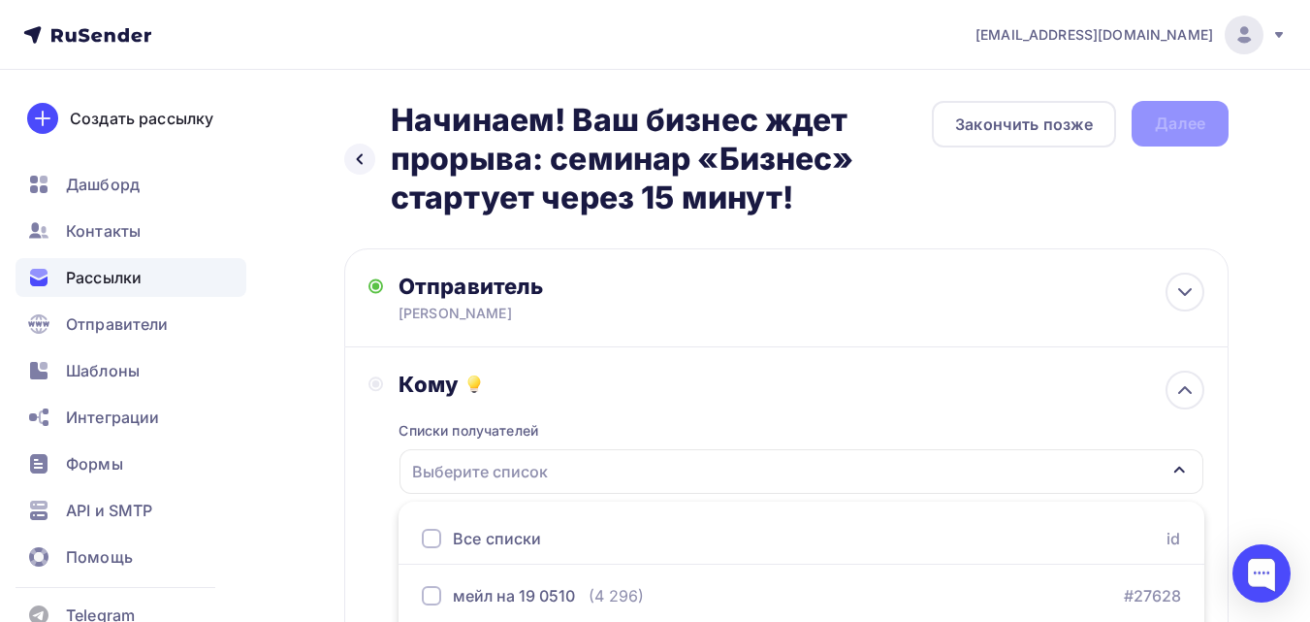
scroll to position [382, 0]
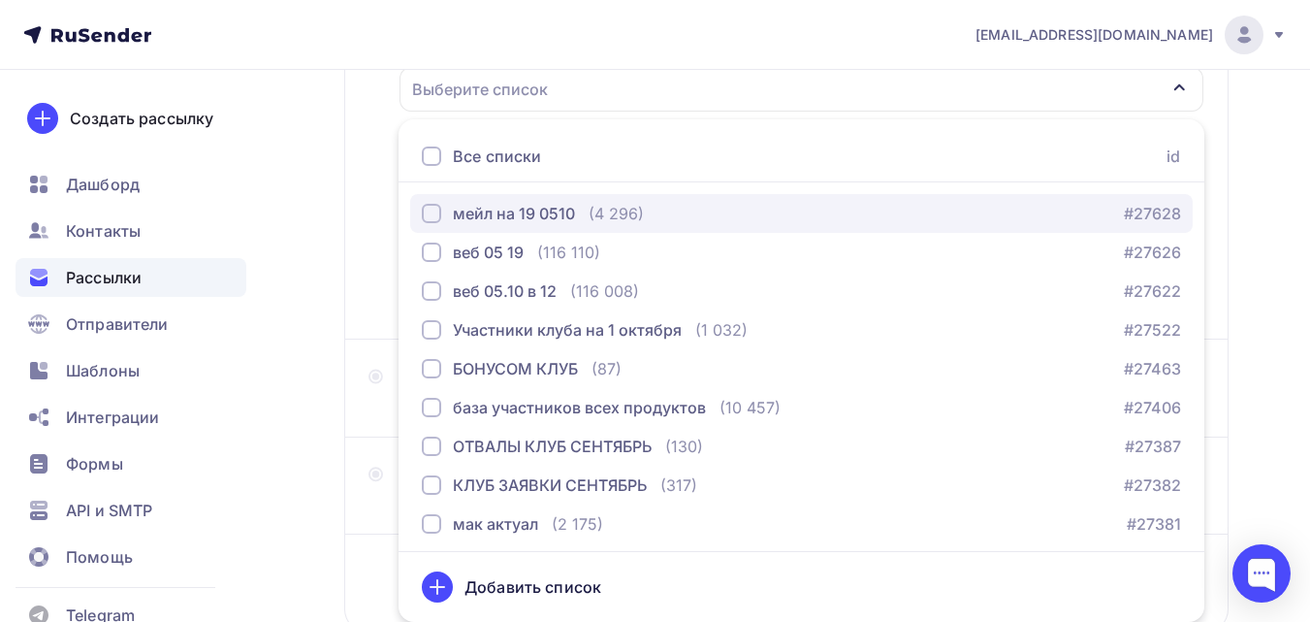
click at [613, 199] on button "мейл на 19 0510 (4 296) #27628" at bounding box center [801, 213] width 782 height 39
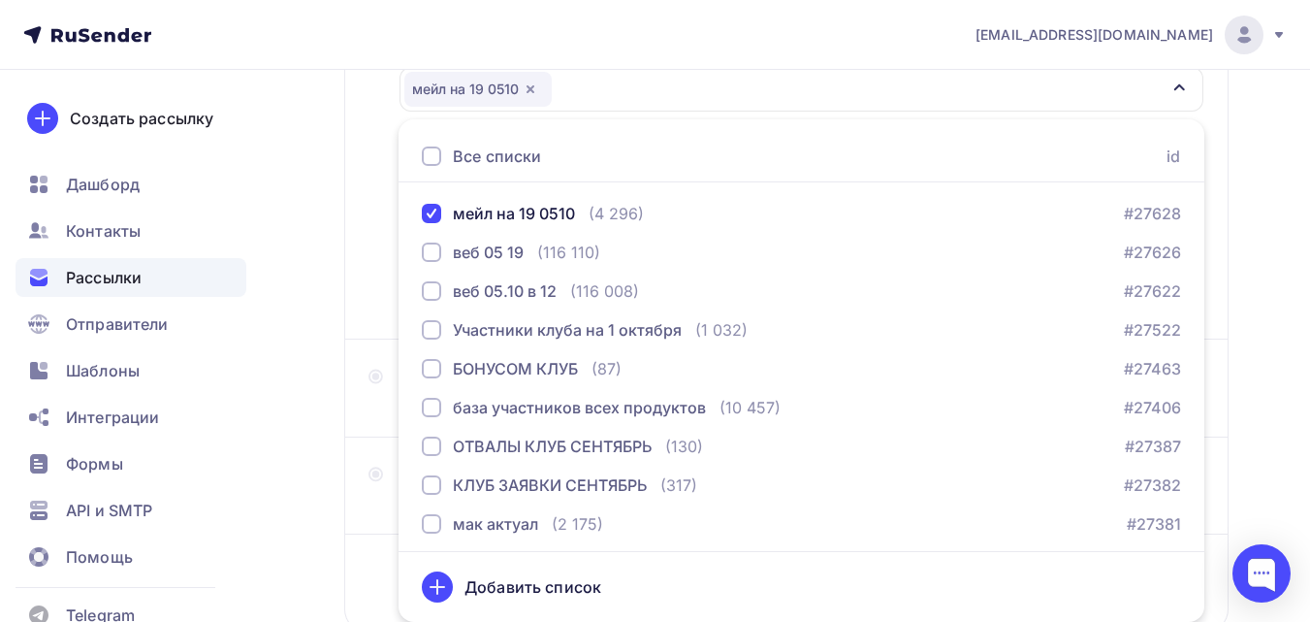
click at [281, 309] on div "Назад Начинаем! Ваш бизнес ждет прорыва: семинар «Бизнес» стартует через 15 мин…" at bounding box center [655, 222] width 1310 height 1069
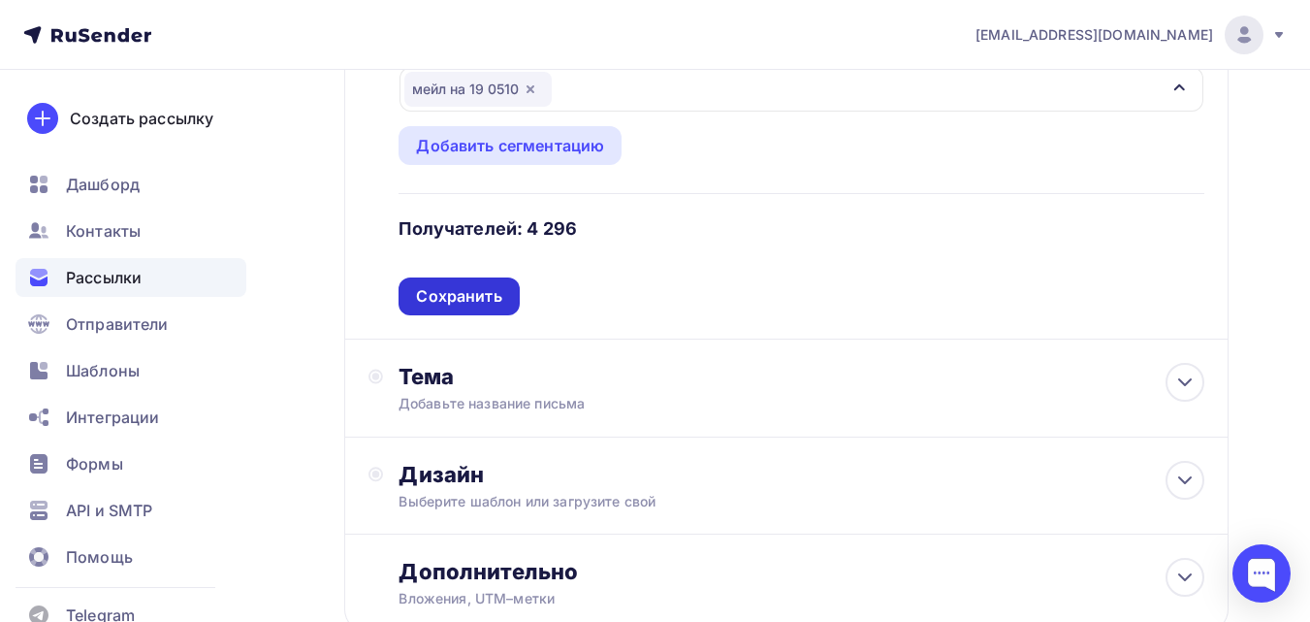
click at [457, 296] on div "Сохранить" at bounding box center [458, 296] width 85 height 22
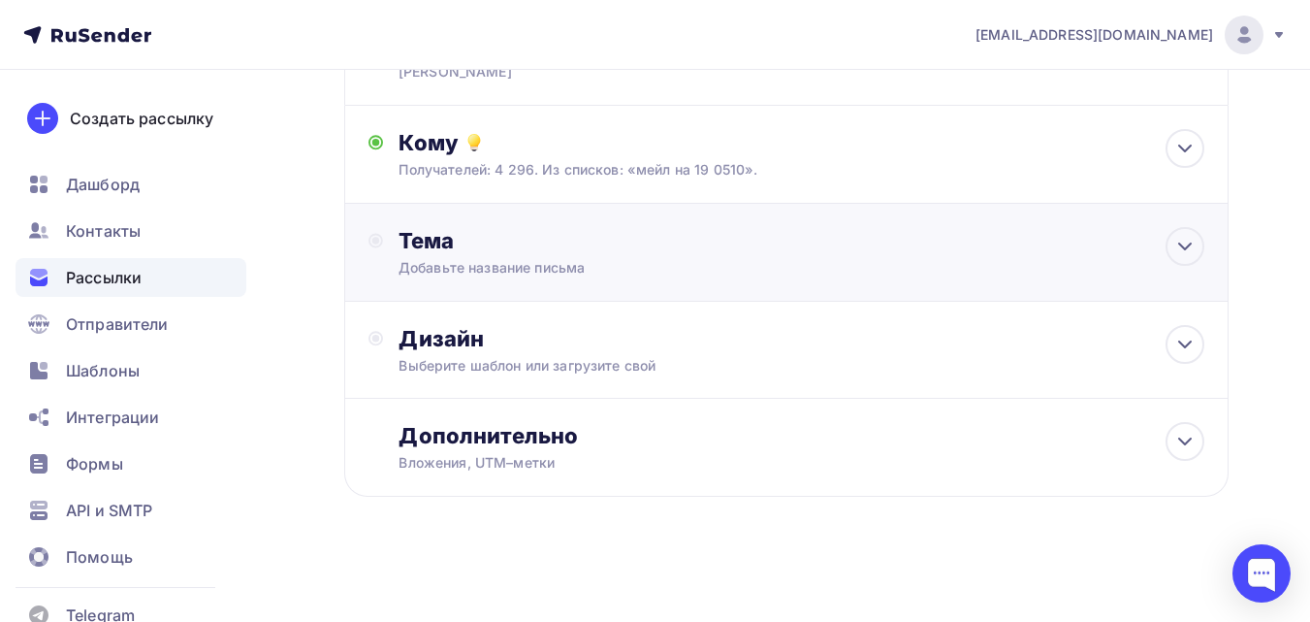
click at [524, 271] on div "Добавьте название письма" at bounding box center [571, 267] width 345 height 19
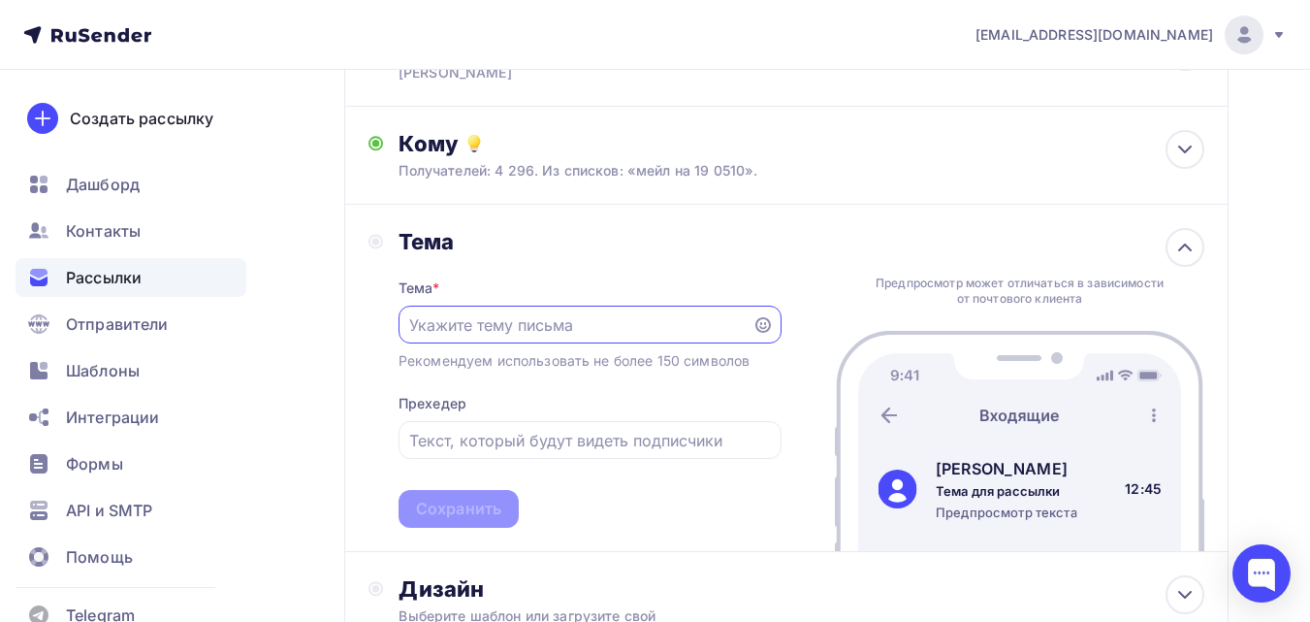
scroll to position [0, 0]
paste input "Начинаем! Ваш бизнес ждет прорыва: семинар «Бизнес» стартует через 15 минут!"
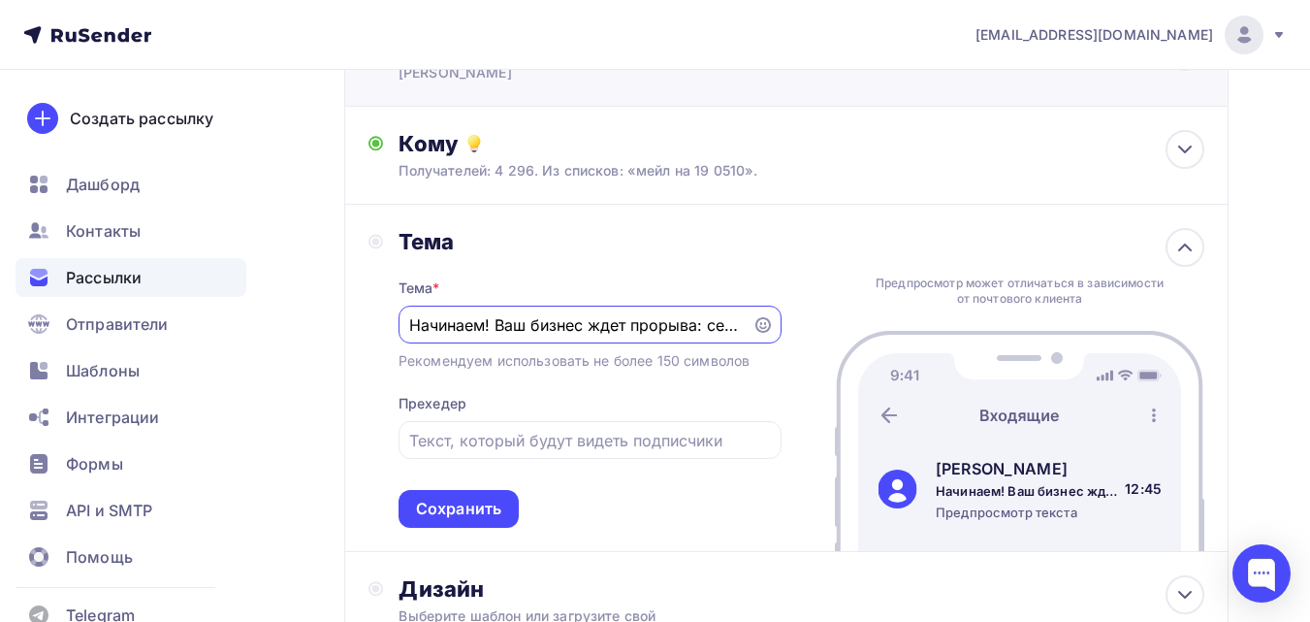
scroll to position [0, 300]
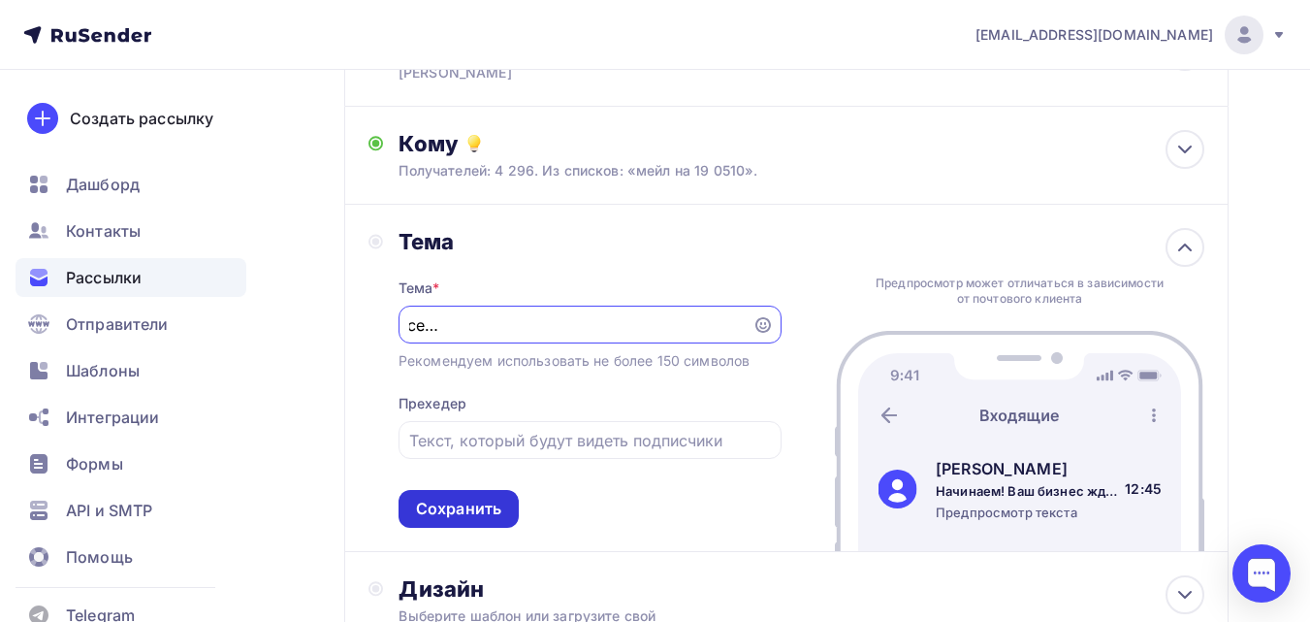
type input "Начинаем! Ваш бизнес ждет прорыва: семинар «Бизнес» стартует через 15 минут!"
click at [489, 513] on div "Сохранить" at bounding box center [458, 508] width 85 height 22
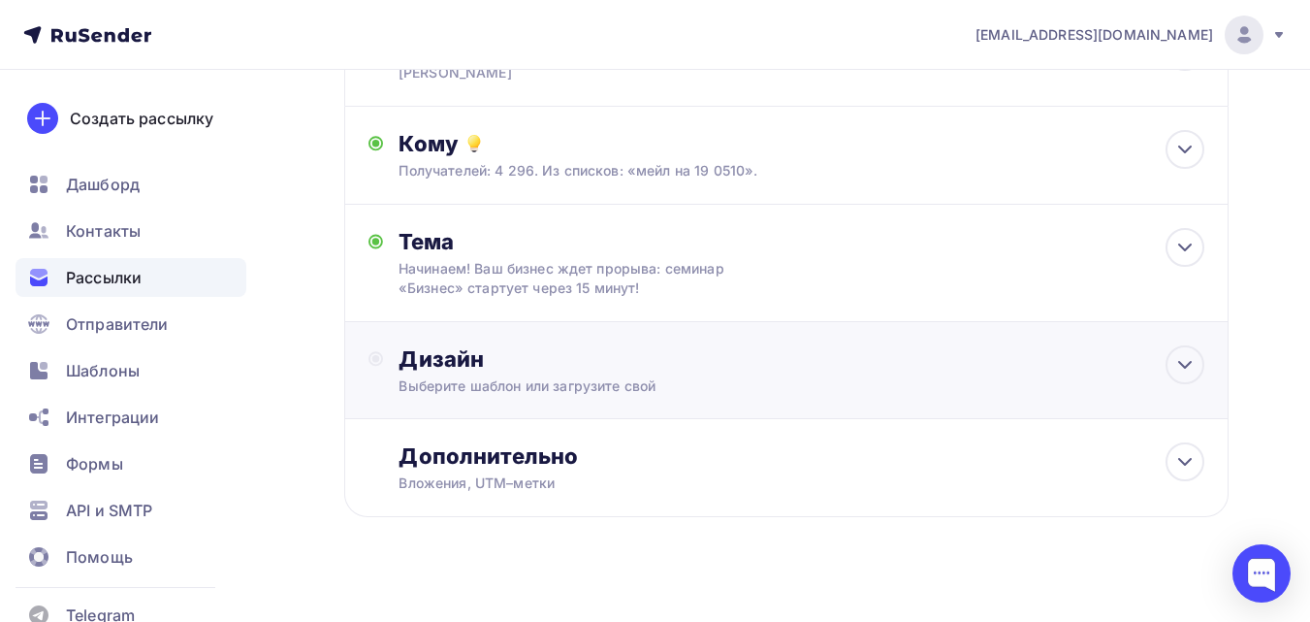
click at [570, 361] on div "Дизайн" at bounding box center [802, 358] width 806 height 27
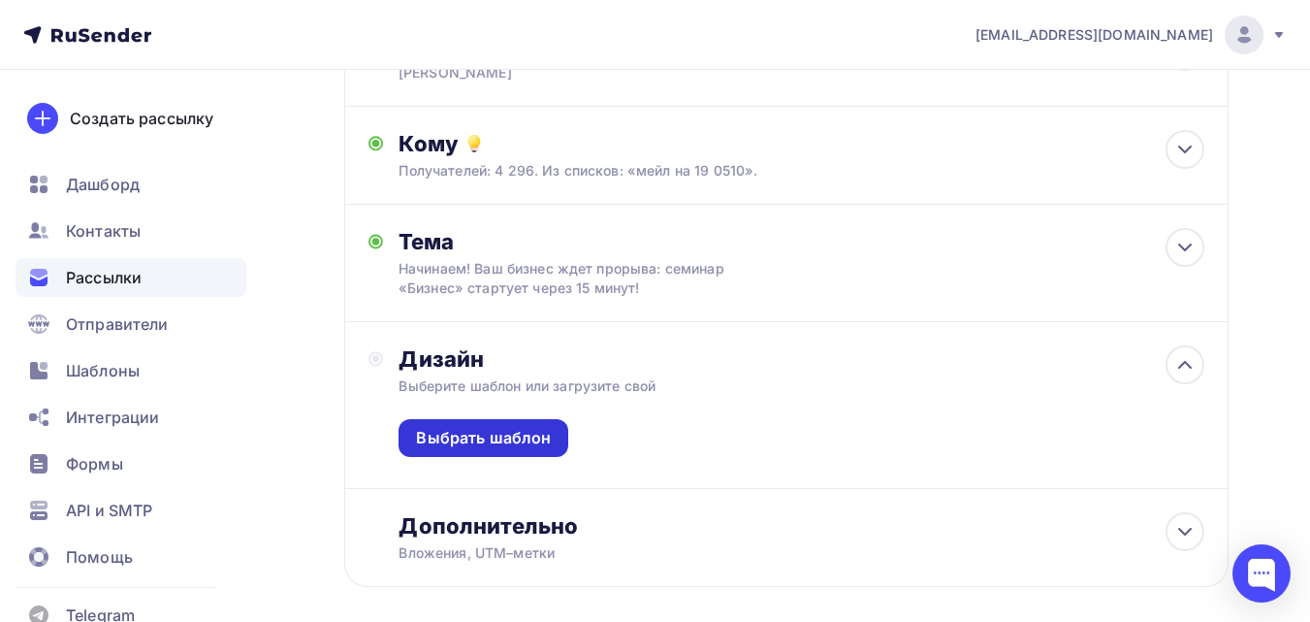
click at [526, 435] on div "Выбрать шаблон" at bounding box center [483, 438] width 135 height 22
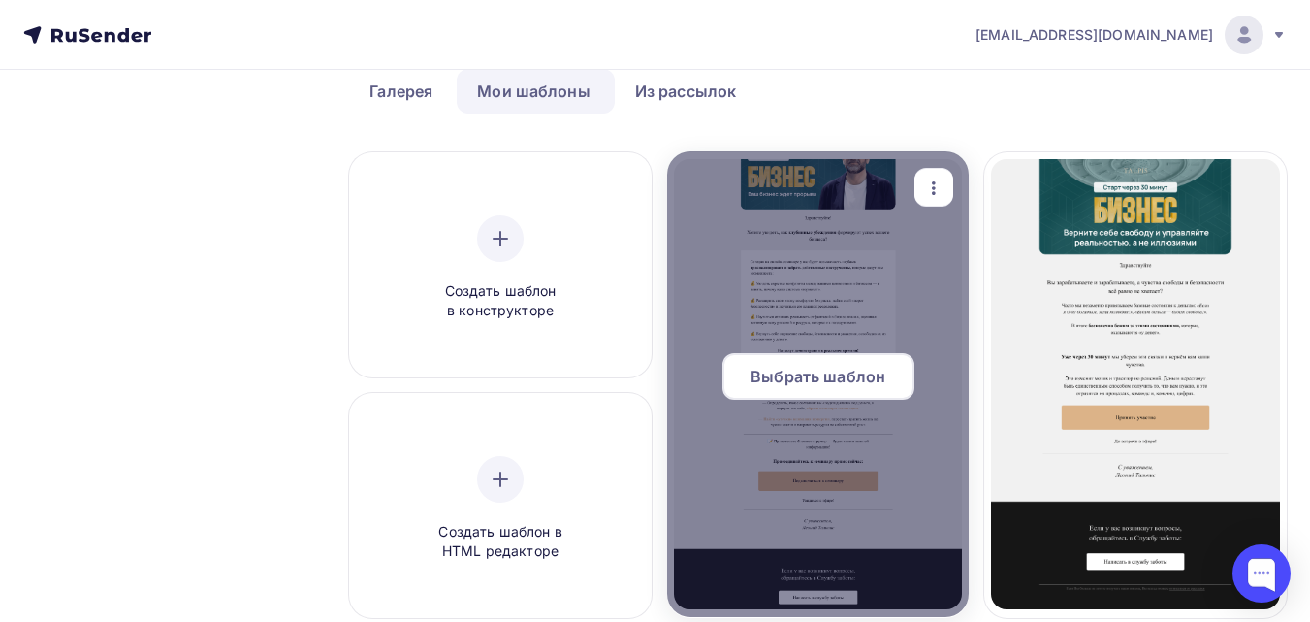
scroll to position [97, 0]
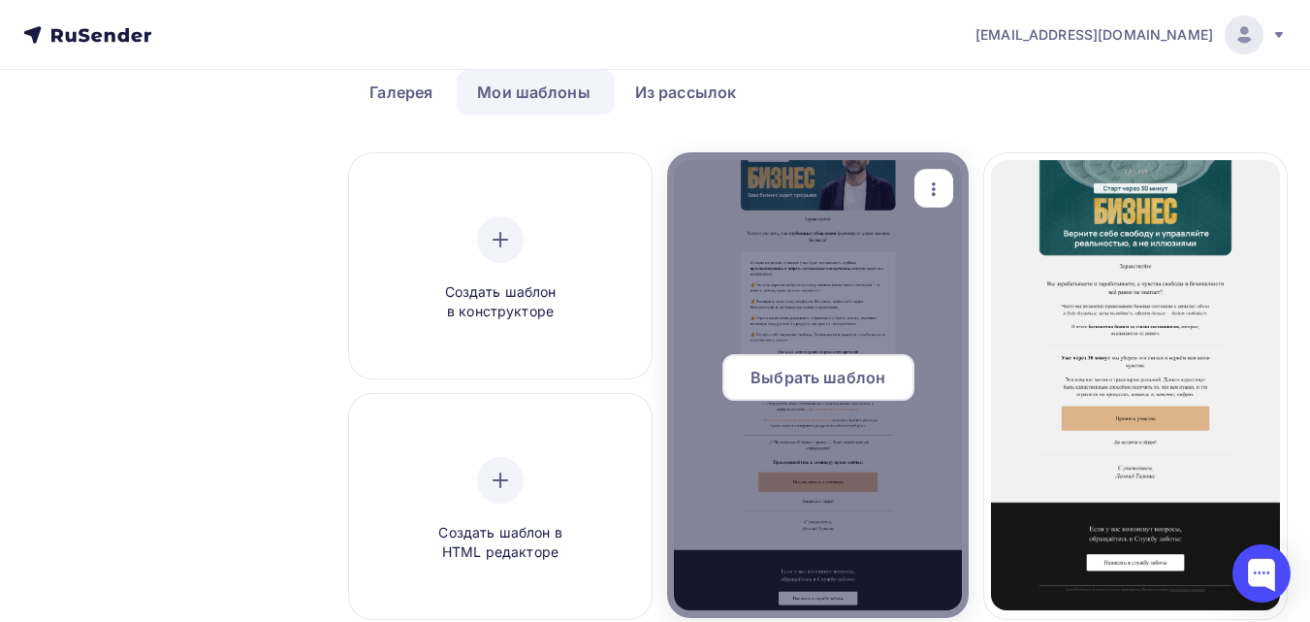
click at [797, 378] on span "Выбрать шаблон" at bounding box center [817, 377] width 135 height 23
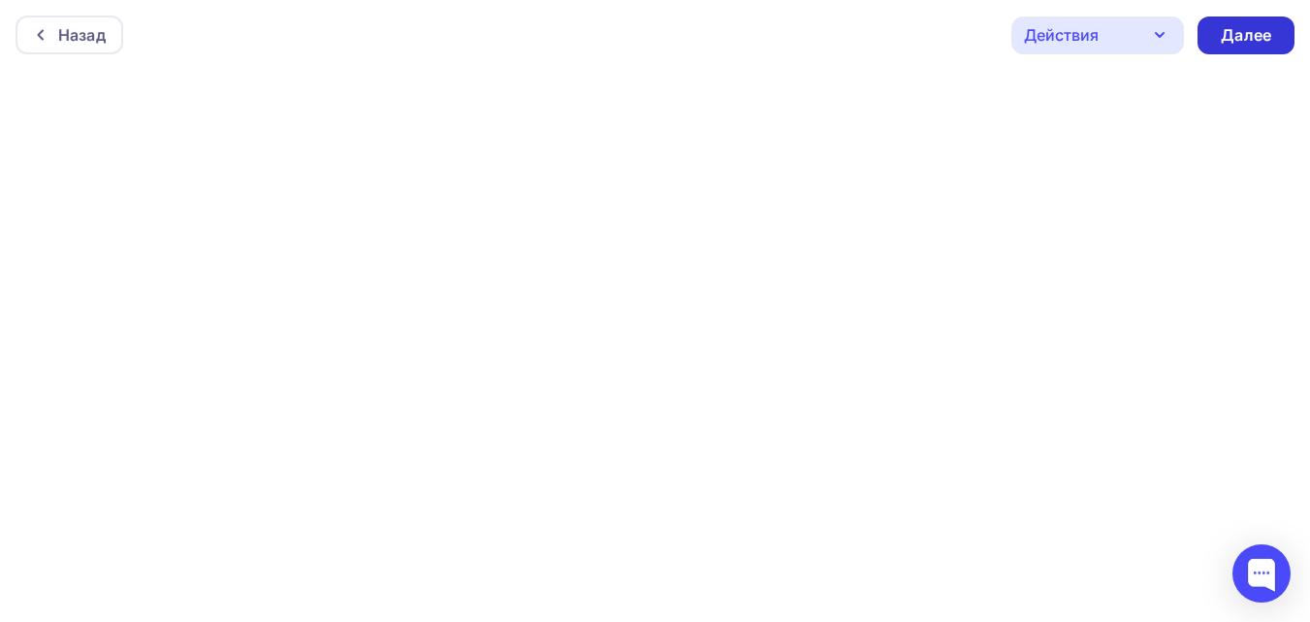
click at [1250, 35] on div "Далее" at bounding box center [1246, 35] width 50 height 22
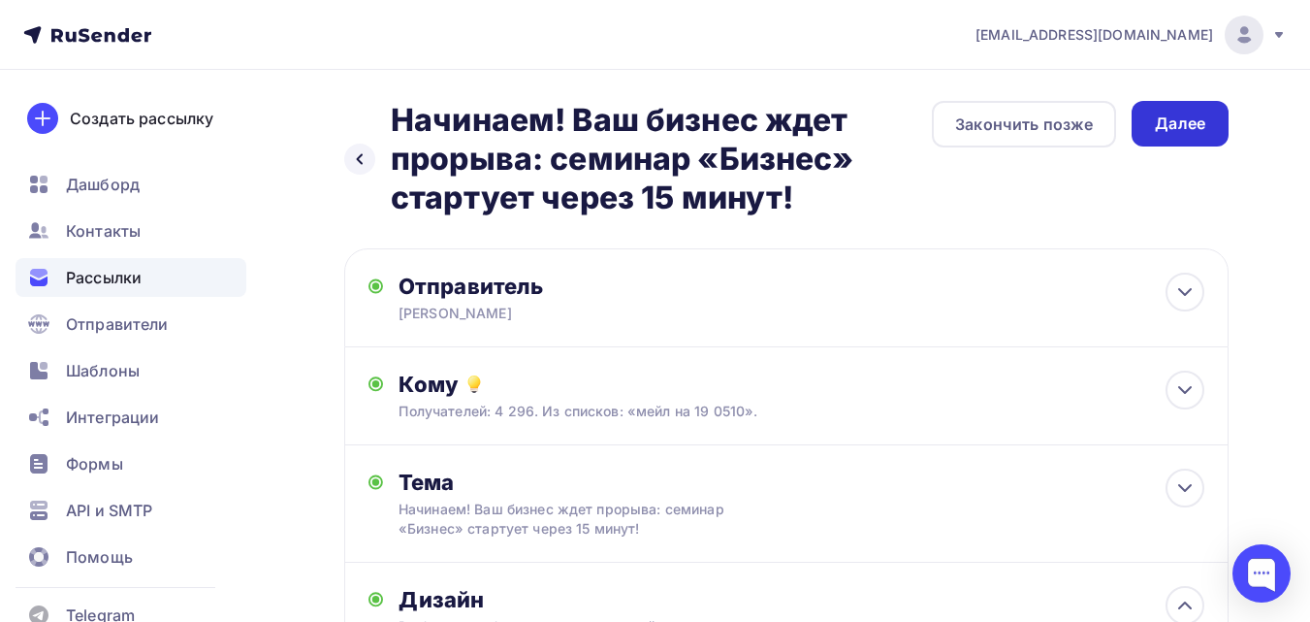
click at [1179, 118] on div "Далее" at bounding box center [1180, 123] width 50 height 22
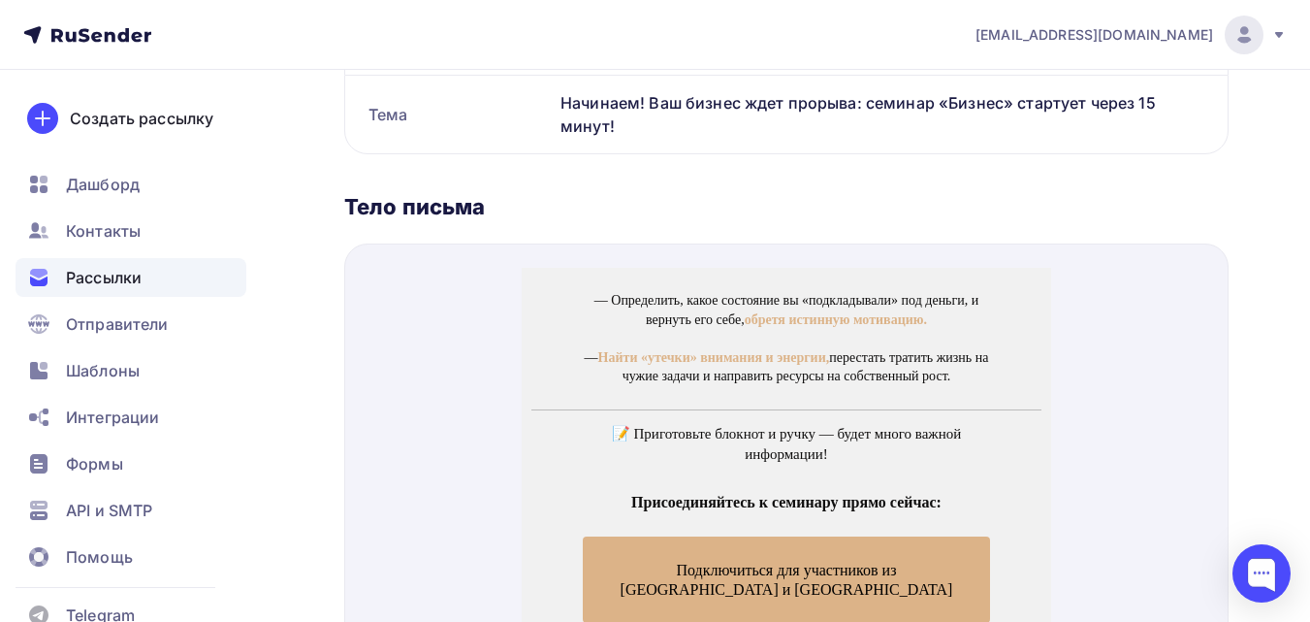
scroll to position [970, 0]
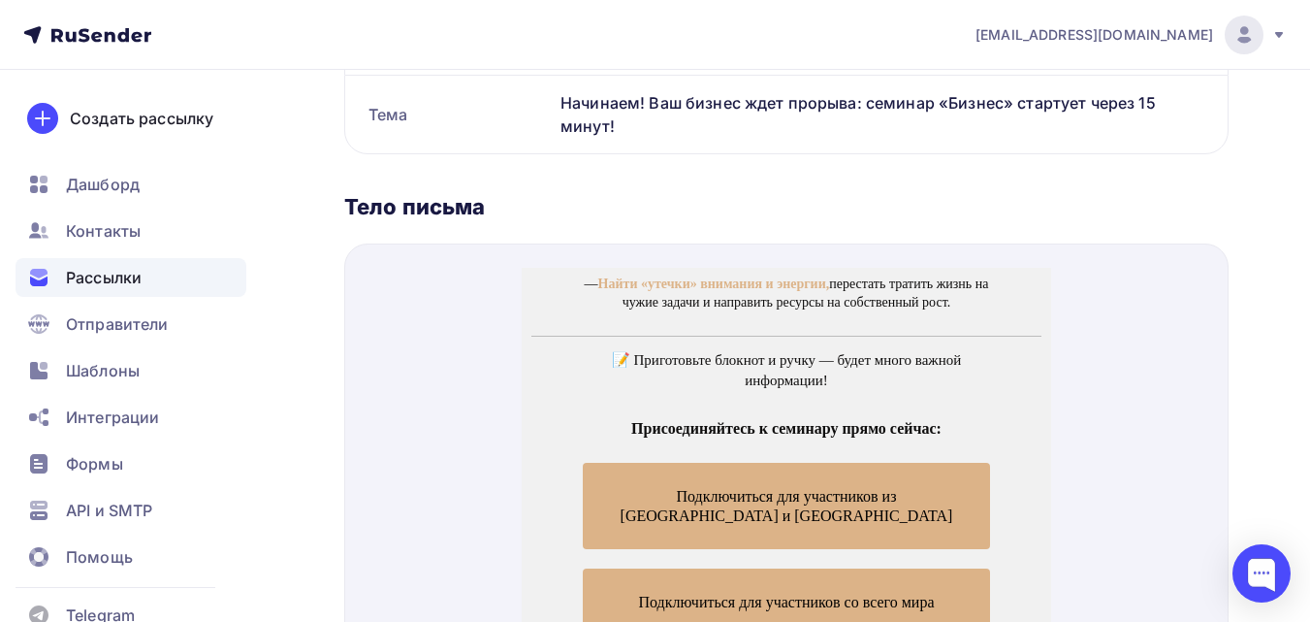
click at [728, 463] on span "Подключиться для участников из [GEOGRAPHIC_DATA] и [GEOGRAPHIC_DATA]" at bounding box center [787, 481] width 408 height 85
click at [750, 548] on span "Подключиться для участников со всего мира" at bounding box center [787, 578] width 408 height 67
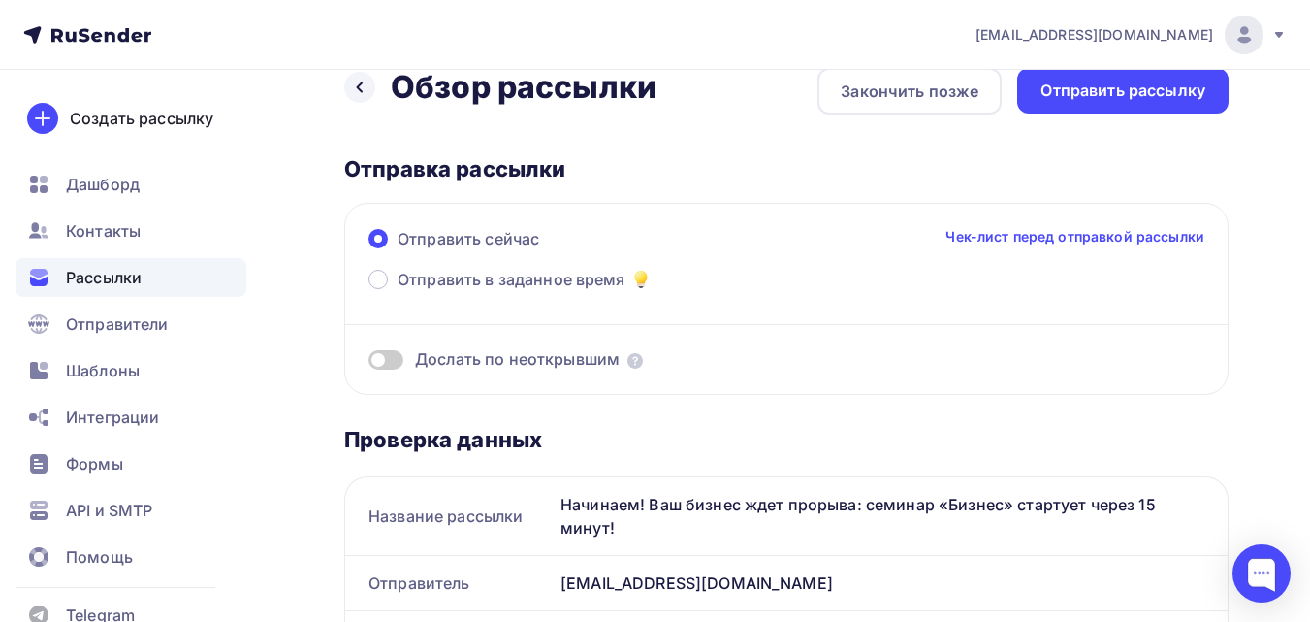
scroll to position [0, 0]
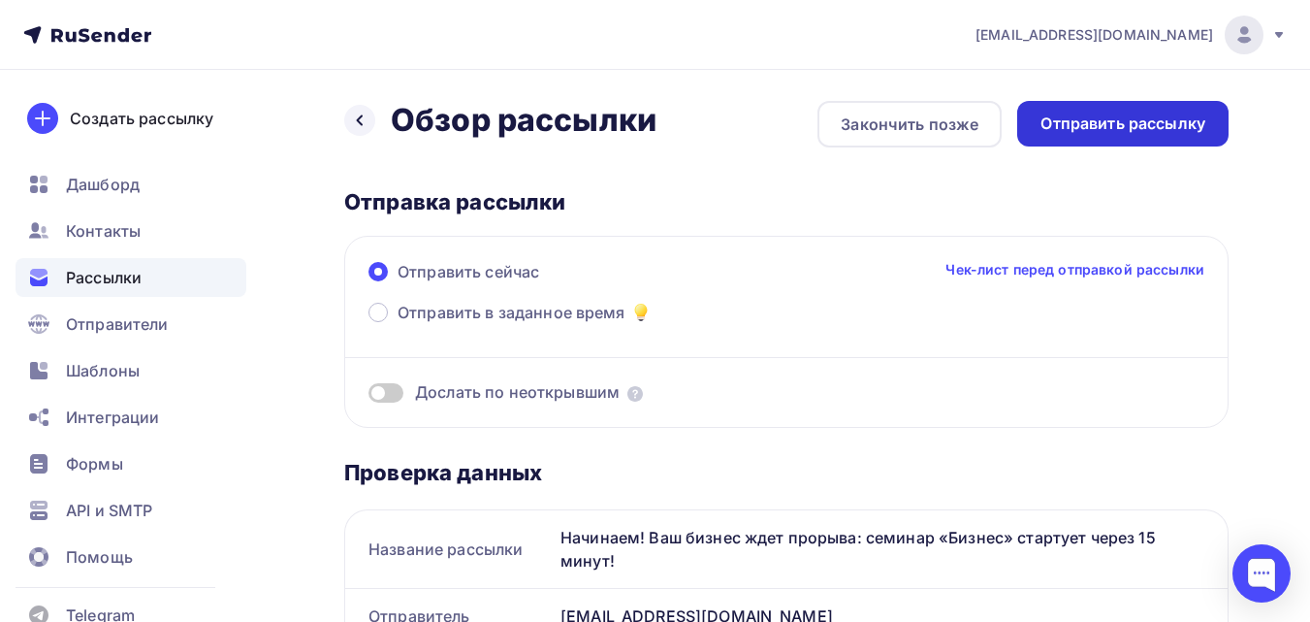
click at [1171, 112] on div "Отправить рассылку" at bounding box center [1122, 123] width 165 height 22
